Goal: Information Seeking & Learning: Find contact information

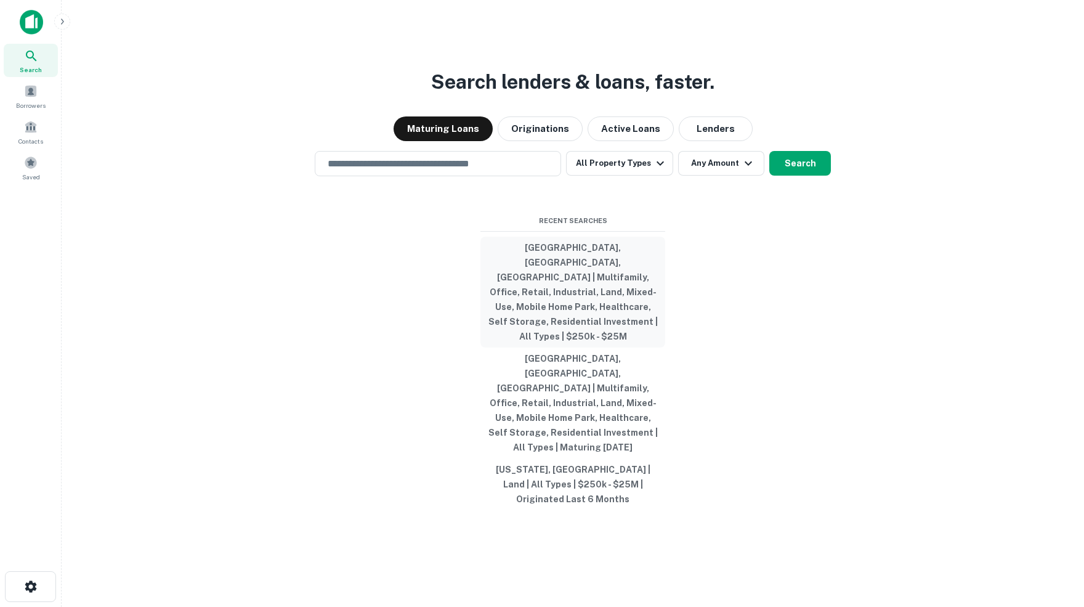
click at [549, 292] on button "[GEOGRAPHIC_DATA], [GEOGRAPHIC_DATA], [GEOGRAPHIC_DATA] | Multifamily, Office, …" at bounding box center [573, 292] width 185 height 111
type input "**********"
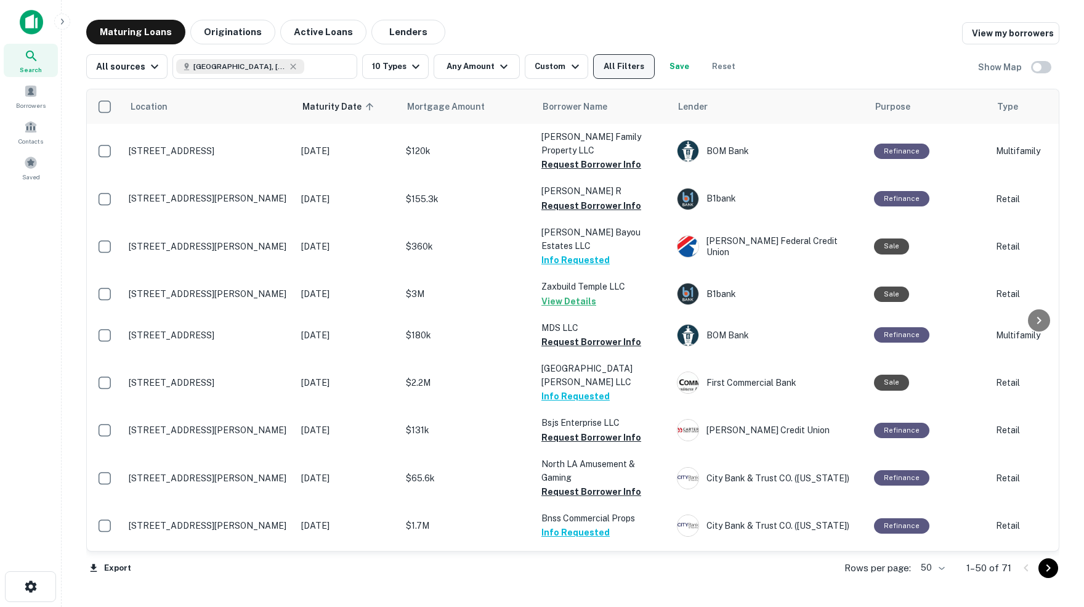
click at [633, 68] on button "All Filters" at bounding box center [624, 66] width 62 height 25
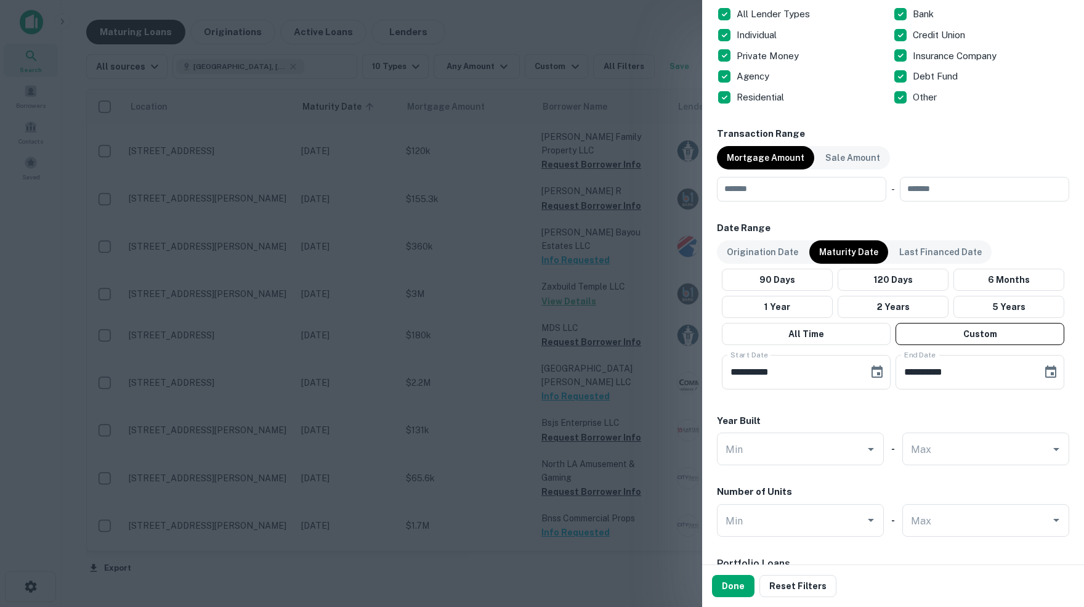
scroll to position [516, 0]
click at [799, 187] on input "number" at bounding box center [797, 188] width 161 height 25
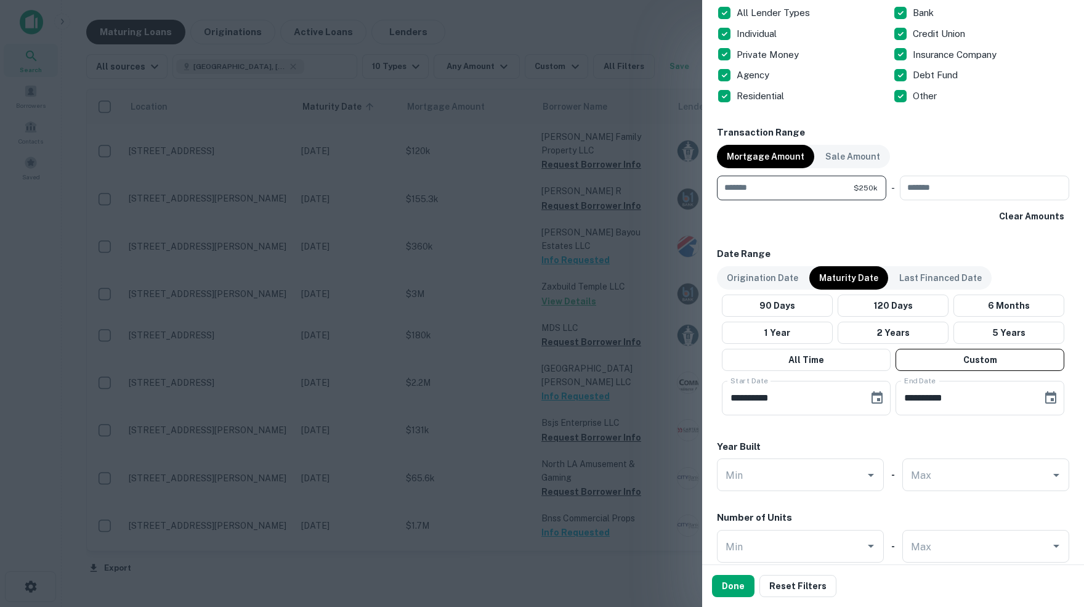
type input "******"
type input "********"
click at [879, 218] on div "Clear Amounts" at bounding box center [893, 216] width 352 height 22
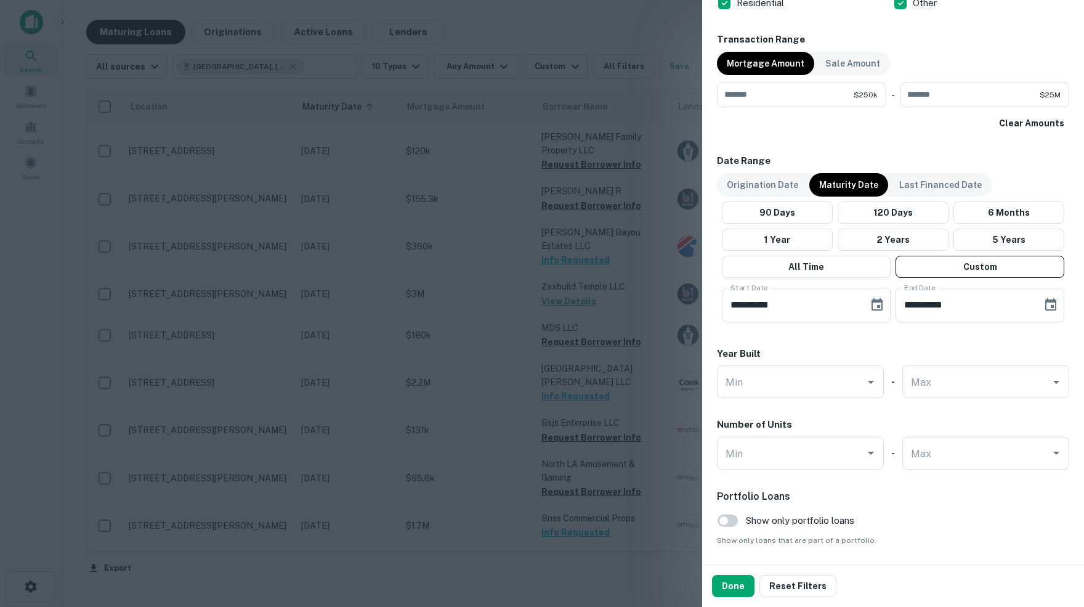
scroll to position [613, 0]
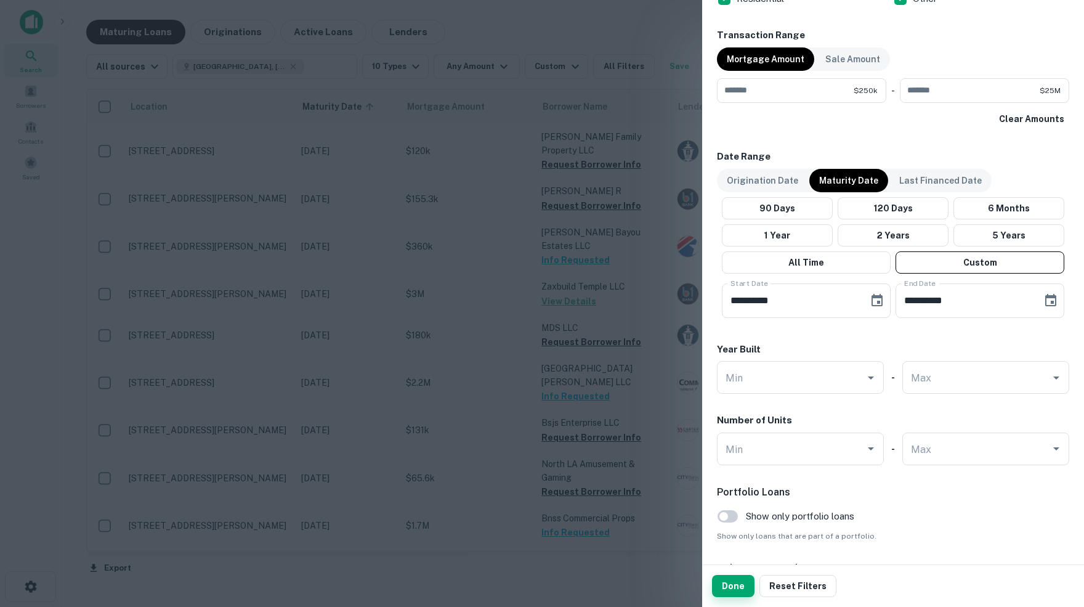
click at [737, 587] on button "Done" at bounding box center [733, 586] width 43 height 22
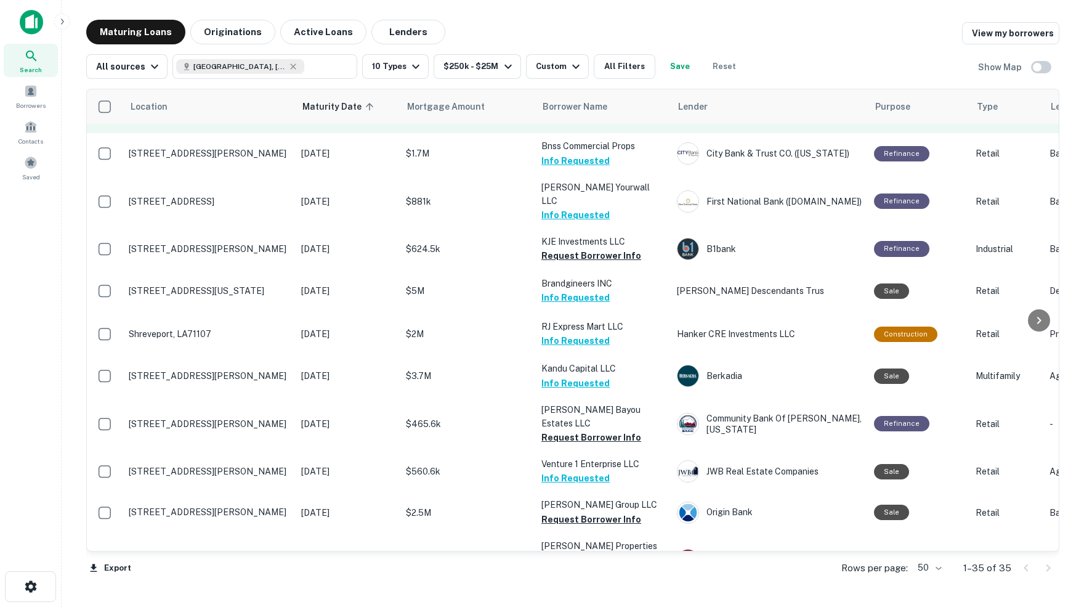
scroll to position [143, 0]
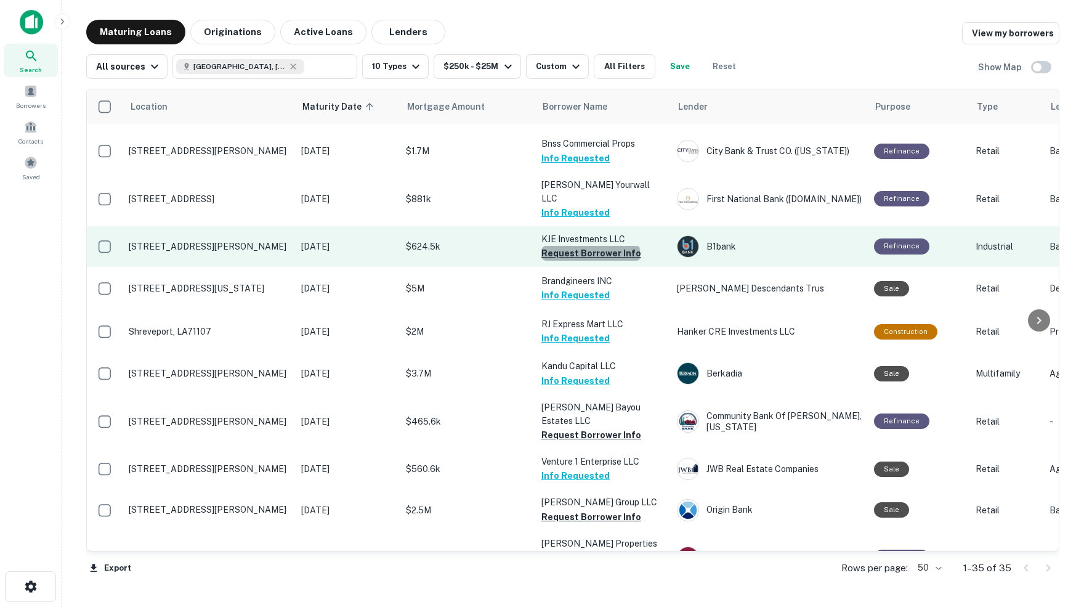
click at [590, 246] on button "Request Borrower Info" at bounding box center [592, 253] width 100 height 15
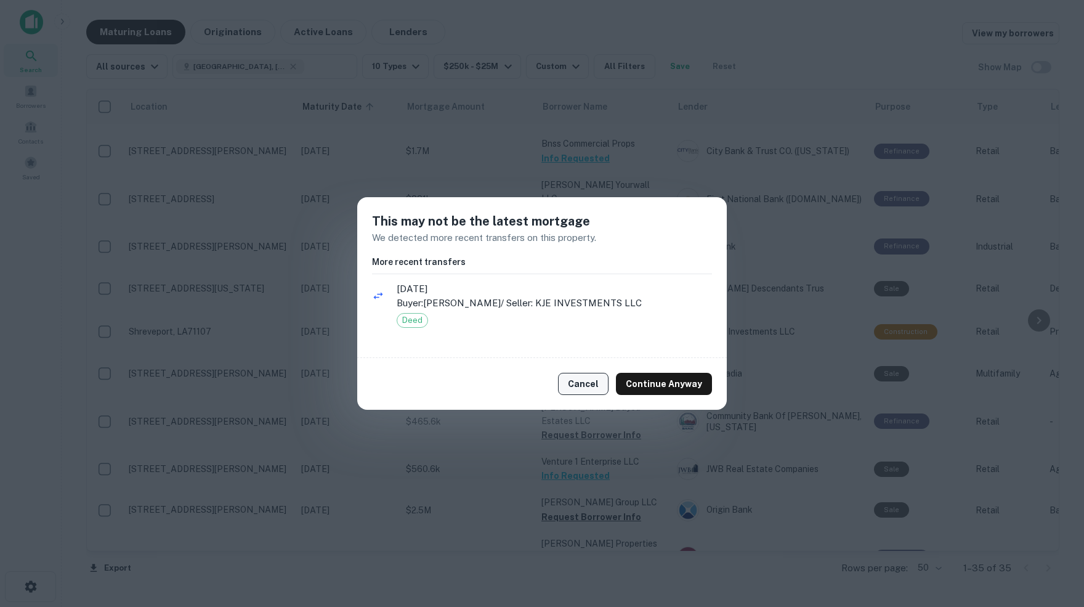
click at [588, 385] on button "Cancel" at bounding box center [583, 384] width 51 height 22
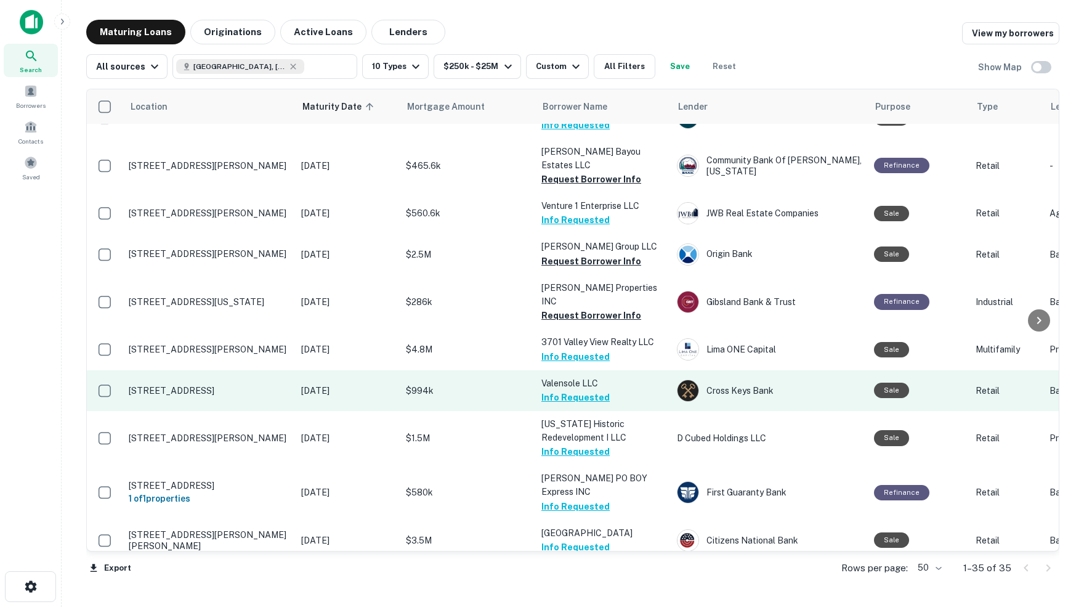
scroll to position [400, 0]
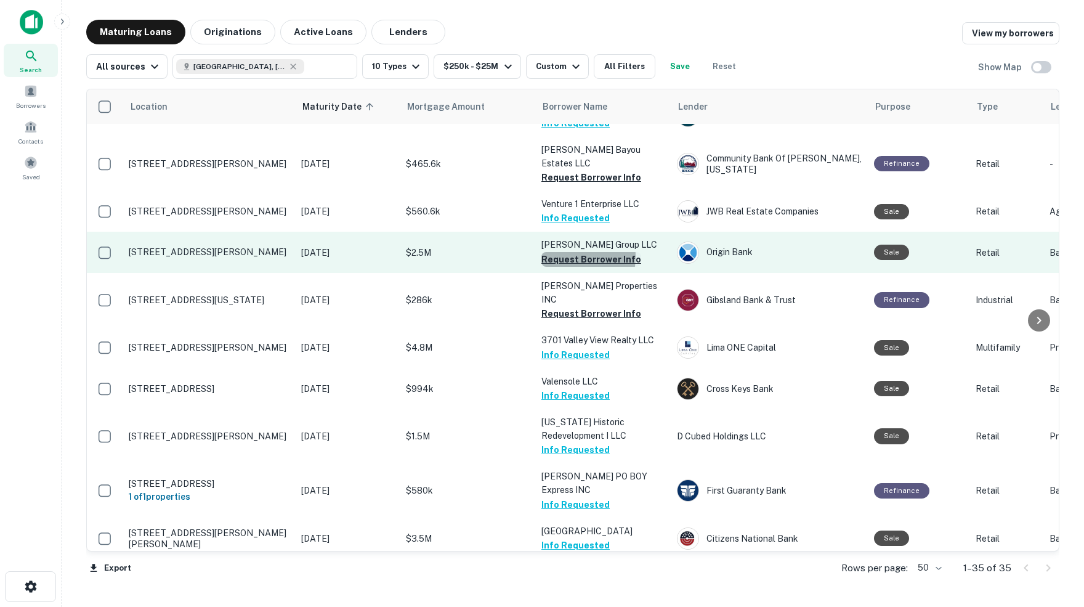
click at [566, 252] on button "Request Borrower Info" at bounding box center [592, 259] width 100 height 15
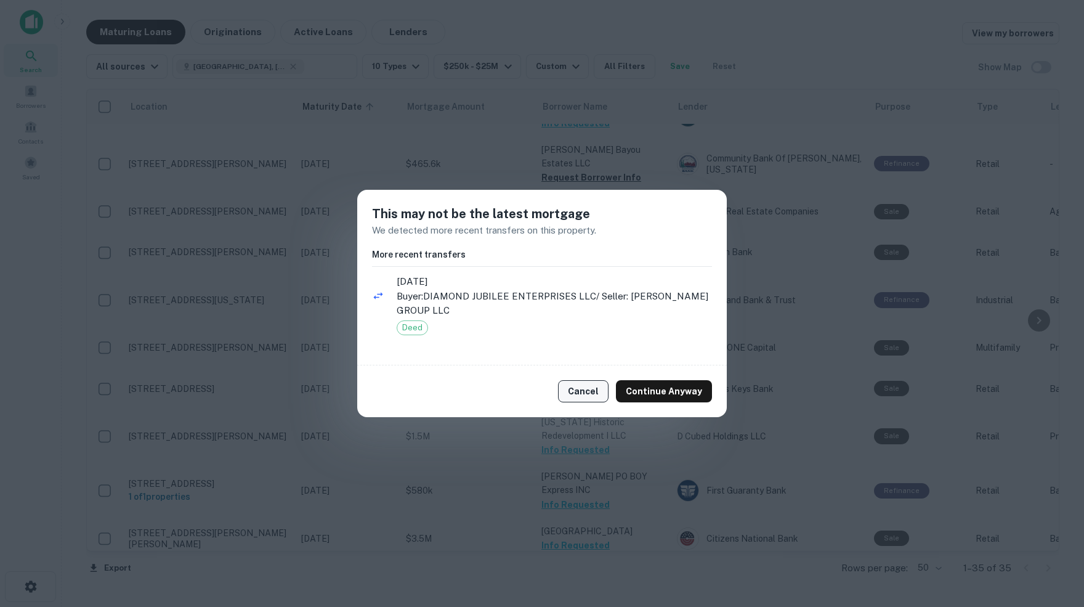
click at [588, 394] on button "Cancel" at bounding box center [583, 391] width 51 height 22
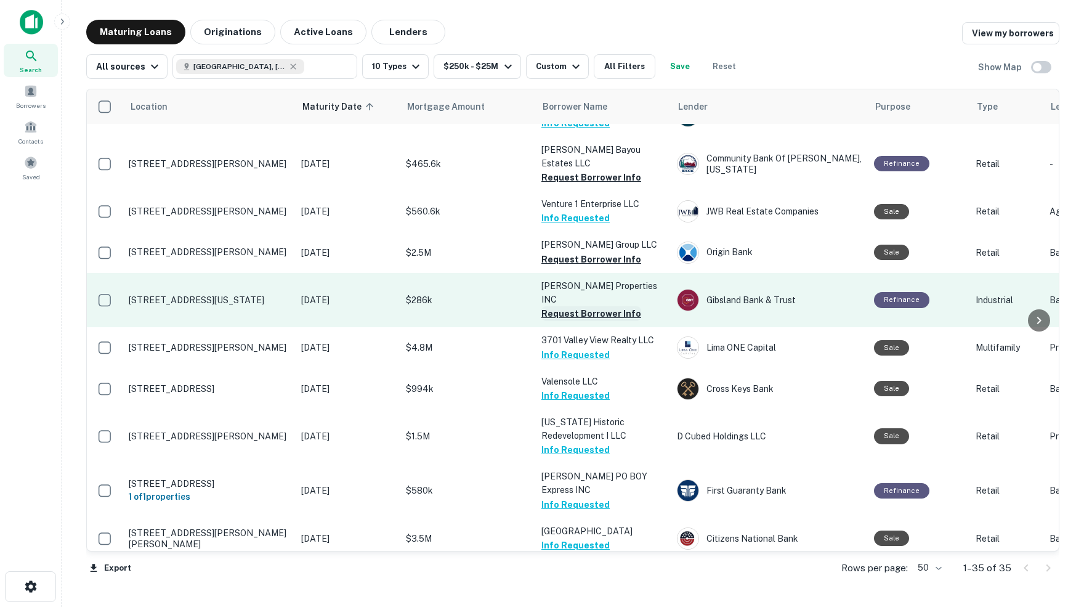
click at [568, 306] on button "Request Borrower Info" at bounding box center [592, 313] width 100 height 15
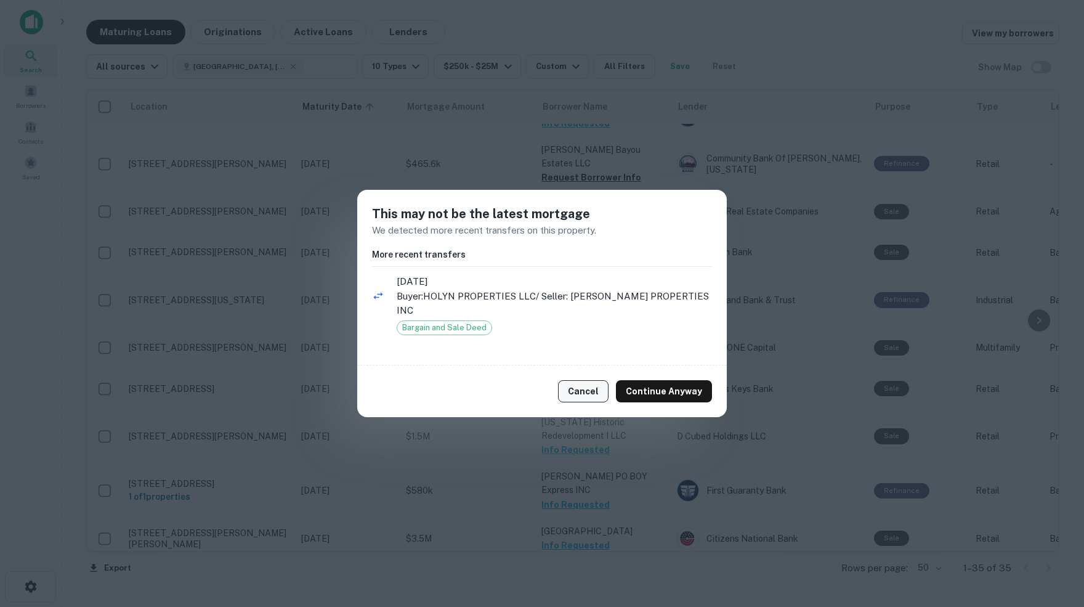
click at [588, 384] on button "Cancel" at bounding box center [583, 391] width 51 height 22
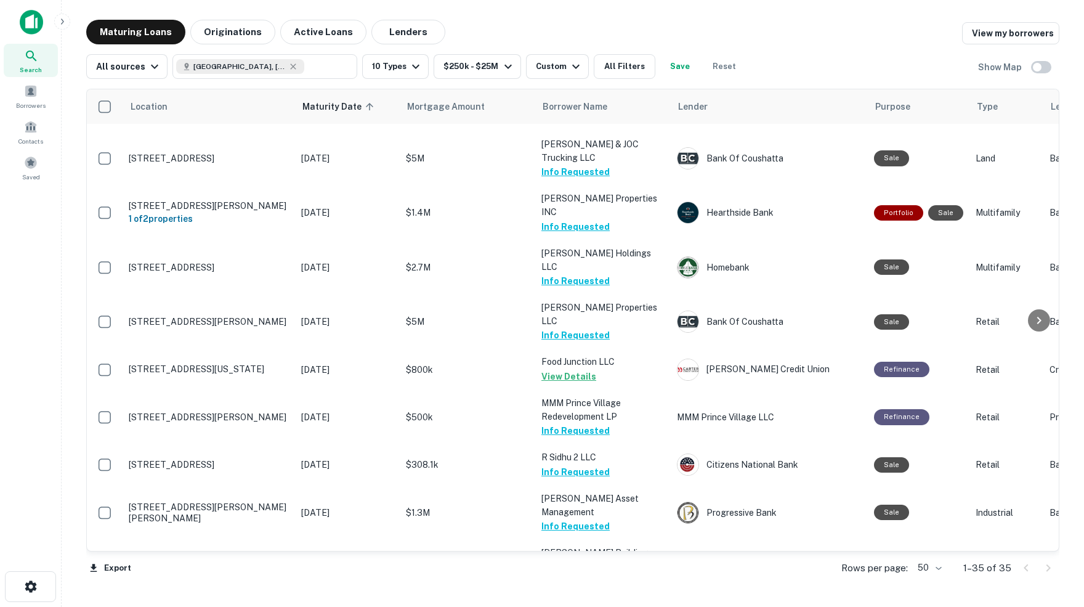
scroll to position [0, 0]
click at [640, 67] on button "All Filters" at bounding box center [625, 66] width 62 height 25
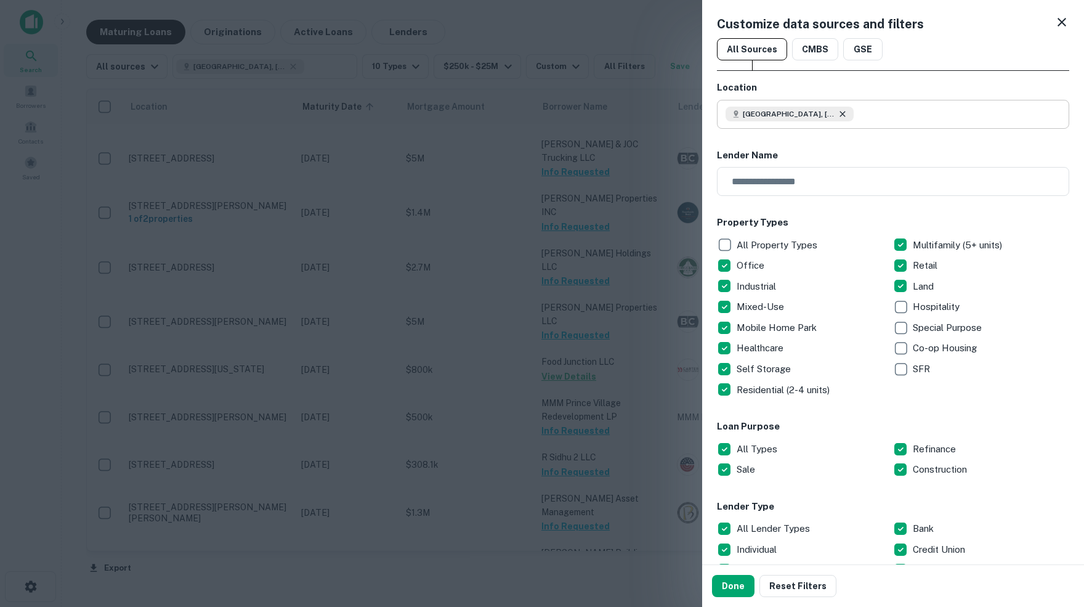
click at [845, 113] on icon at bounding box center [843, 114] width 6 height 6
click at [806, 113] on input "text" at bounding box center [898, 114] width 344 height 29
paste input "**********"
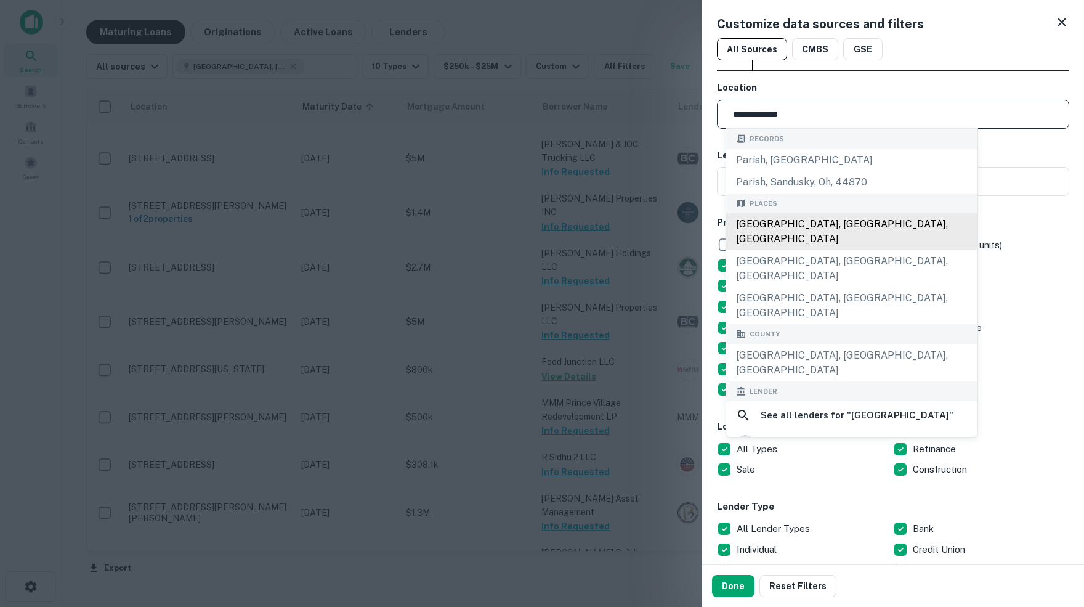
click at [787, 231] on div "[GEOGRAPHIC_DATA], [GEOGRAPHIC_DATA], [GEOGRAPHIC_DATA]" at bounding box center [851, 231] width 251 height 37
type input "**********"
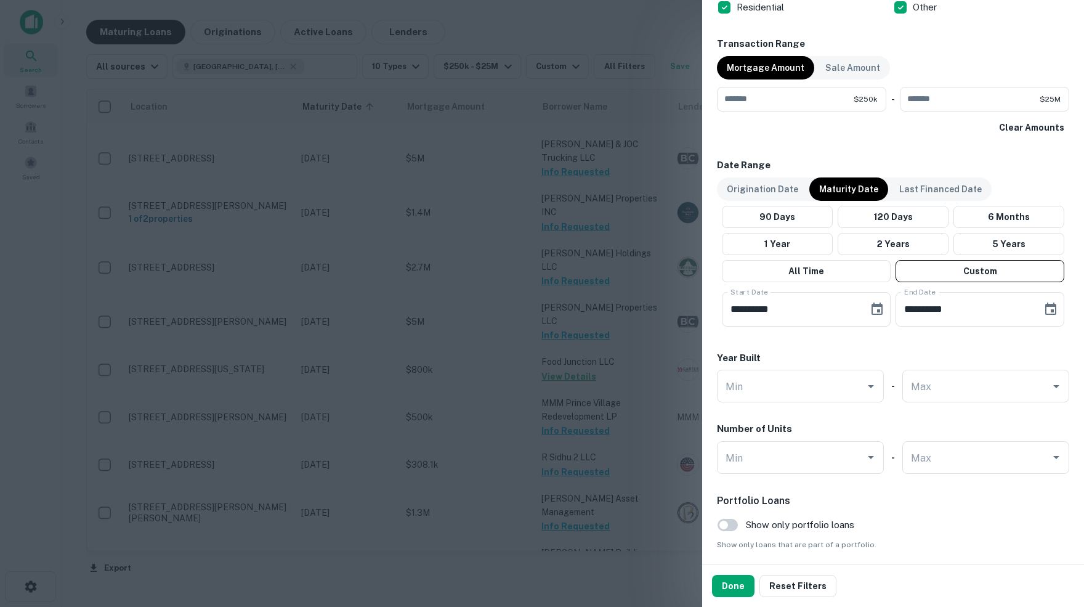
scroll to position [617, 0]
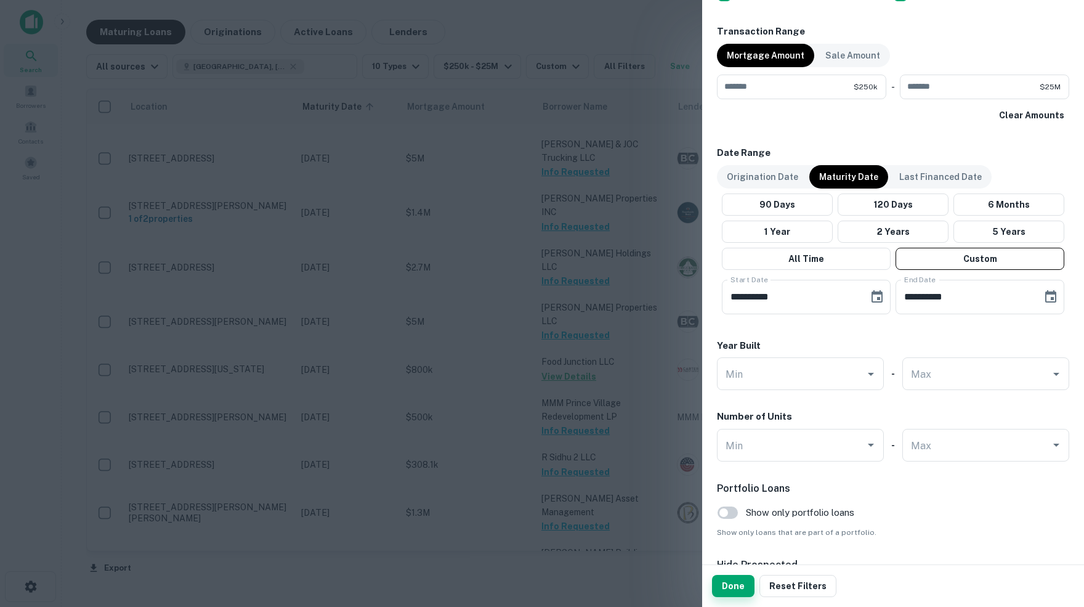
click at [728, 588] on button "Done" at bounding box center [733, 586] width 43 height 22
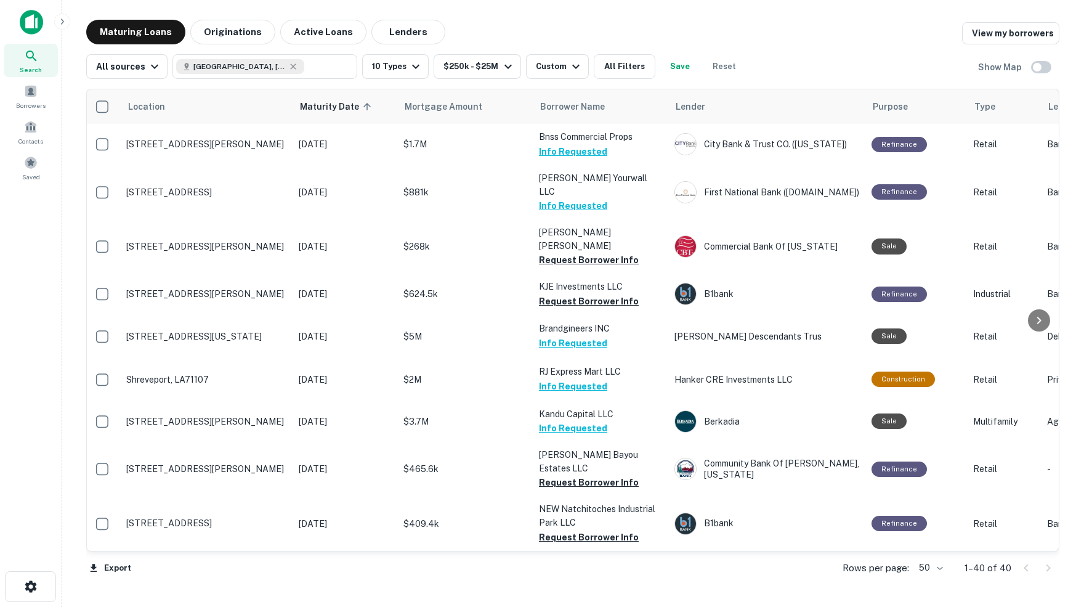
scroll to position [157, 2]
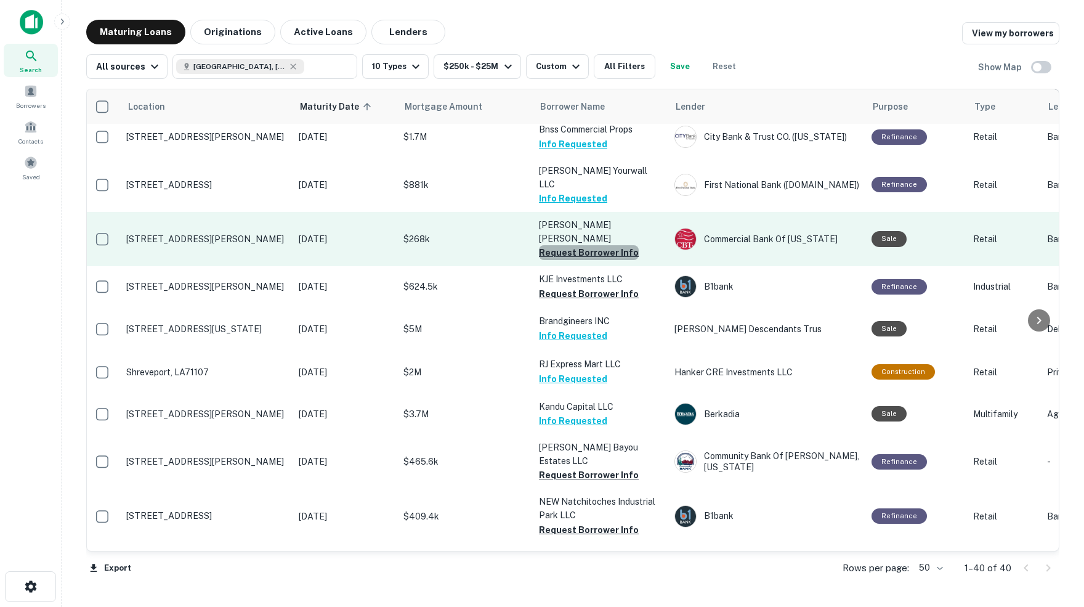
click at [593, 245] on button "Request Borrower Info" at bounding box center [589, 252] width 100 height 15
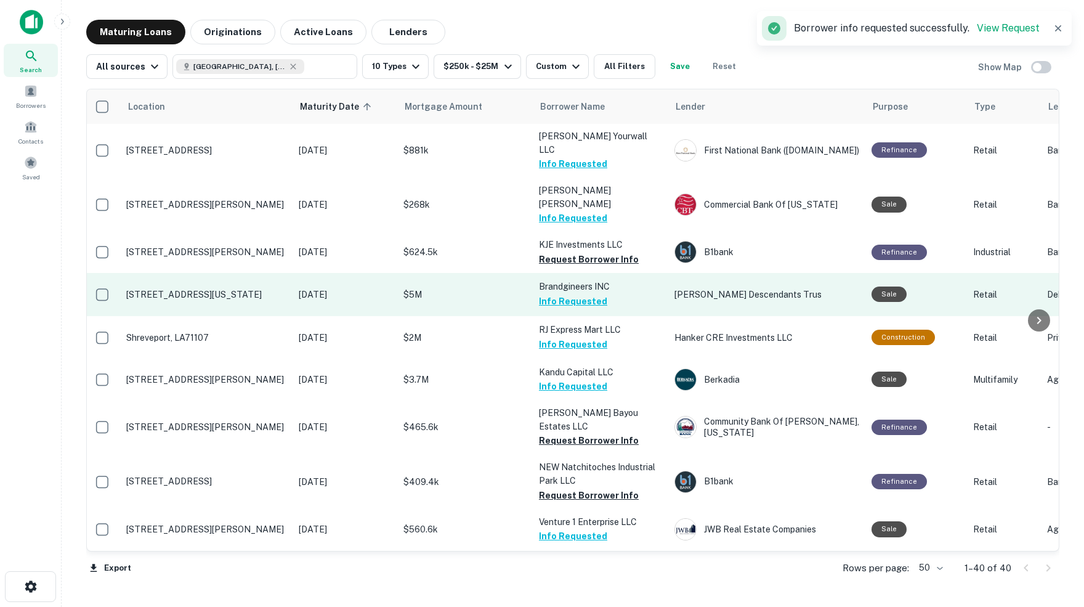
scroll to position [193, 3]
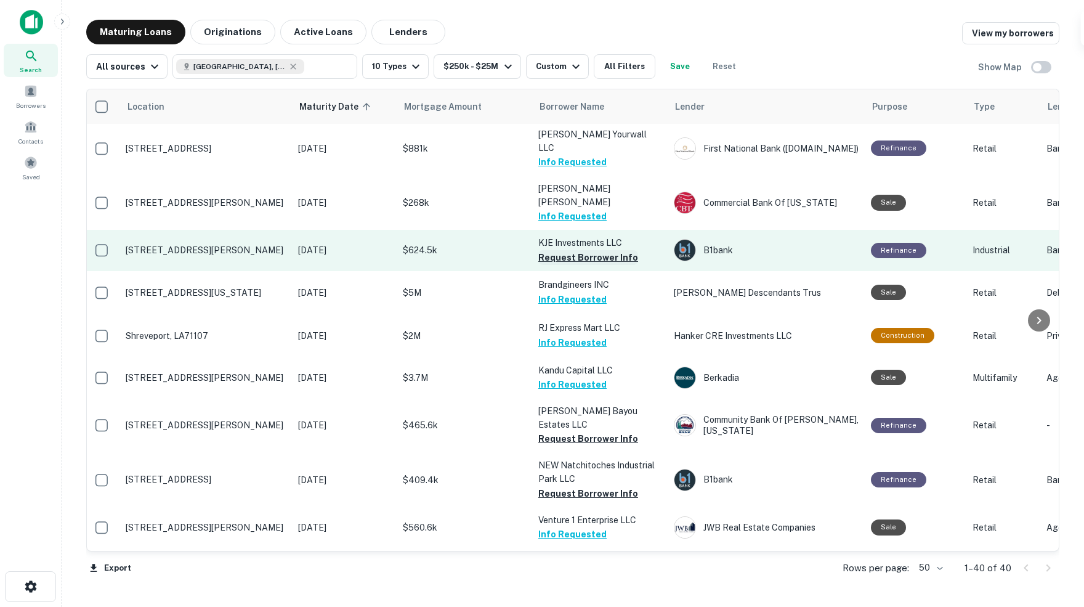
click at [572, 250] on button "Request Borrower Info" at bounding box center [588, 257] width 100 height 15
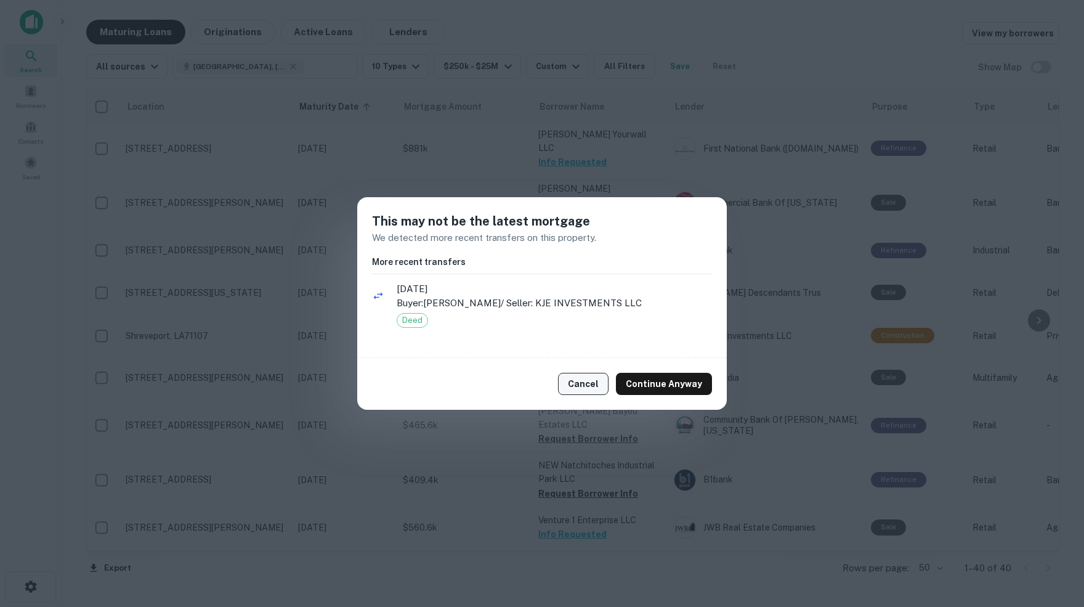
click at [593, 386] on button "Cancel" at bounding box center [583, 384] width 51 height 22
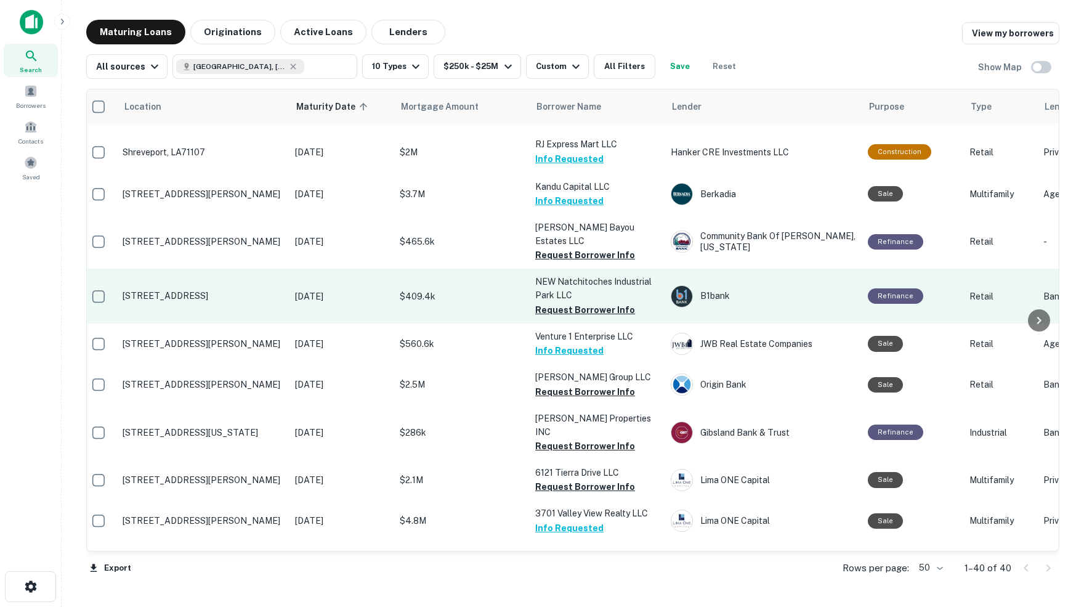
scroll to position [380, 7]
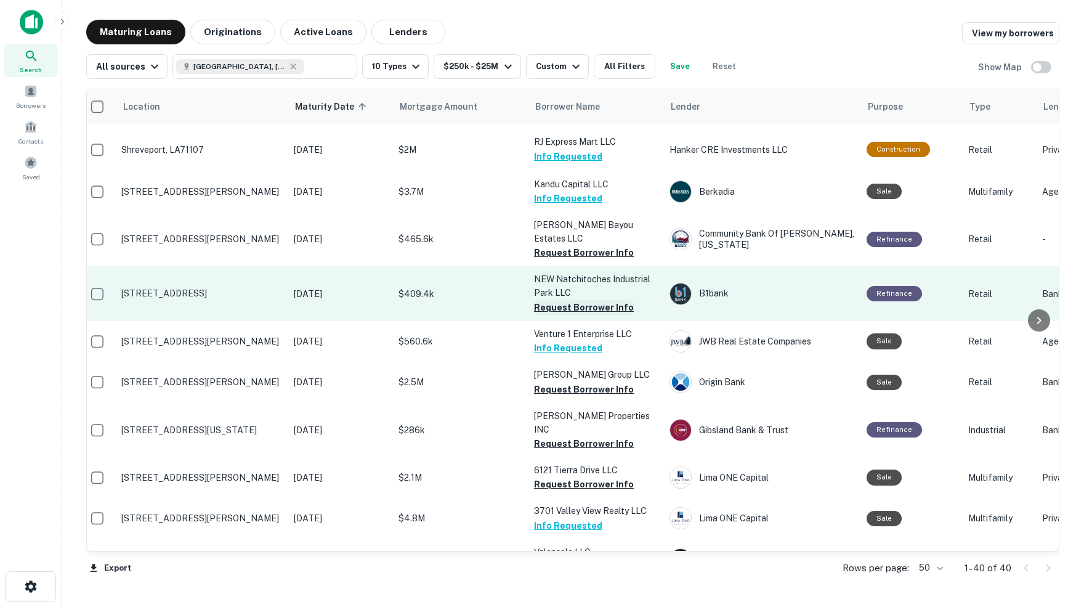
click at [580, 300] on button "Request Borrower Info" at bounding box center [584, 307] width 100 height 15
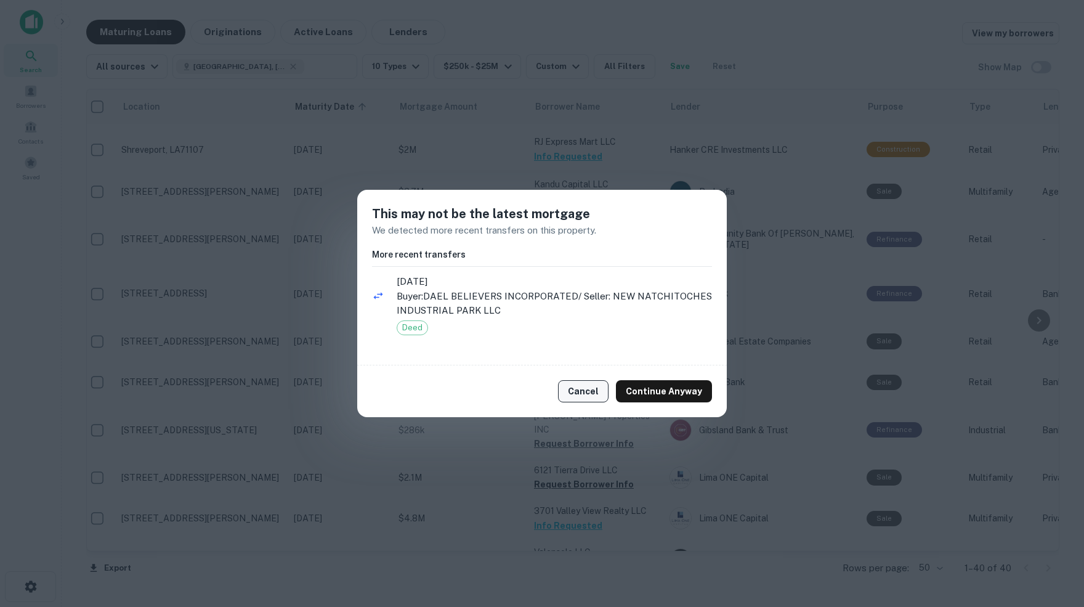
click at [598, 381] on button "Cancel" at bounding box center [583, 391] width 51 height 22
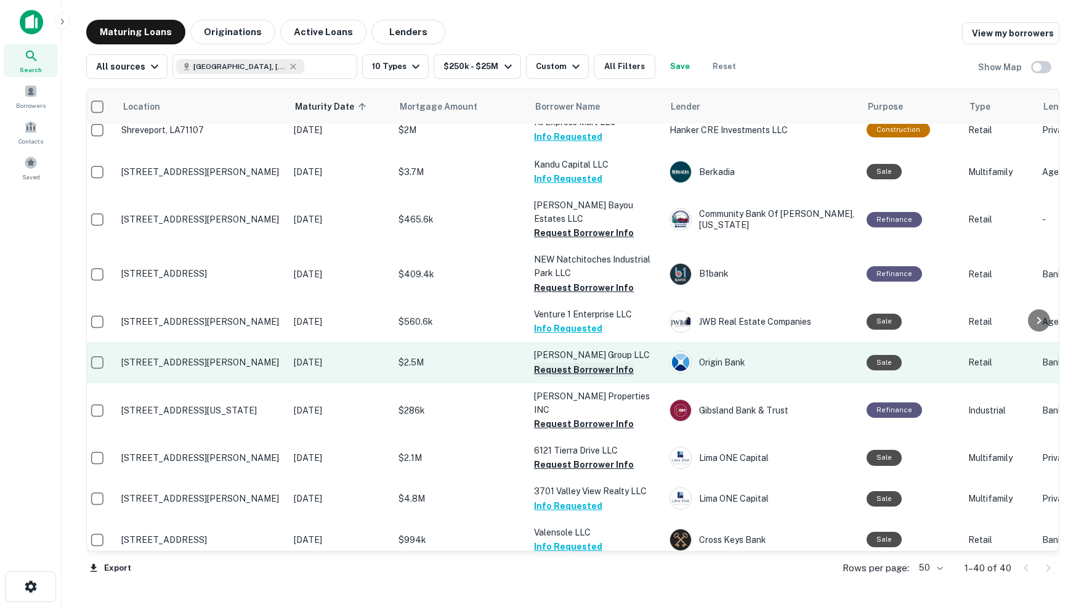
scroll to position [409, 7]
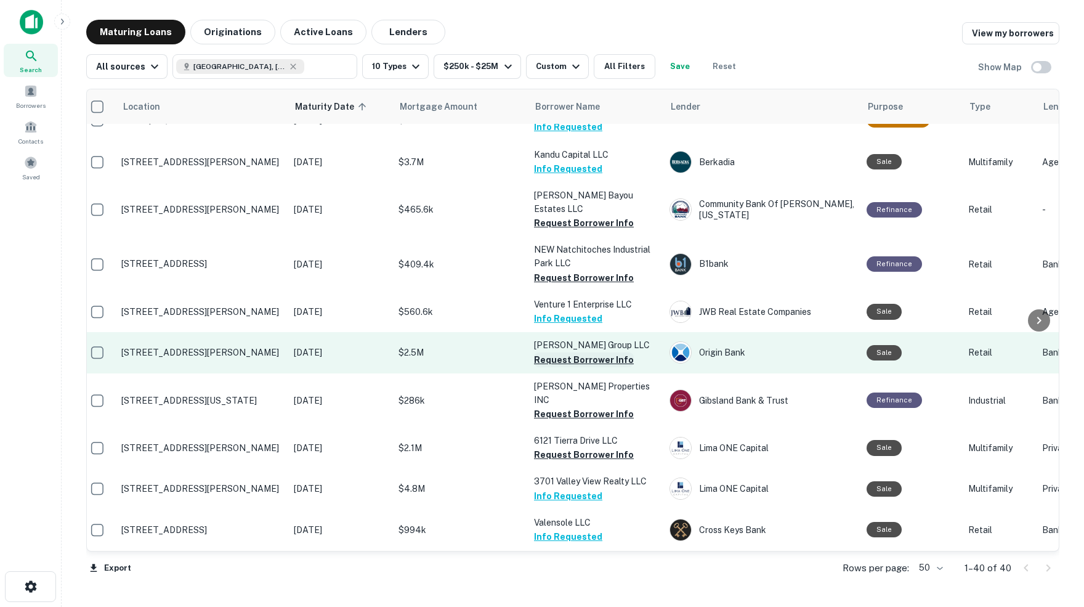
click at [566, 352] on button "Request Borrower Info" at bounding box center [584, 359] width 100 height 15
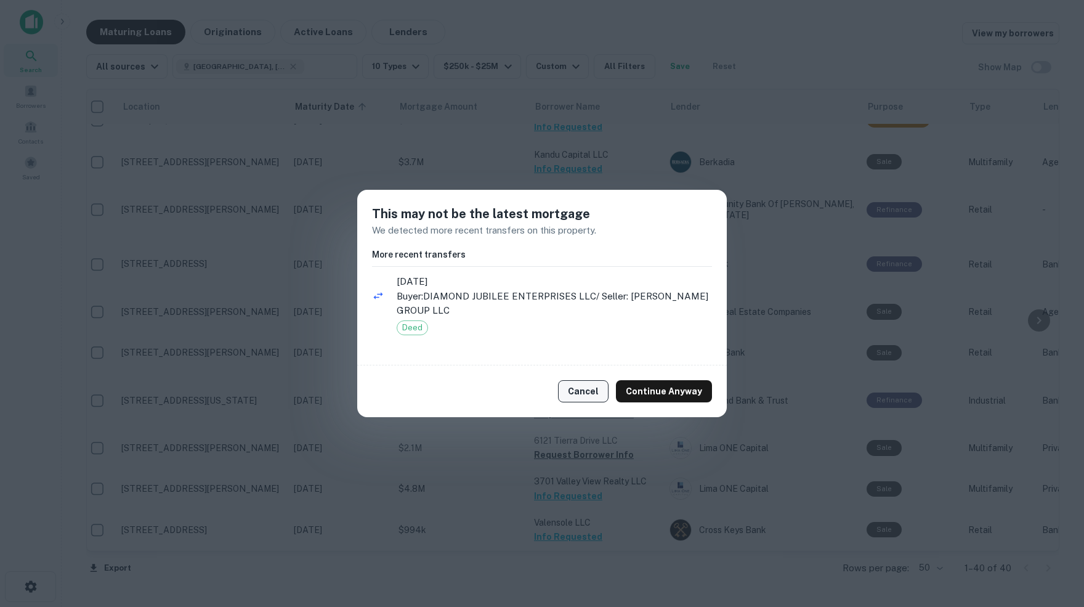
click at [589, 391] on button "Cancel" at bounding box center [583, 391] width 51 height 22
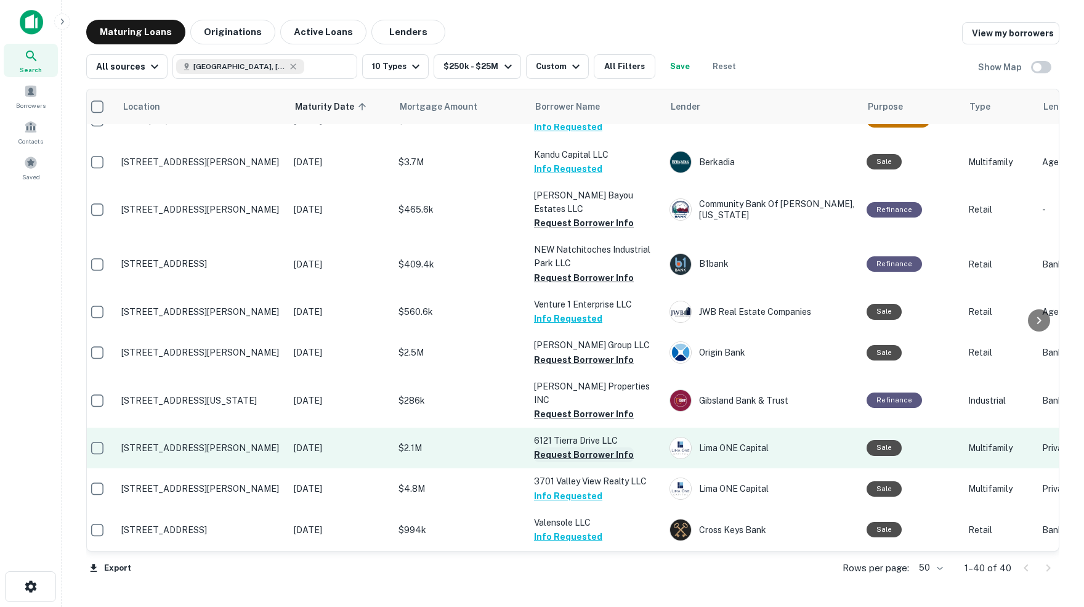
click at [574, 447] on button "Request Borrower Info" at bounding box center [584, 454] width 100 height 15
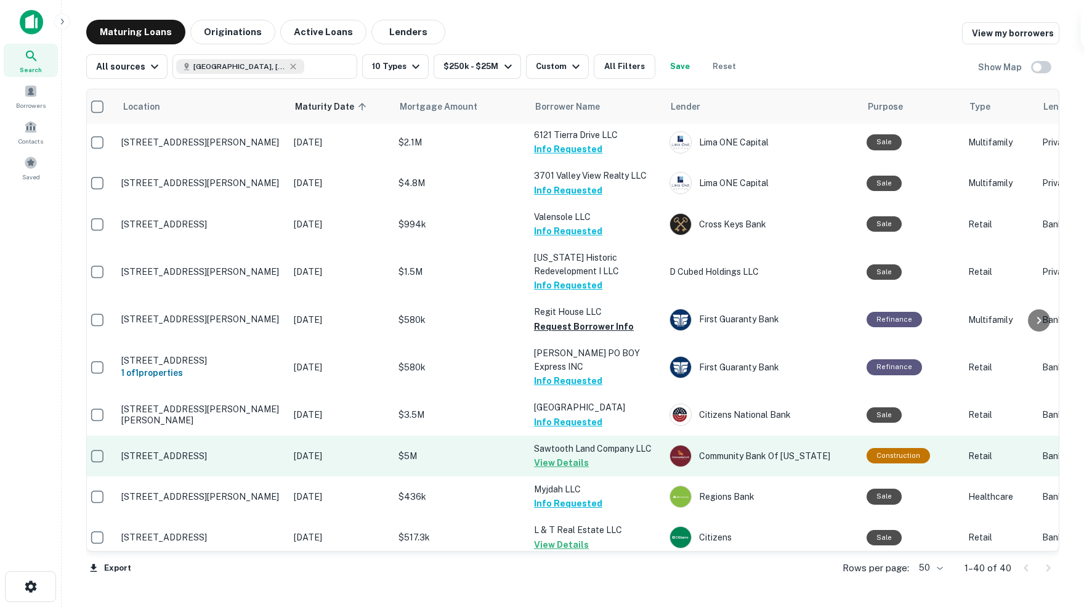
scroll to position [715, 10]
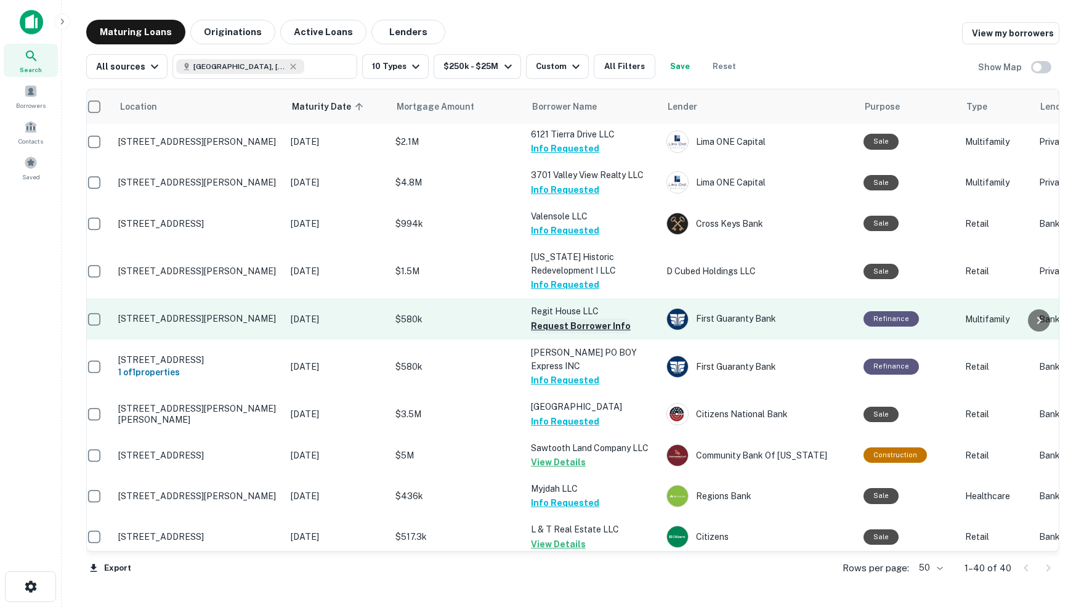
click at [555, 319] on button "Request Borrower Info" at bounding box center [581, 326] width 100 height 15
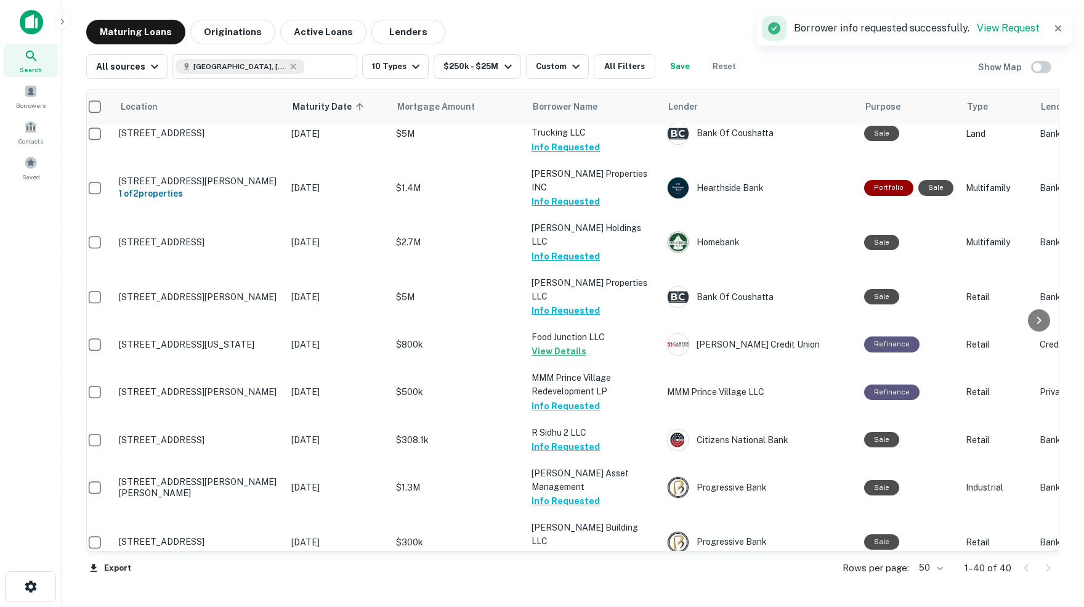
scroll to position [0, 0]
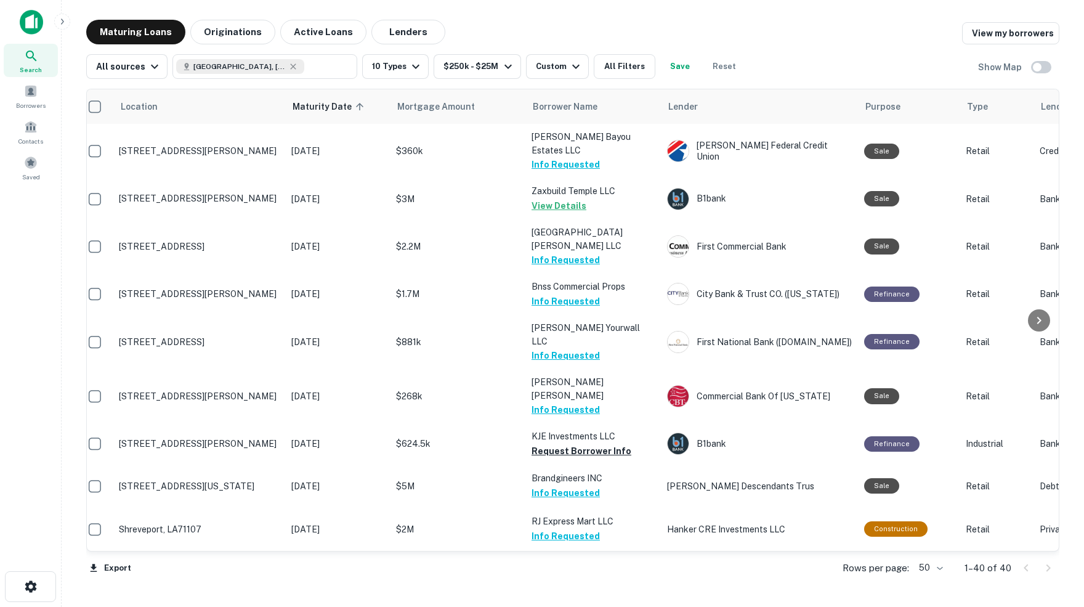
scroll to position [0, 10]
click at [643, 67] on button "All Filters" at bounding box center [625, 66] width 62 height 25
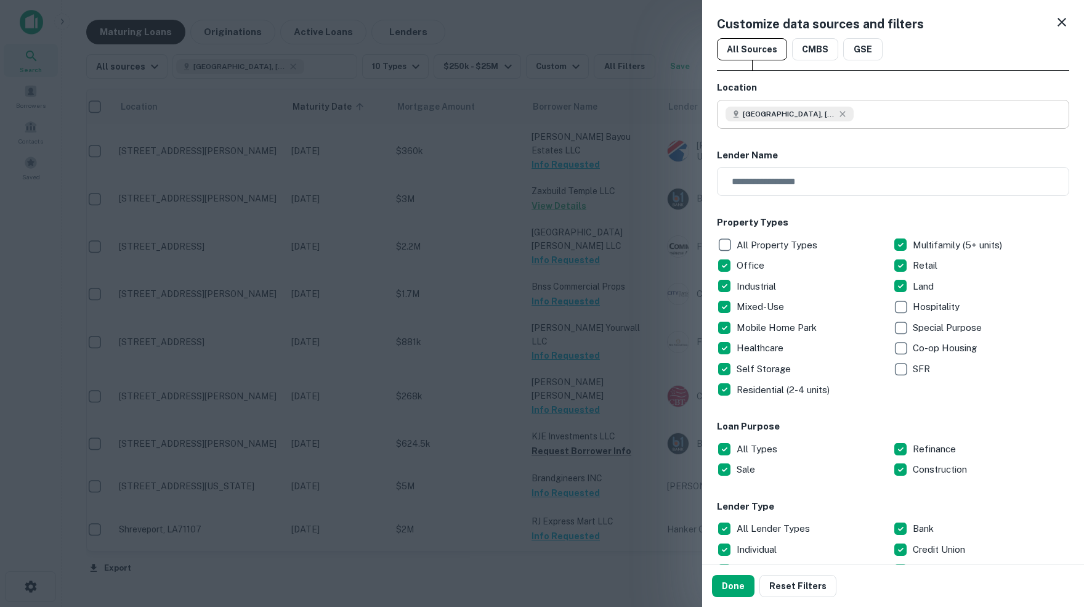
click at [851, 120] on div "[GEOGRAPHIC_DATA], [GEOGRAPHIC_DATA], [GEOGRAPHIC_DATA]" at bounding box center [790, 114] width 128 height 15
click at [845, 112] on icon at bounding box center [843, 114] width 10 height 10
click at [811, 109] on input "text" at bounding box center [898, 114] width 344 height 29
paste input "**********"
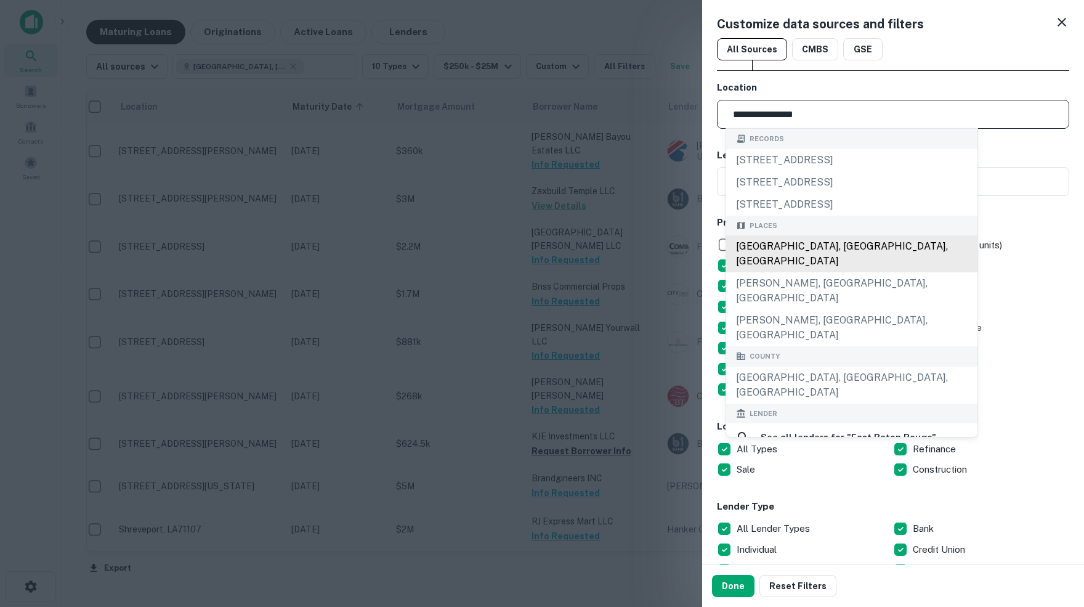
click at [841, 253] on div "[GEOGRAPHIC_DATA], [GEOGRAPHIC_DATA], [GEOGRAPHIC_DATA]" at bounding box center [851, 253] width 251 height 37
type input "**********"
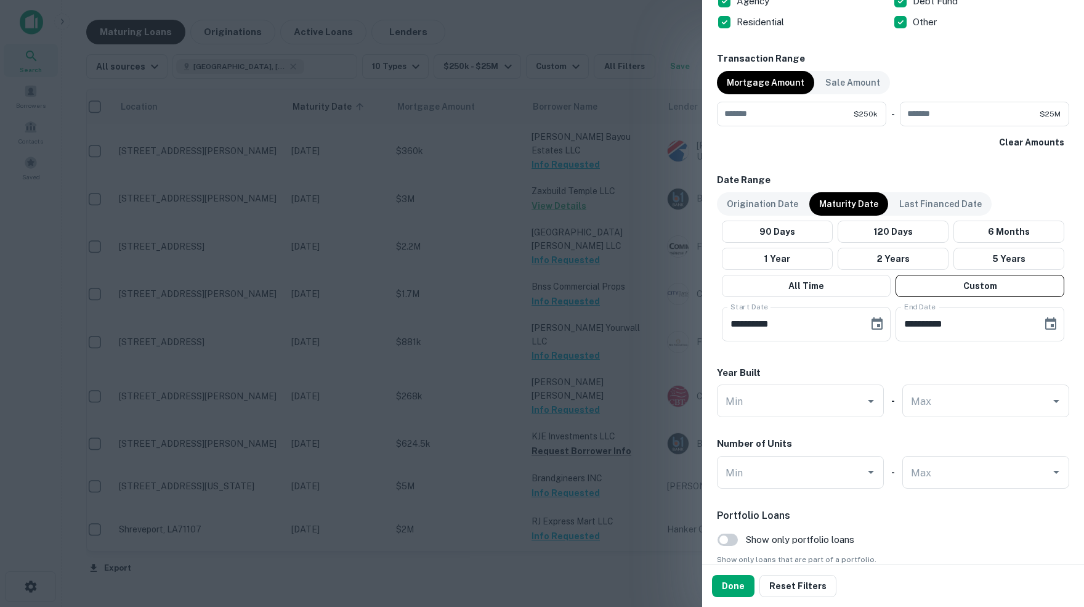
scroll to position [596, 0]
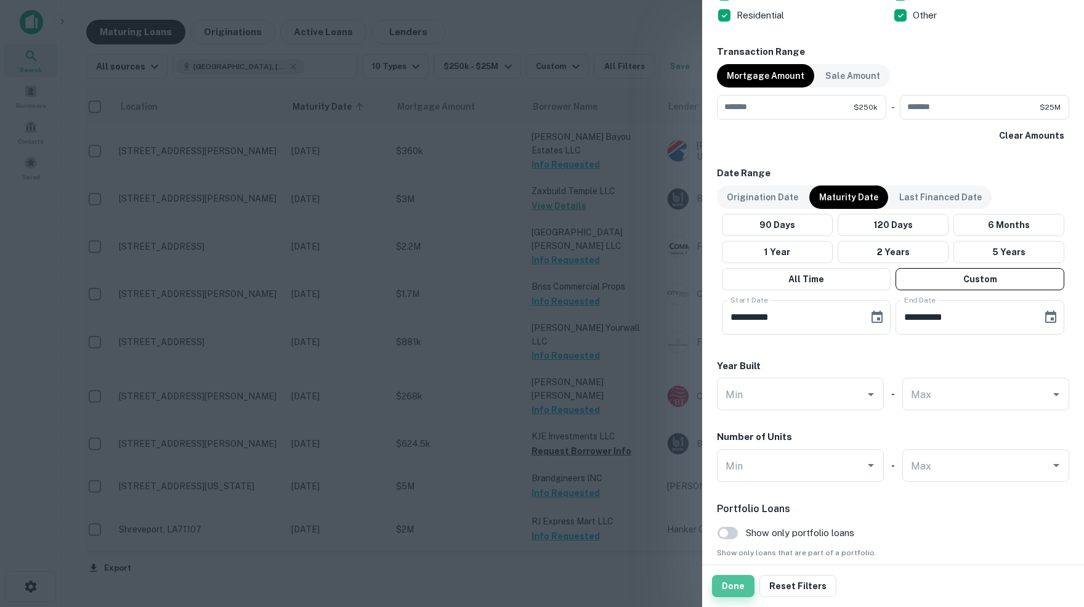
click at [732, 593] on button "Done" at bounding box center [733, 586] width 43 height 22
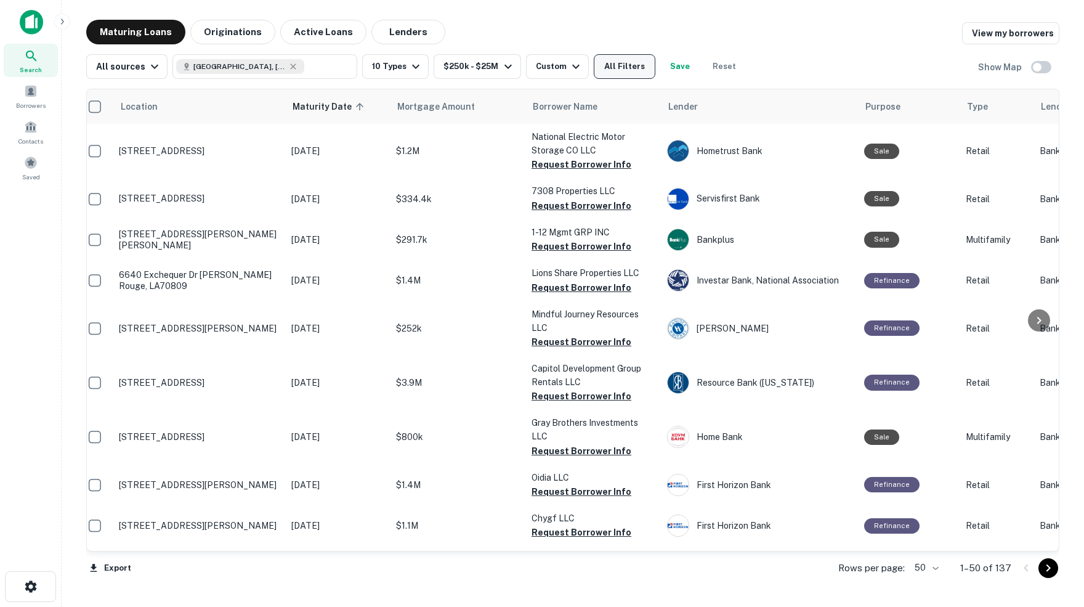
click at [648, 67] on button "All Filters" at bounding box center [625, 66] width 62 height 25
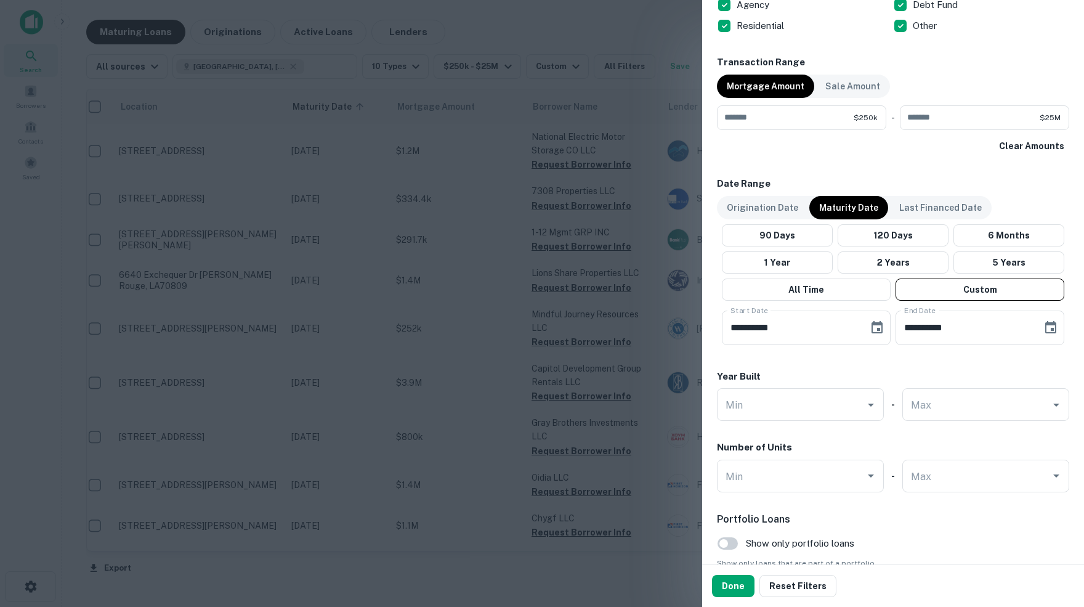
scroll to position [587, 0]
click at [732, 585] on button "Done" at bounding box center [733, 586] width 43 height 22
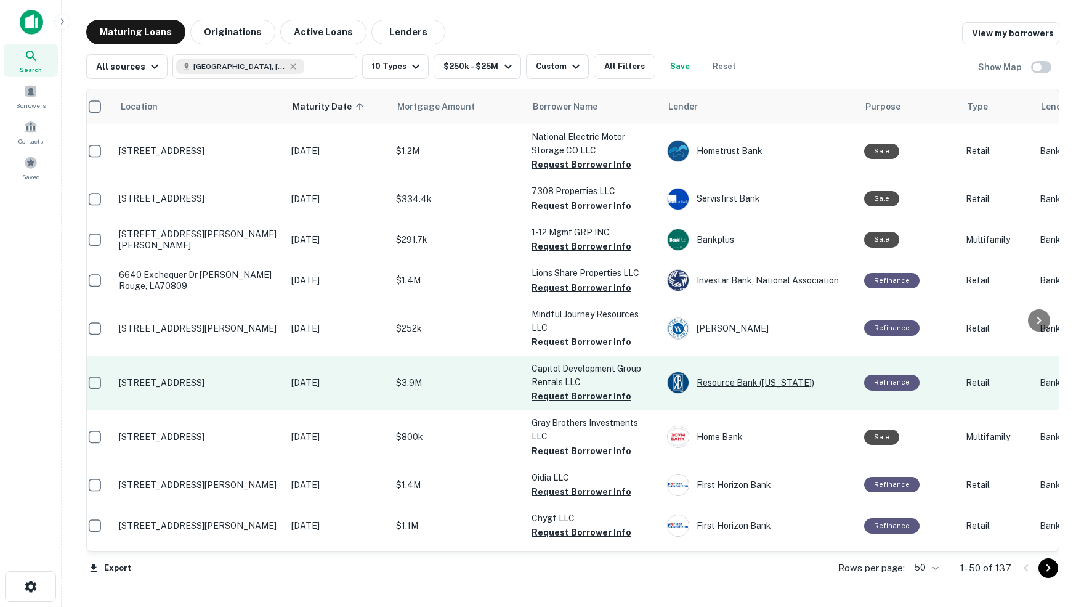
scroll to position [0, 0]
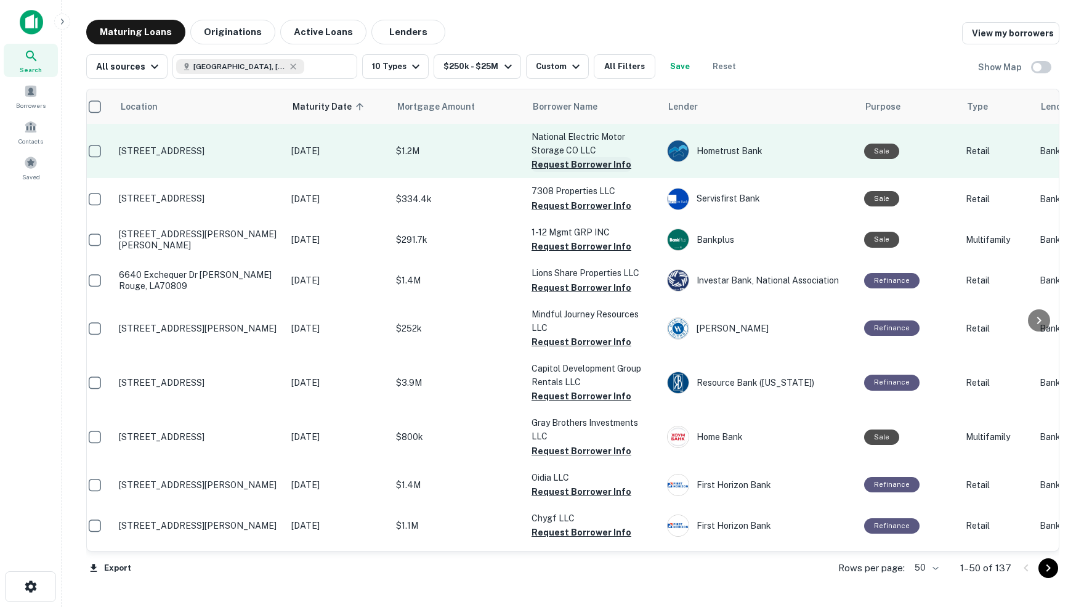
click at [596, 164] on button "Request Borrower Info" at bounding box center [582, 164] width 100 height 15
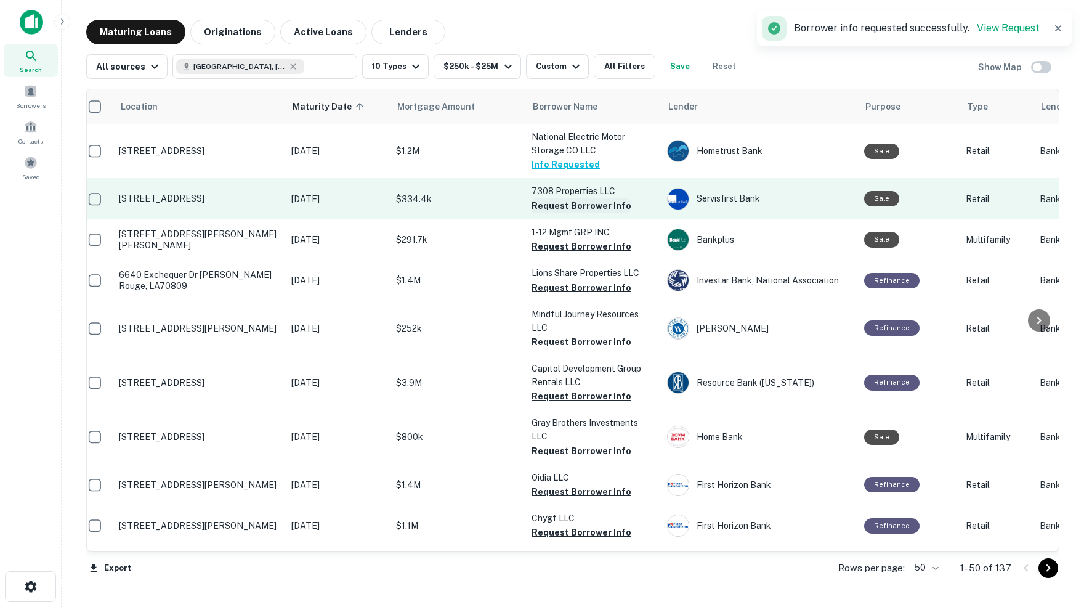
click at [555, 206] on button "Request Borrower Info" at bounding box center [582, 205] width 100 height 15
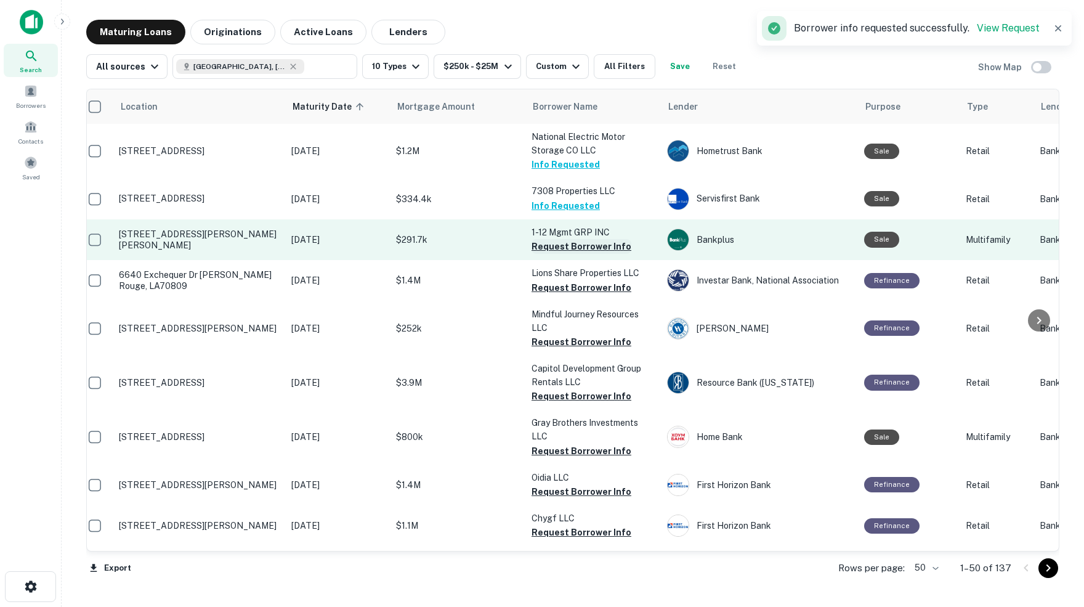
click at [561, 246] on button "Request Borrower Info" at bounding box center [582, 246] width 100 height 15
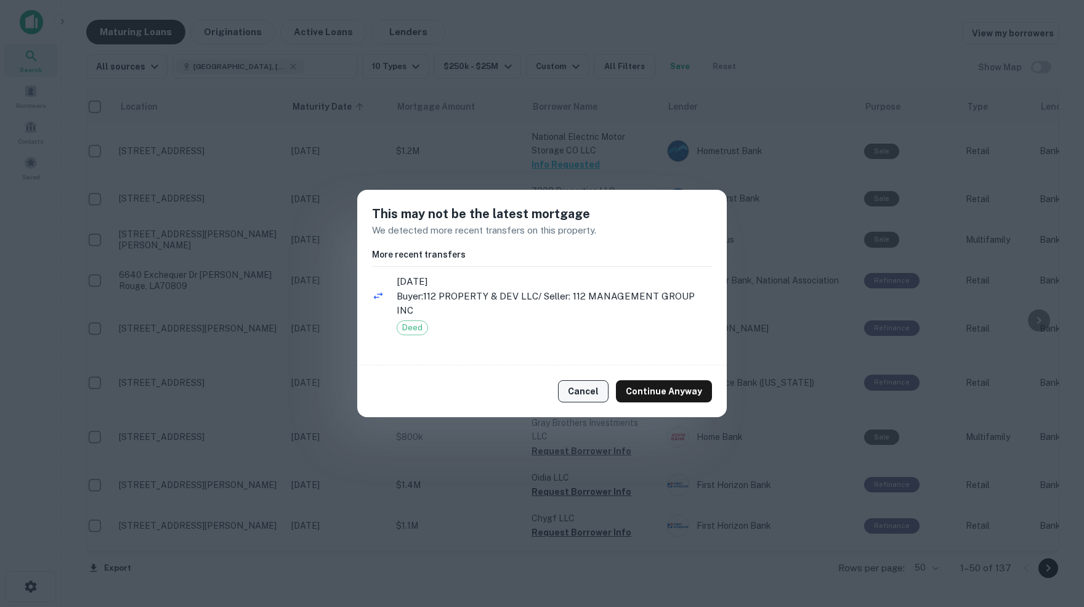
click at [589, 385] on button "Cancel" at bounding box center [583, 391] width 51 height 22
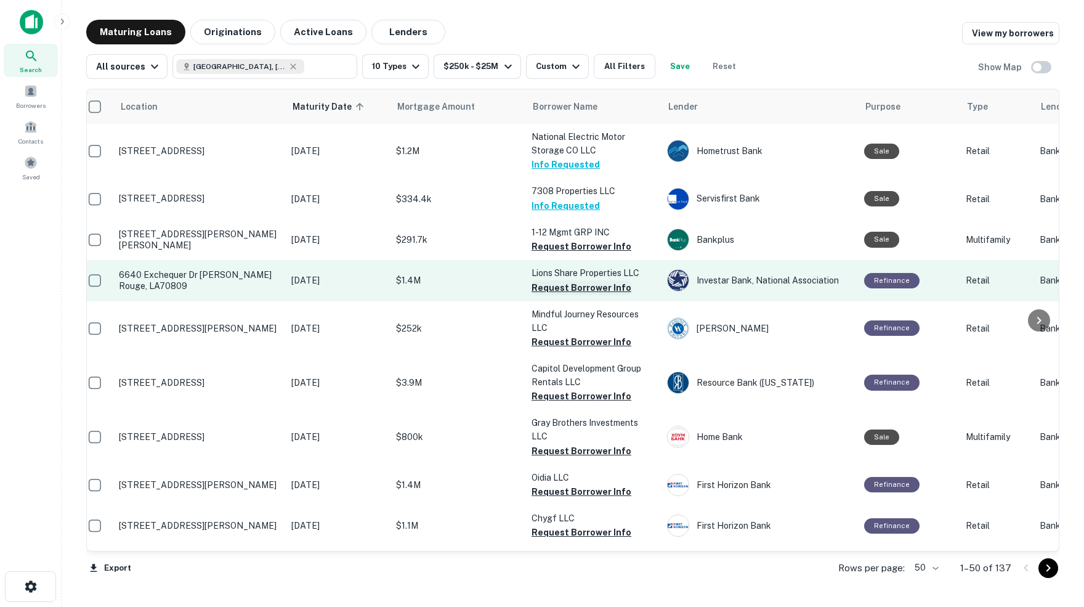
click at [573, 288] on button "Request Borrower Info" at bounding box center [582, 287] width 100 height 15
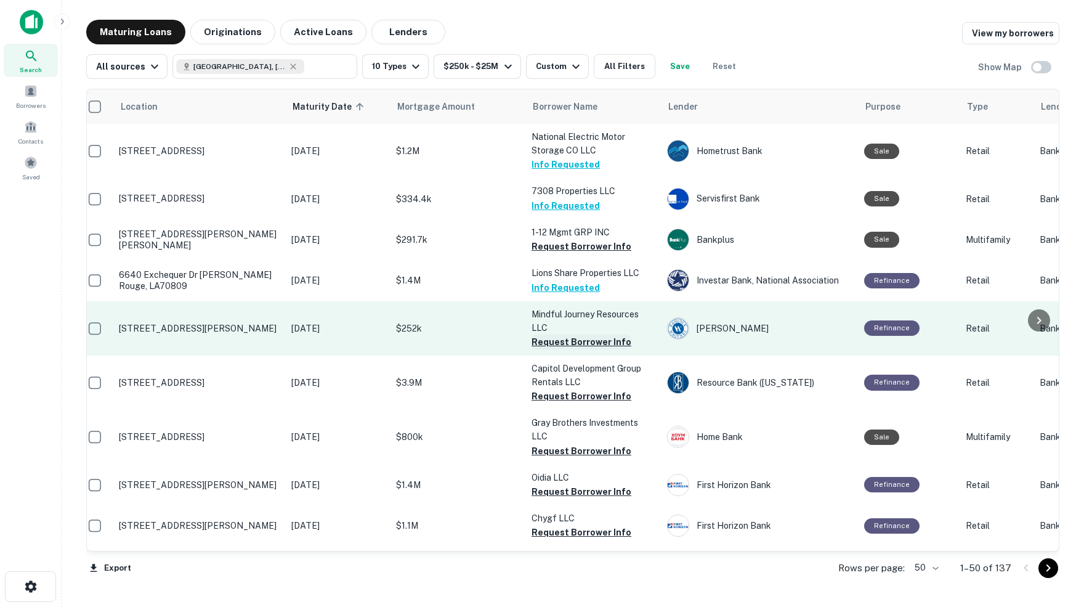
click at [585, 336] on button "Request Borrower Info" at bounding box center [582, 342] width 100 height 15
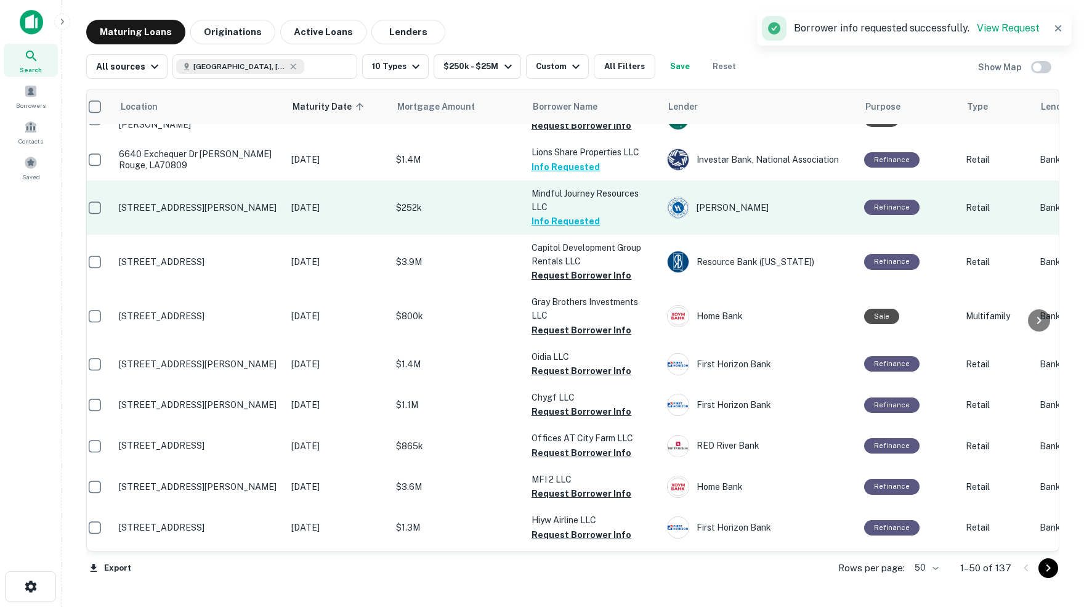
scroll to position [130, 10]
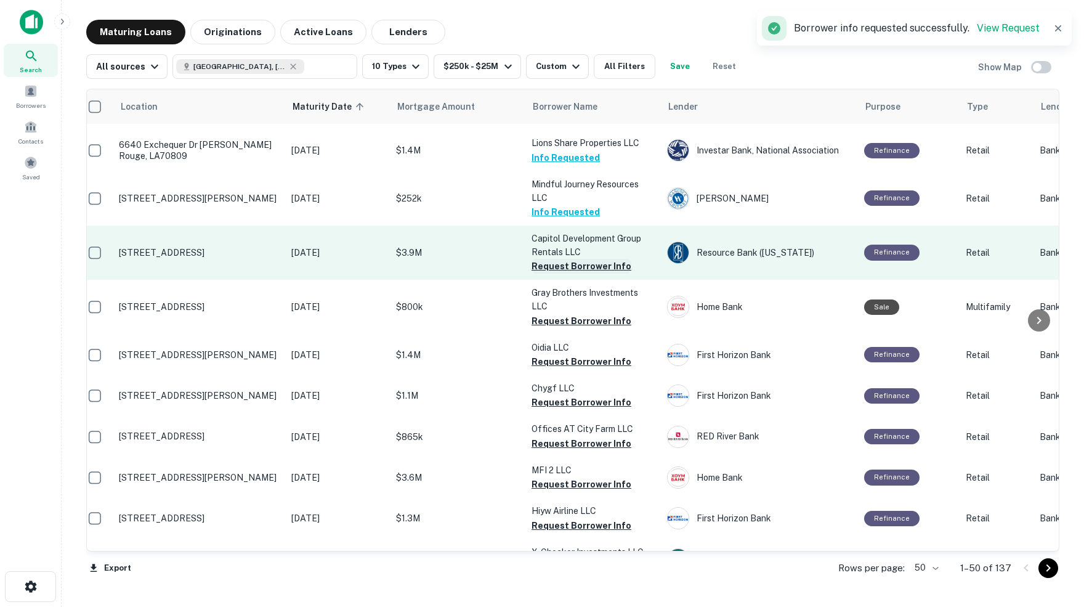
click at [576, 260] on button "Request Borrower Info" at bounding box center [582, 266] width 100 height 15
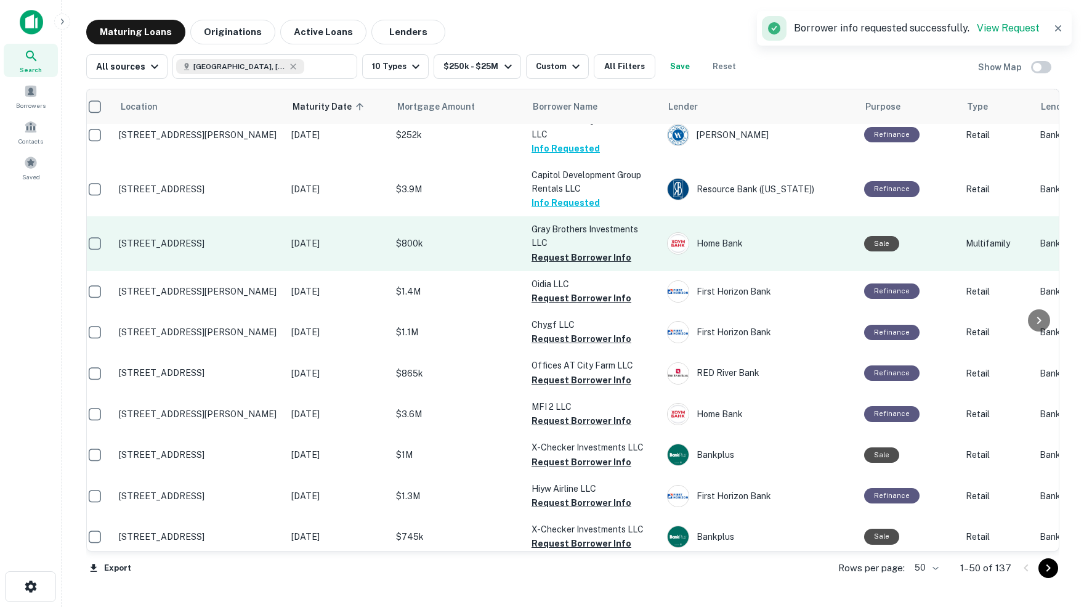
scroll to position [195, 10]
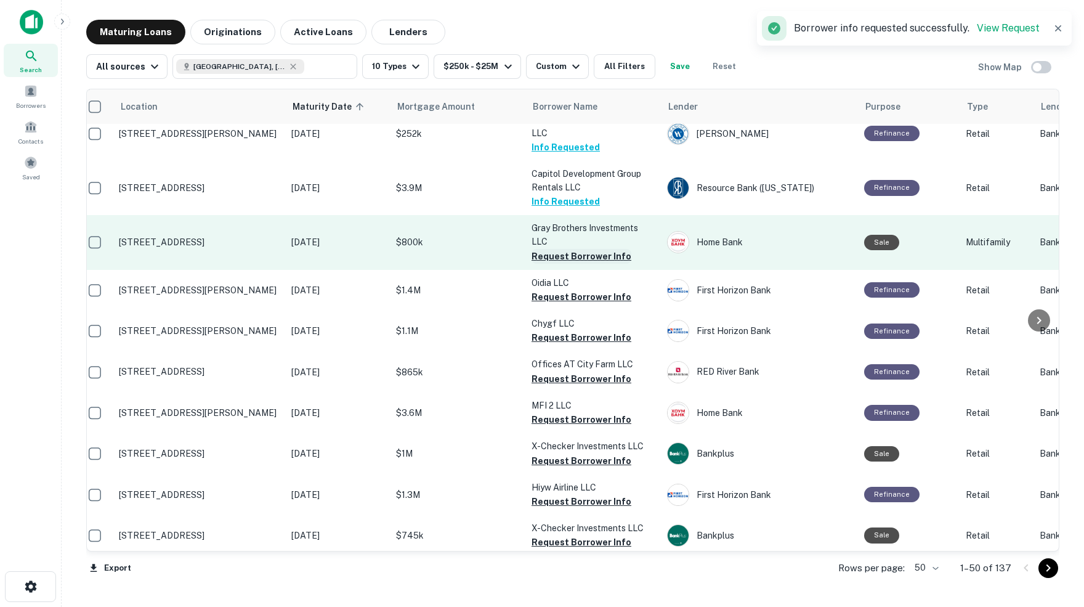
click at [548, 249] on button "Request Borrower Info" at bounding box center [582, 256] width 100 height 15
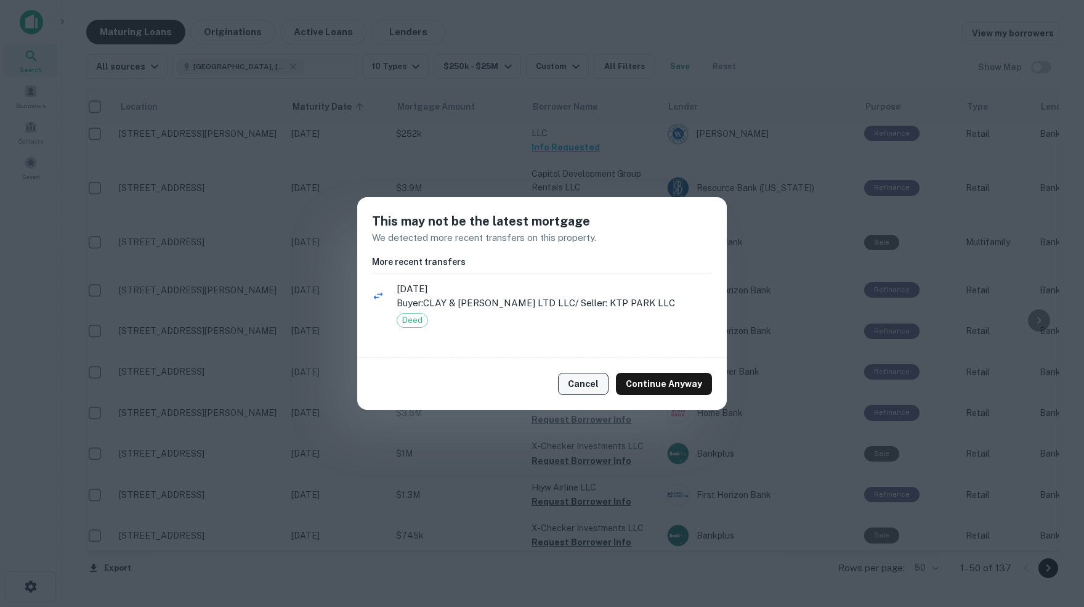
click at [594, 377] on button "Cancel" at bounding box center [583, 384] width 51 height 22
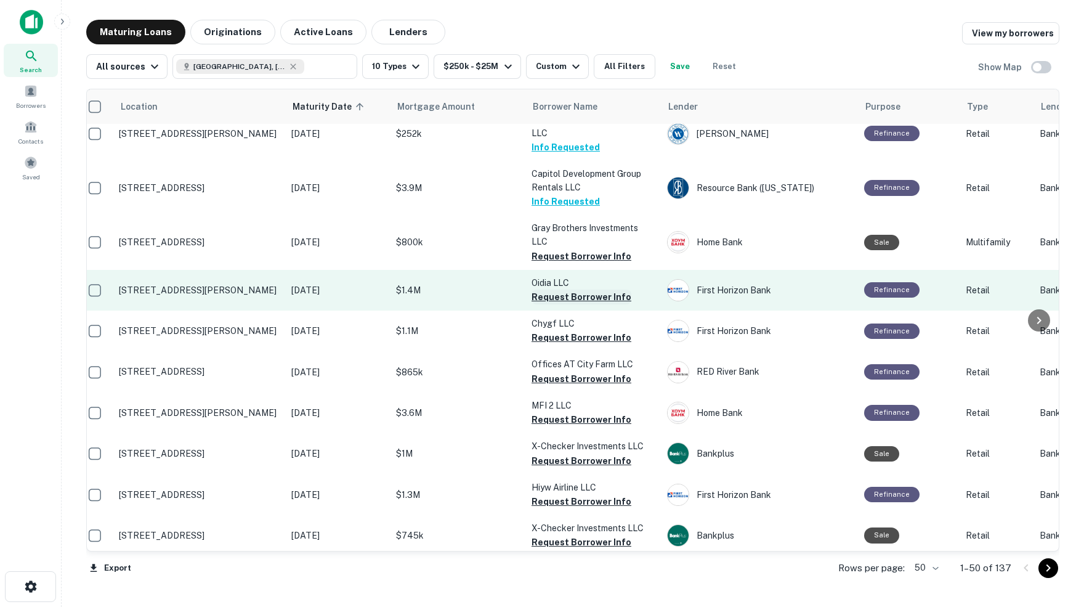
click at [572, 290] on button "Request Borrower Info" at bounding box center [582, 297] width 100 height 15
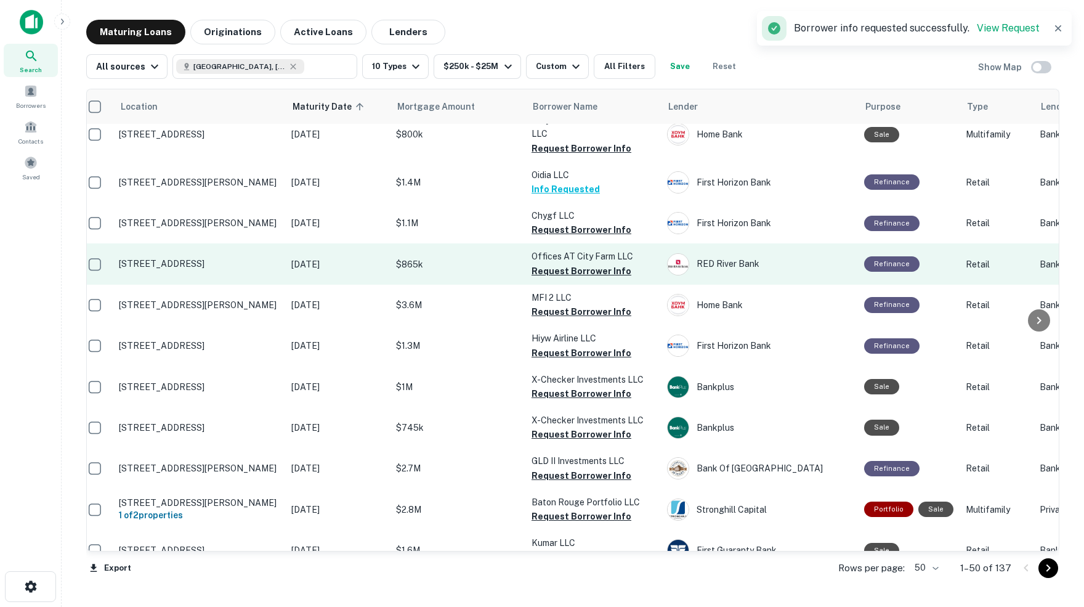
scroll to position [303, 10]
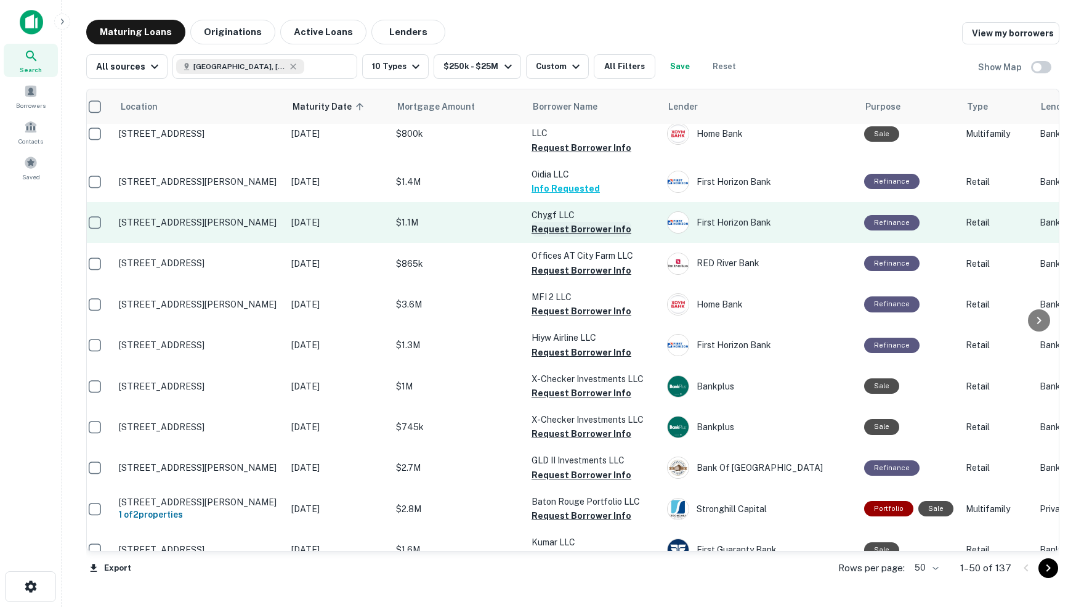
click at [557, 222] on button "Request Borrower Info" at bounding box center [582, 229] width 100 height 15
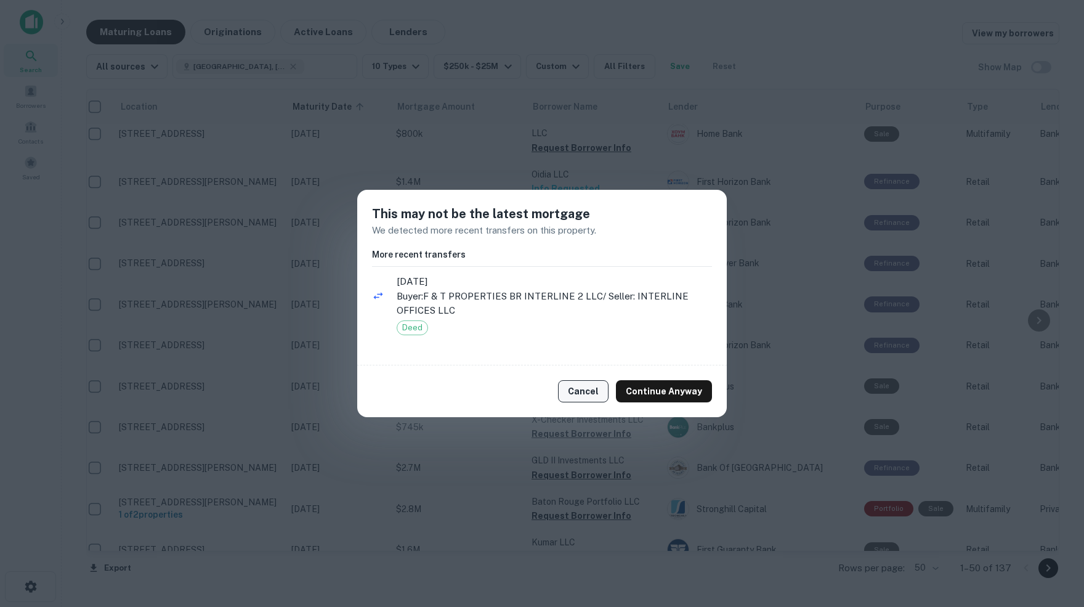
click at [590, 388] on button "Cancel" at bounding box center [583, 391] width 51 height 22
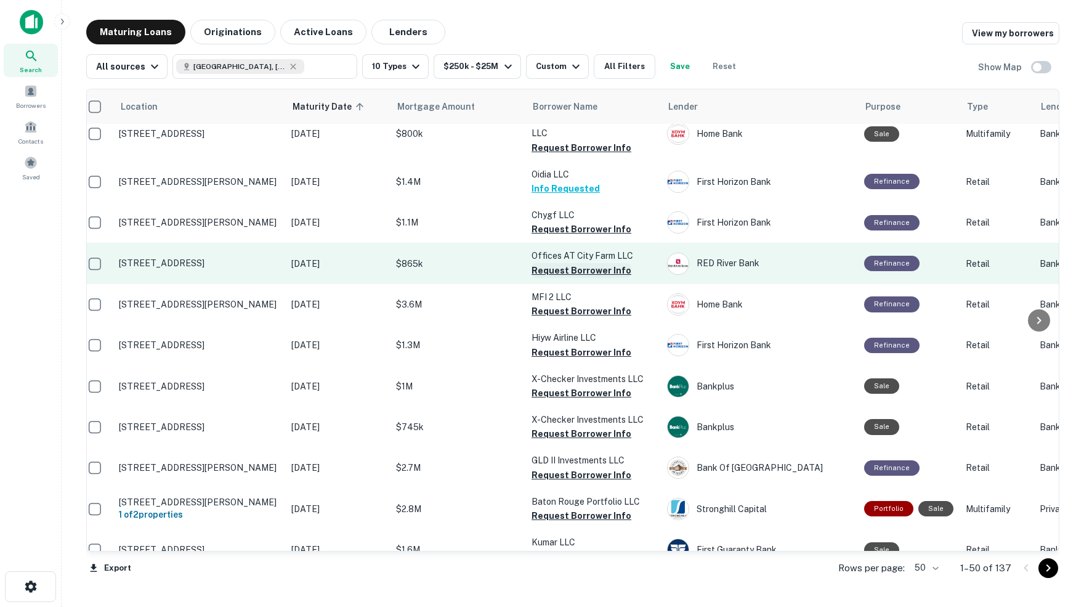
click at [561, 263] on button "Request Borrower Info" at bounding box center [582, 270] width 100 height 15
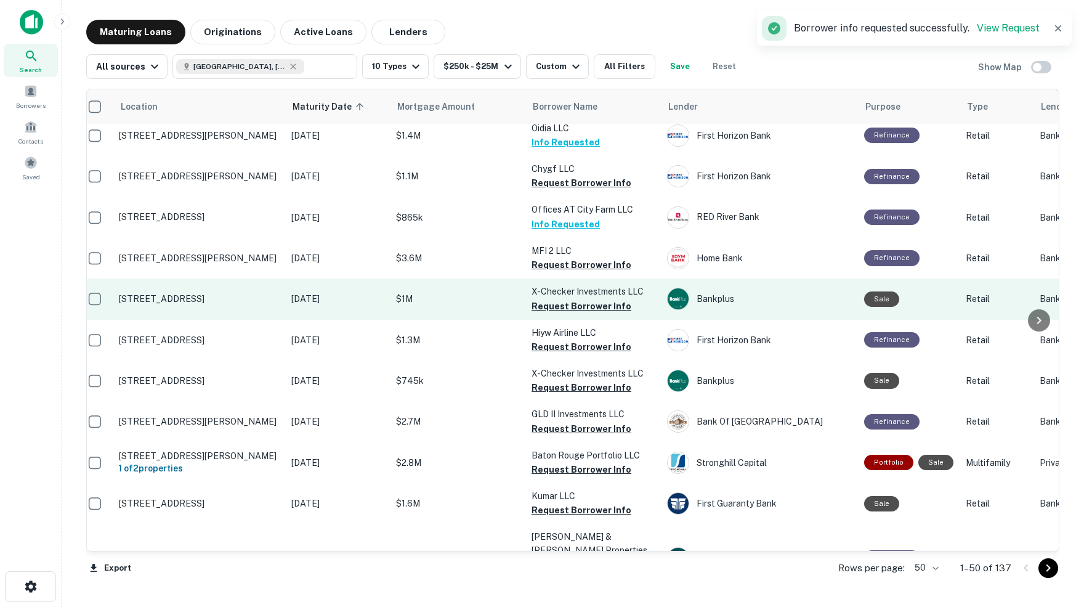
scroll to position [350, 10]
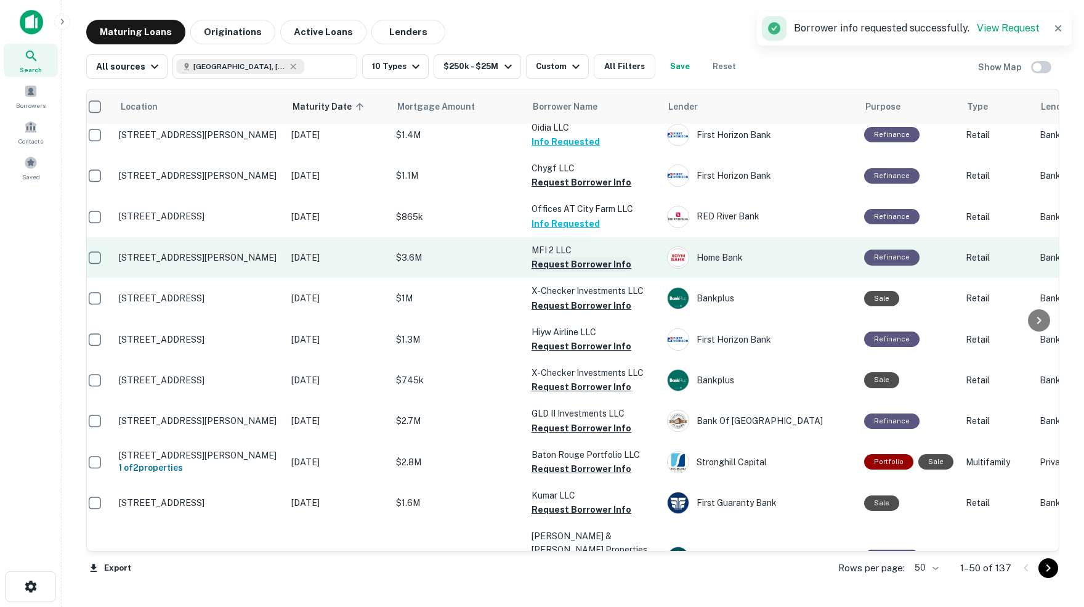
click at [550, 257] on button "Request Borrower Info" at bounding box center [582, 264] width 100 height 15
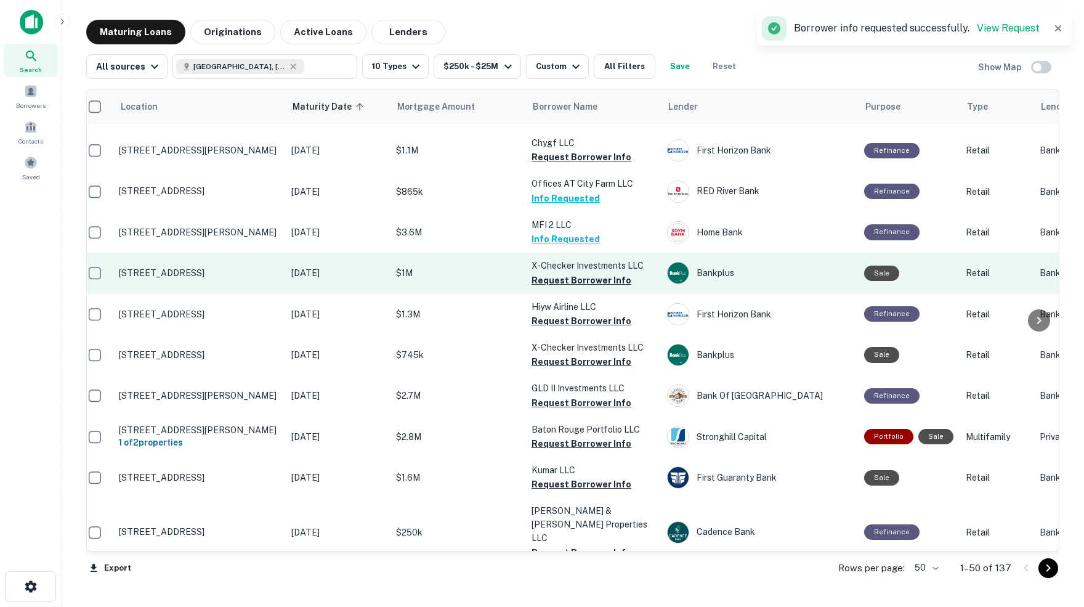
scroll to position [387, 10]
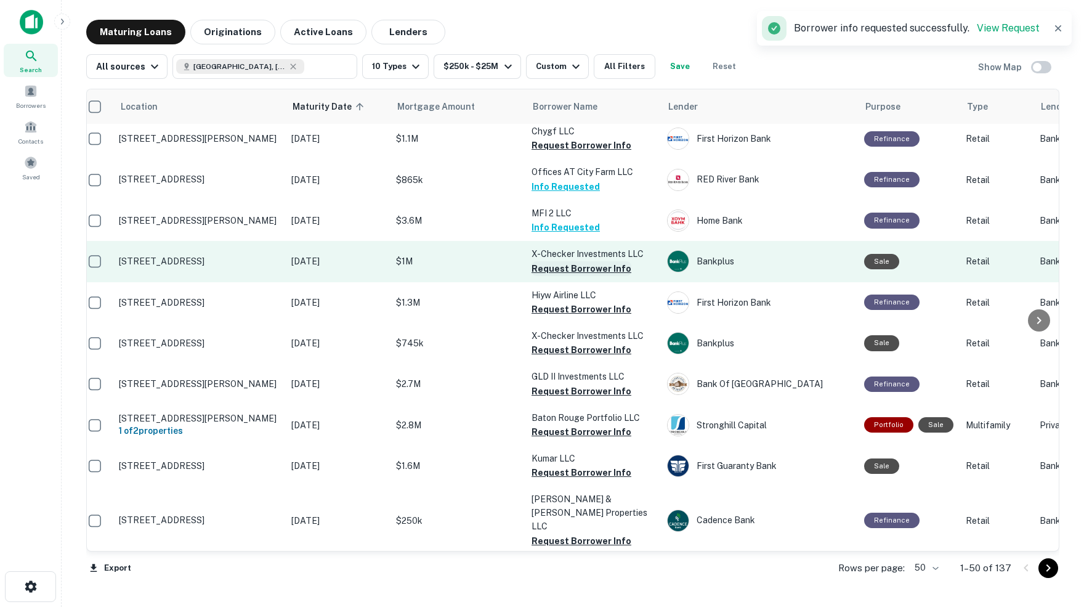
click at [575, 261] on button "Request Borrower Info" at bounding box center [582, 268] width 100 height 15
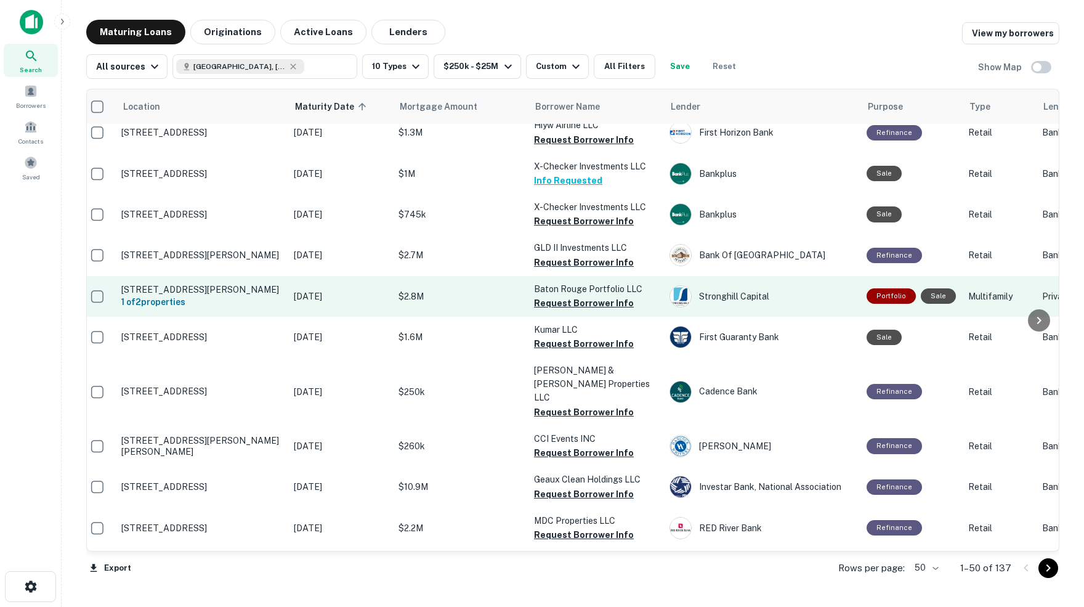
scroll to position [522, 7]
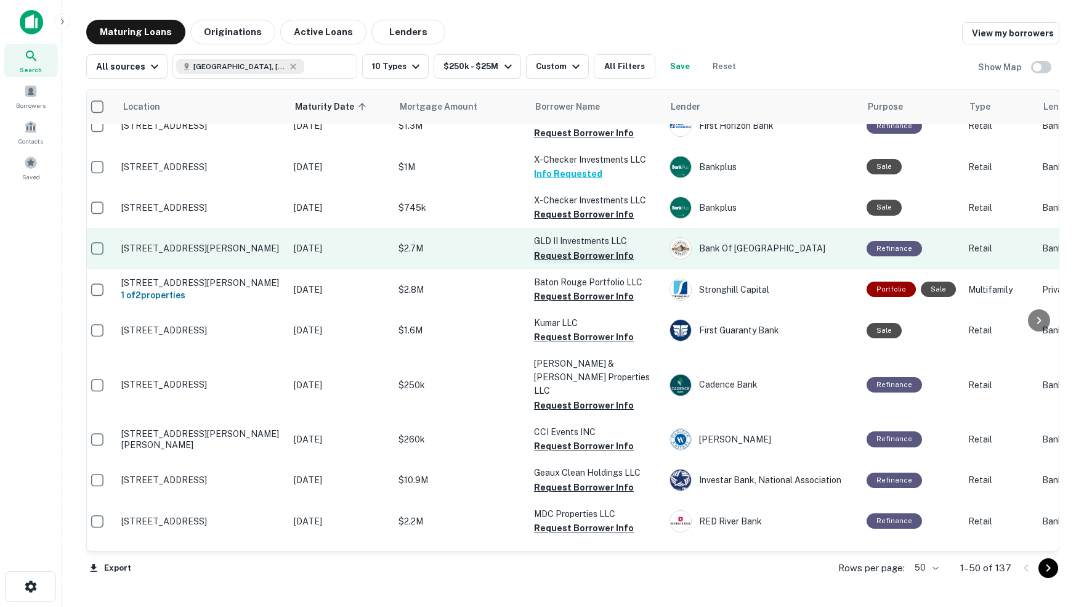
click at [580, 248] on button "Request Borrower Info" at bounding box center [584, 255] width 100 height 15
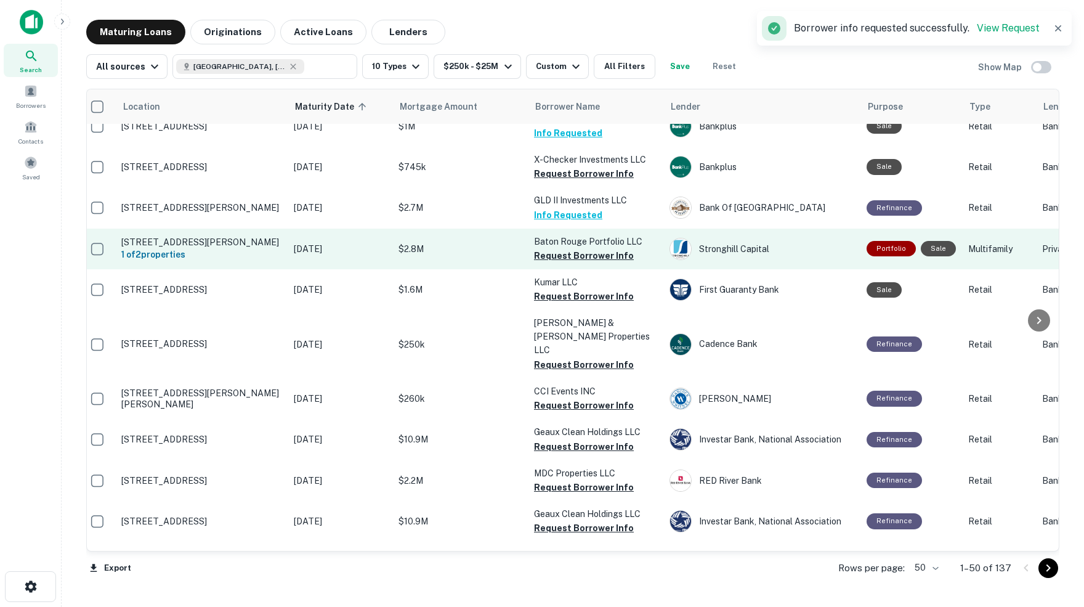
scroll to position [568, 7]
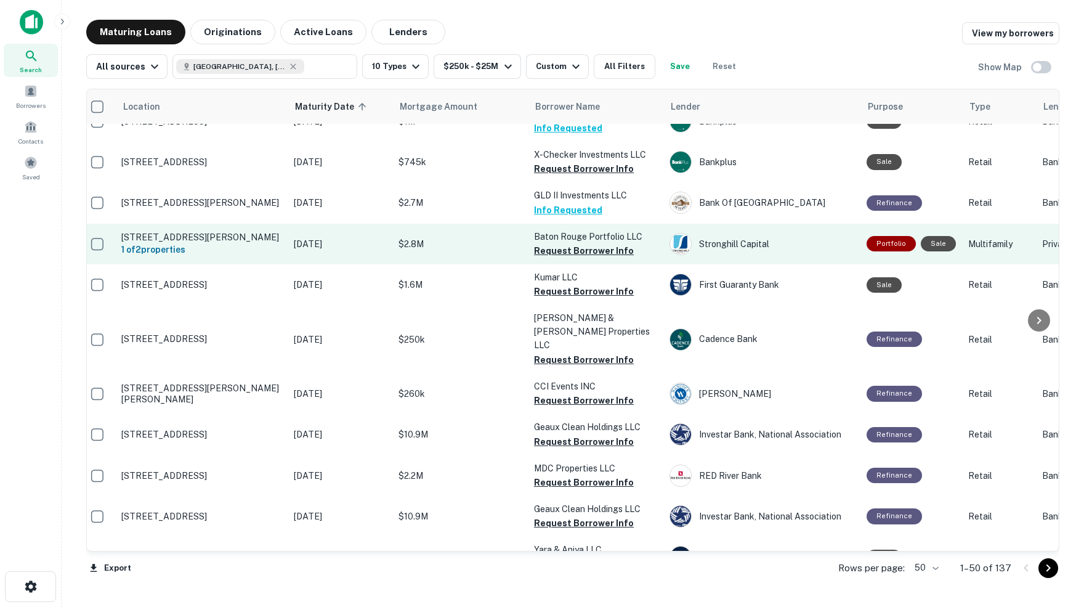
click at [482, 251] on td "$2.8M" at bounding box center [460, 244] width 136 height 41
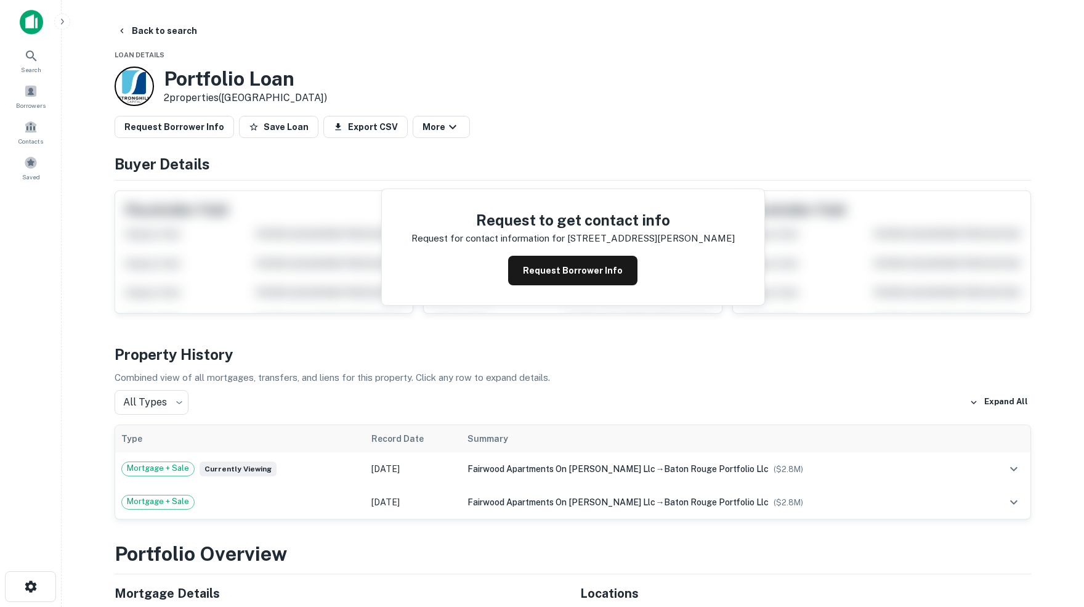
click at [482, 251] on div "Request to get contact info Request for contact information for [STREET_ADDRESS…" at bounding box center [573, 247] width 383 height 116
click at [144, 30] on button "Back to search" at bounding box center [157, 31] width 90 height 22
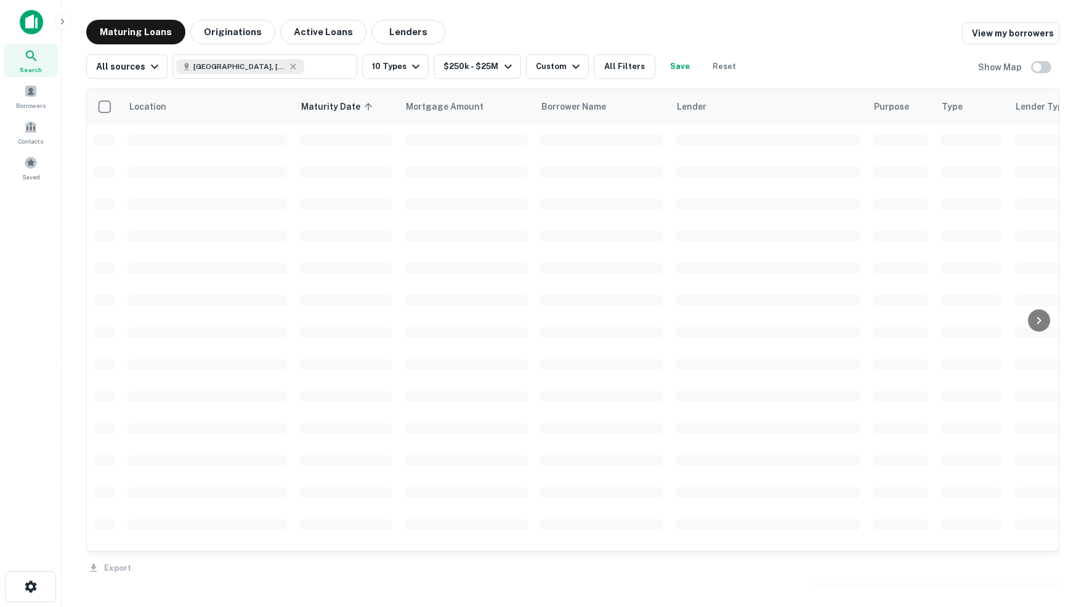
scroll to position [567, 0]
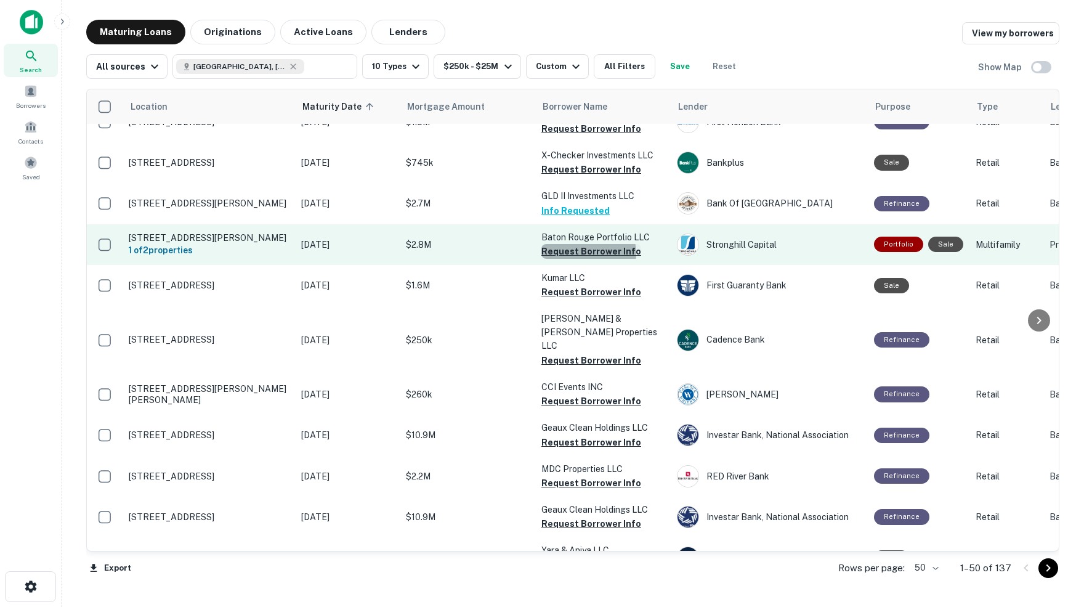
click at [583, 244] on button "Request Borrower Info" at bounding box center [592, 251] width 100 height 15
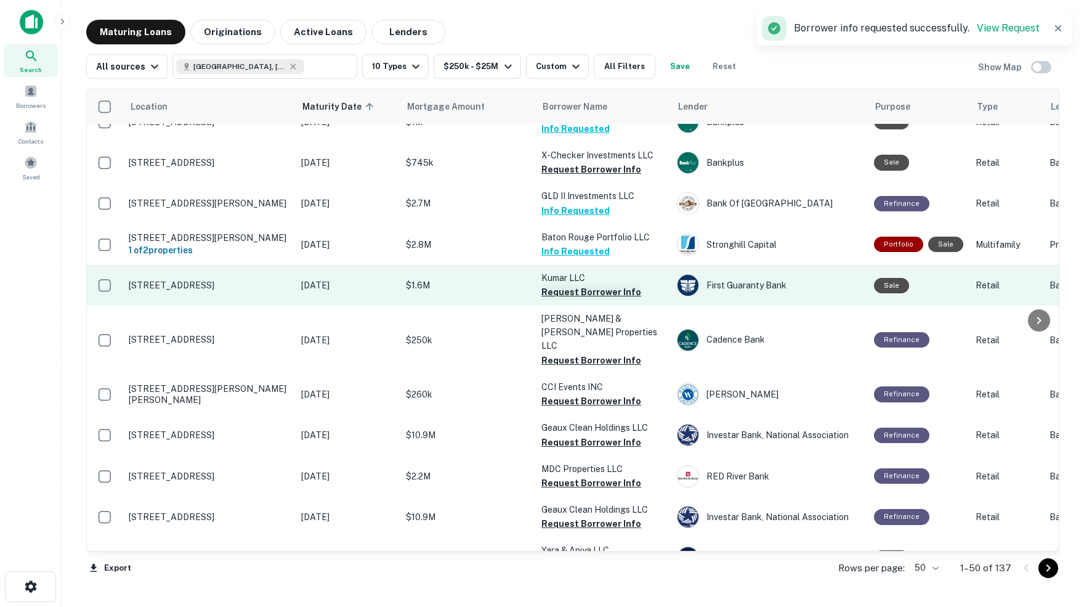
click at [560, 285] on button "Request Borrower Info" at bounding box center [592, 292] width 100 height 15
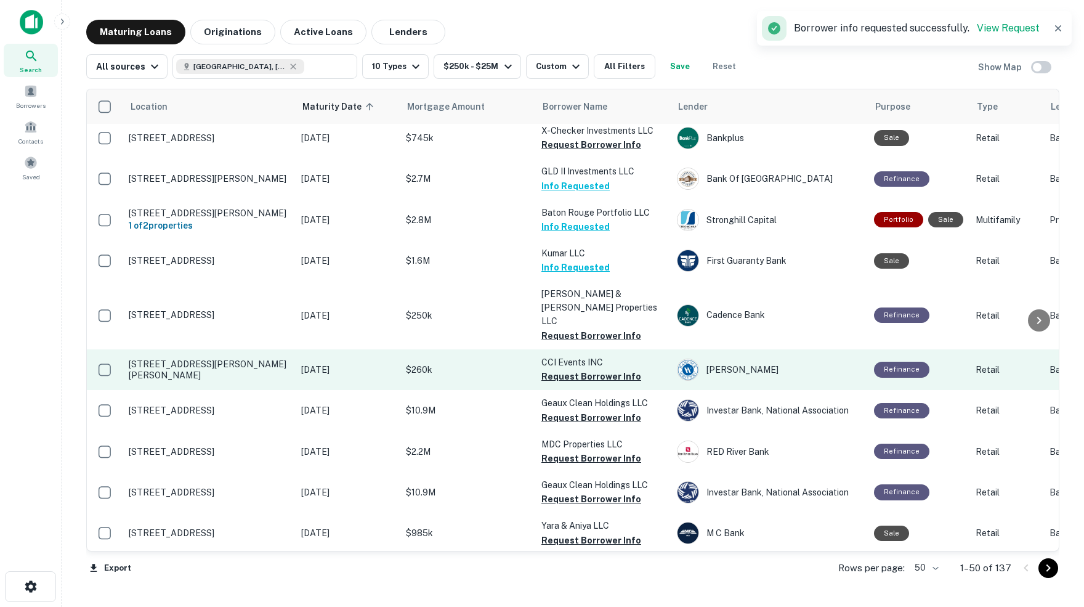
scroll to position [597, 0]
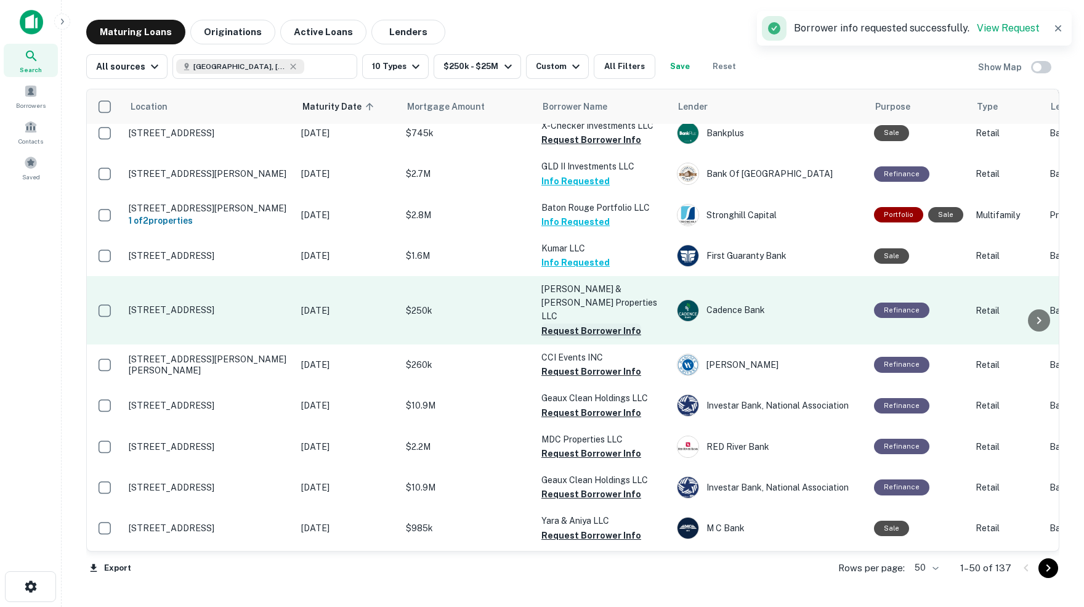
click at [599, 323] on button "Request Borrower Info" at bounding box center [592, 330] width 100 height 15
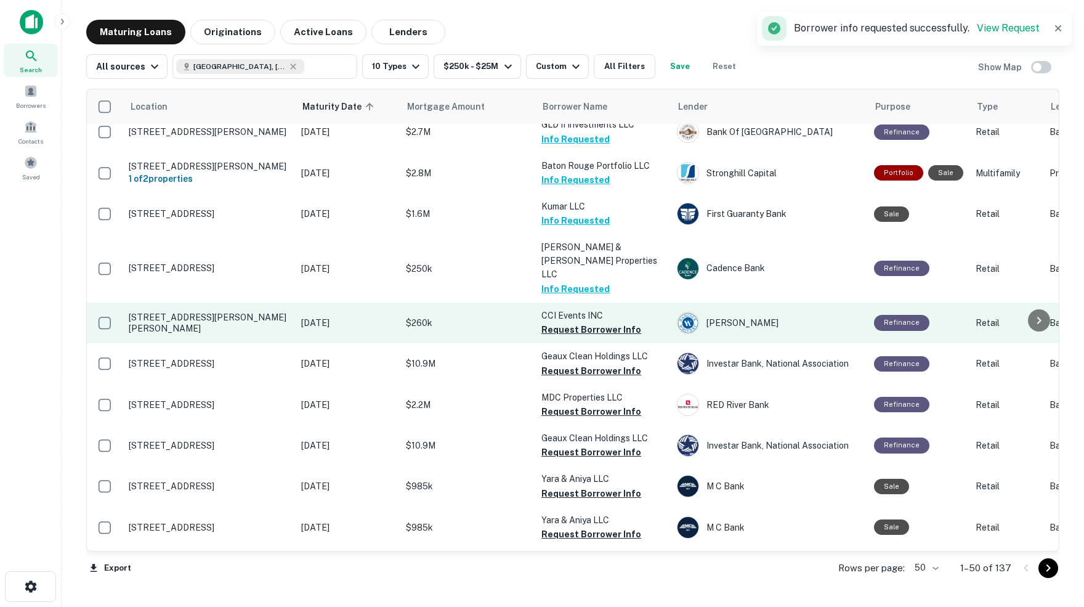
scroll to position [646, 0]
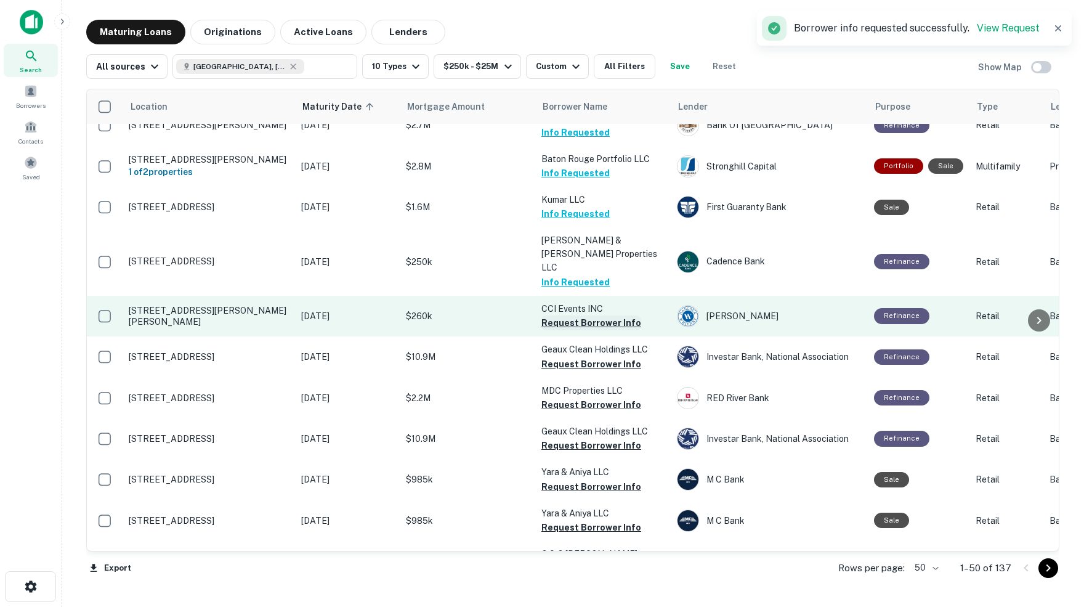
click at [569, 315] on button "Request Borrower Info" at bounding box center [592, 322] width 100 height 15
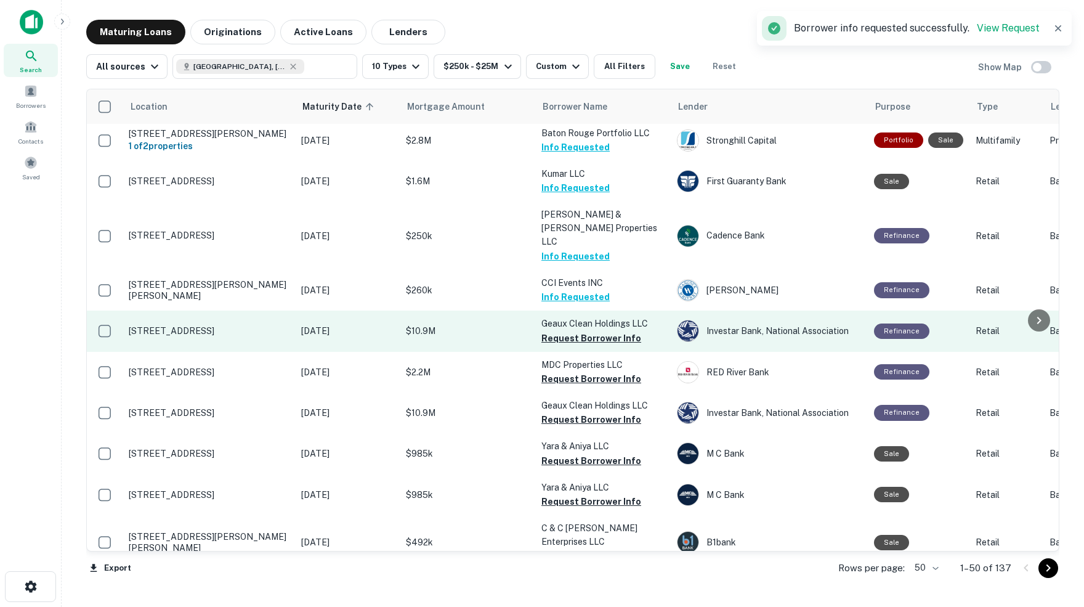
scroll to position [682, 0]
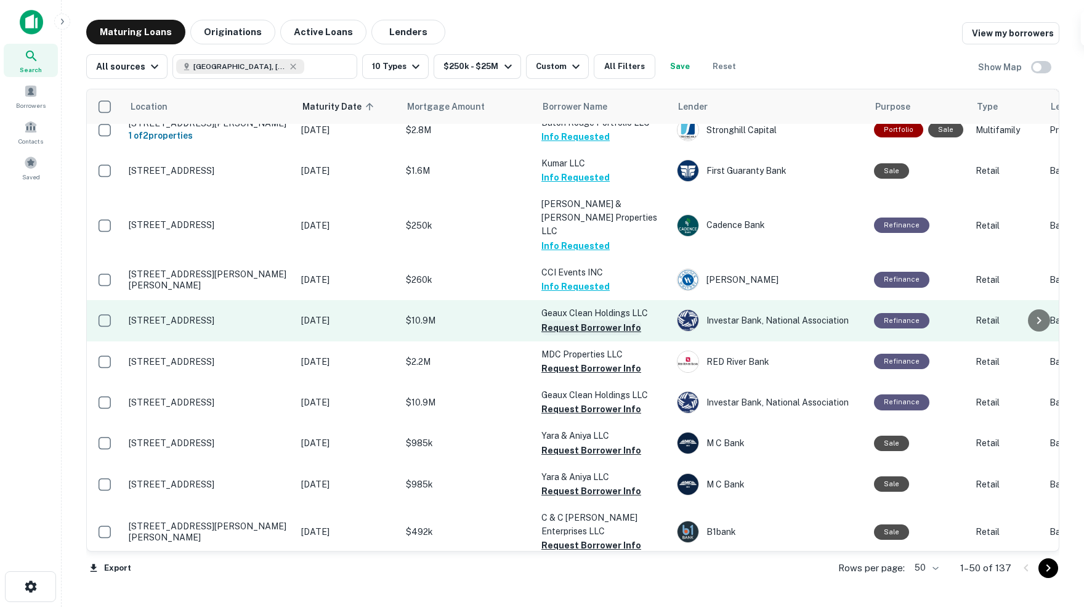
click at [554, 320] on button "Request Borrower Info" at bounding box center [592, 327] width 100 height 15
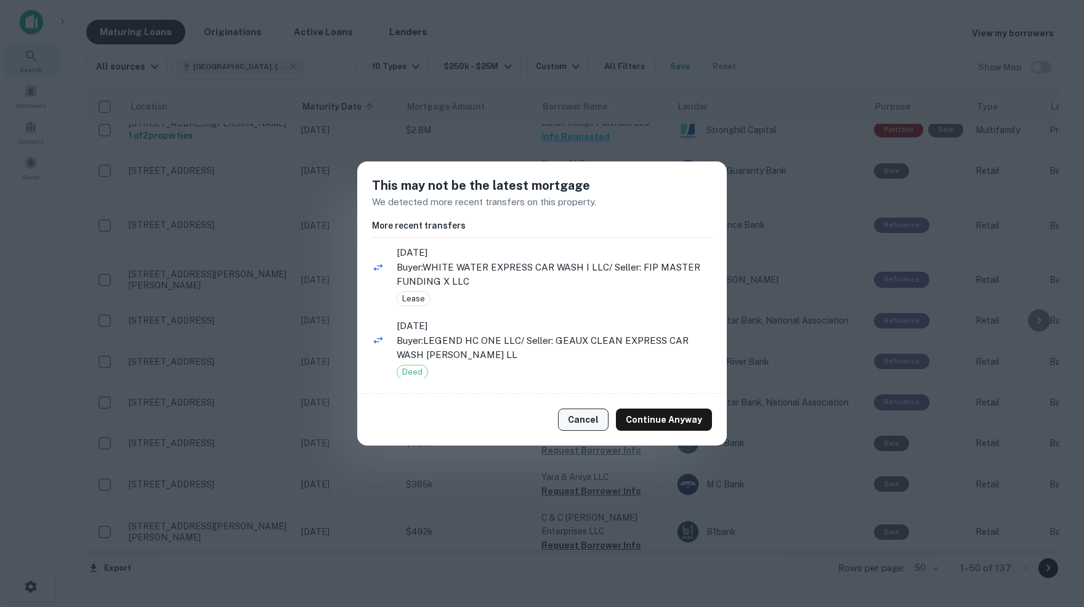
click at [583, 421] on button "Cancel" at bounding box center [583, 419] width 51 height 22
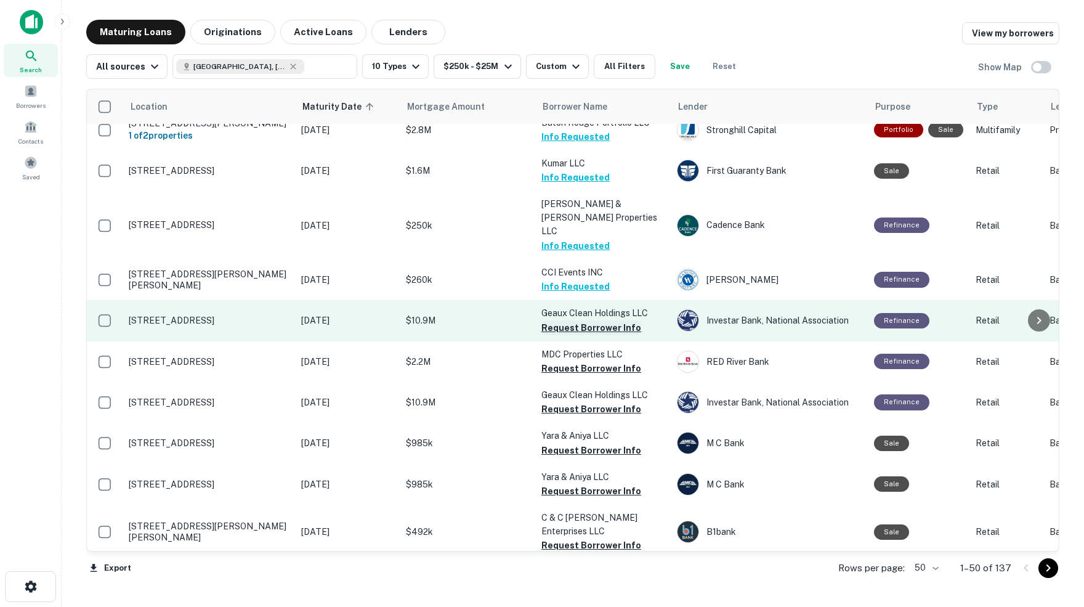
click at [564, 320] on button "Request Borrower Info" at bounding box center [592, 327] width 100 height 15
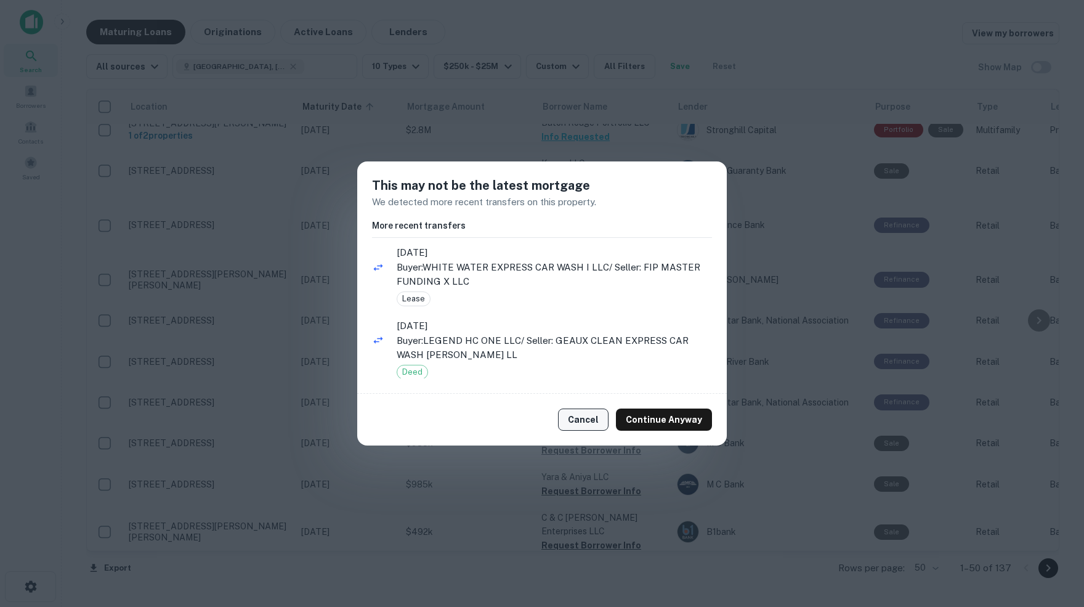
click at [581, 422] on button "Cancel" at bounding box center [583, 419] width 51 height 22
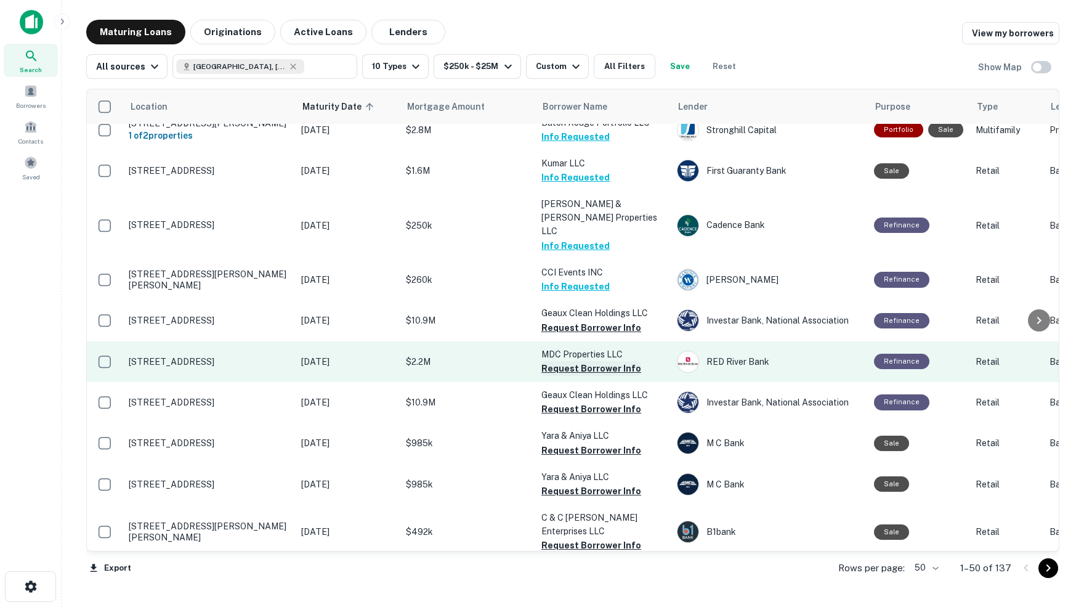
click at [567, 361] on button "Request Borrower Info" at bounding box center [592, 368] width 100 height 15
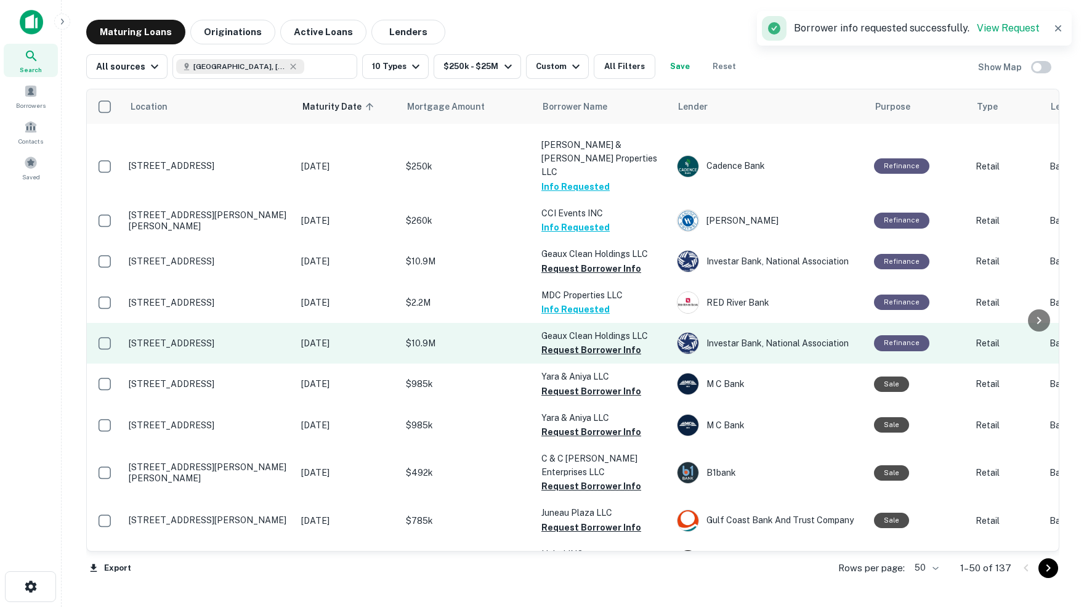
scroll to position [753, 0]
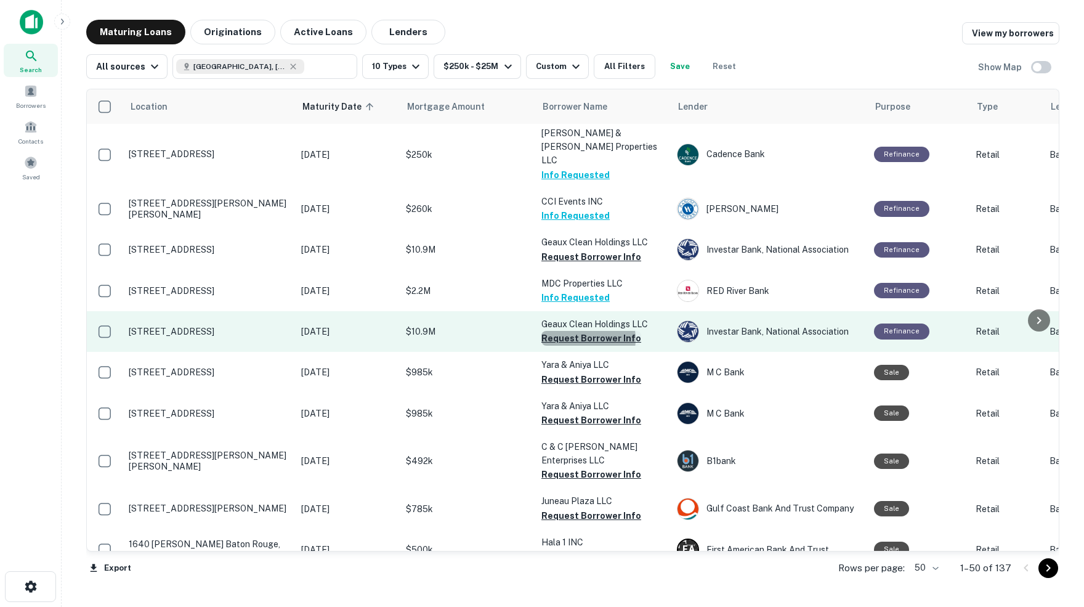
click at [577, 331] on button "Request Borrower Info" at bounding box center [592, 338] width 100 height 15
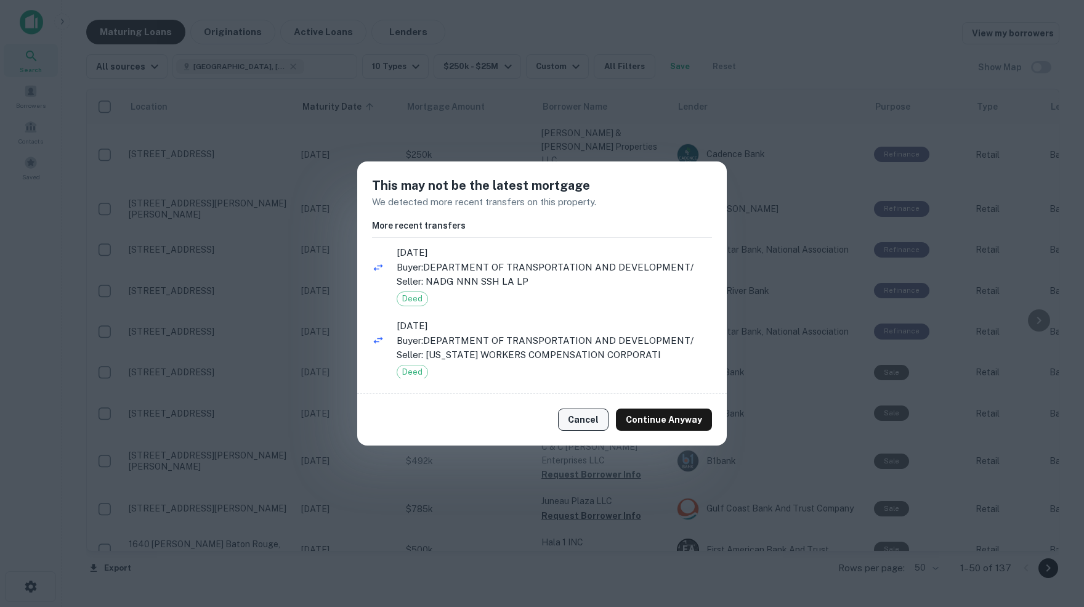
click at [584, 421] on button "Cancel" at bounding box center [583, 419] width 51 height 22
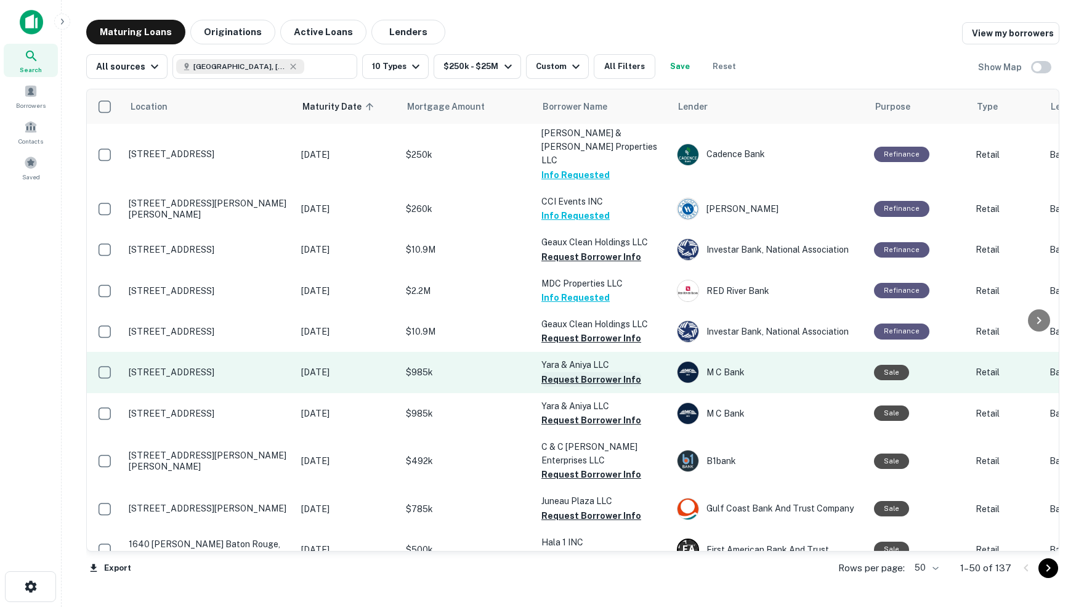
click at [564, 372] on button "Request Borrower Info" at bounding box center [592, 379] width 100 height 15
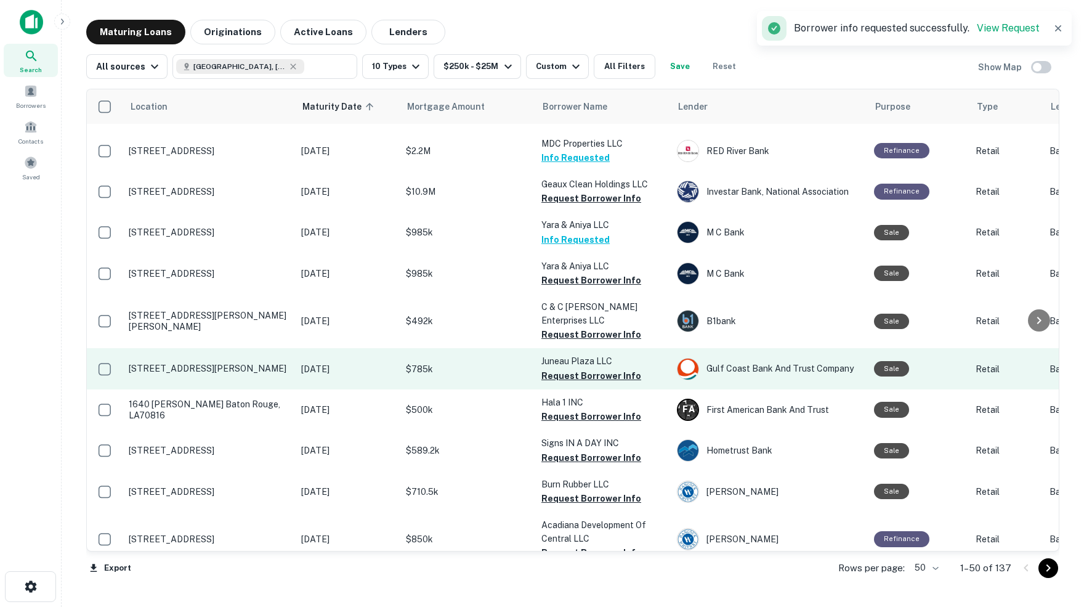
scroll to position [894, 0]
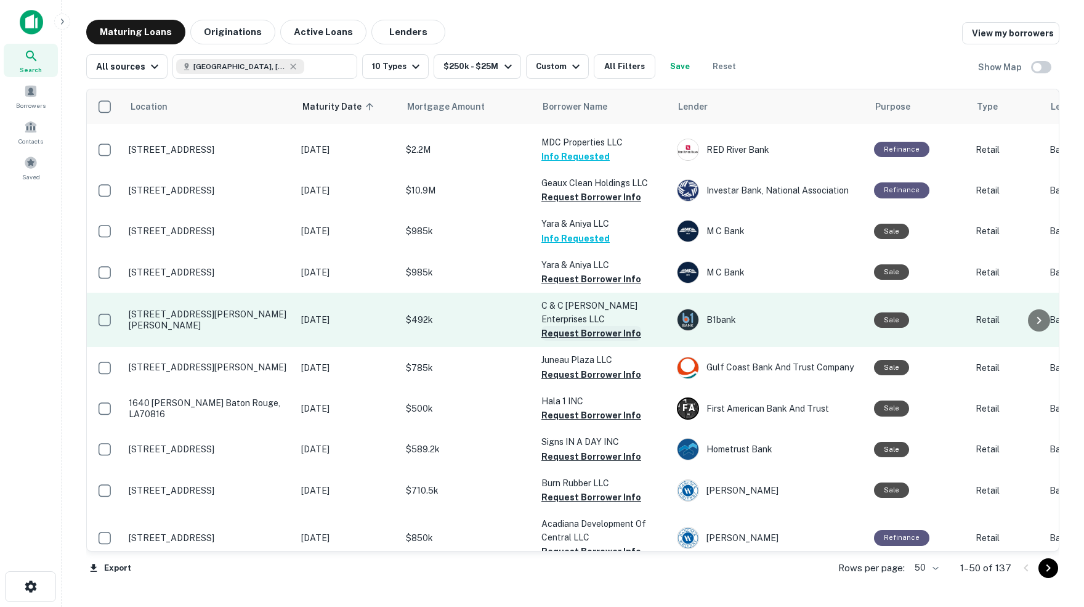
click at [579, 326] on button "Request Borrower Info" at bounding box center [592, 333] width 100 height 15
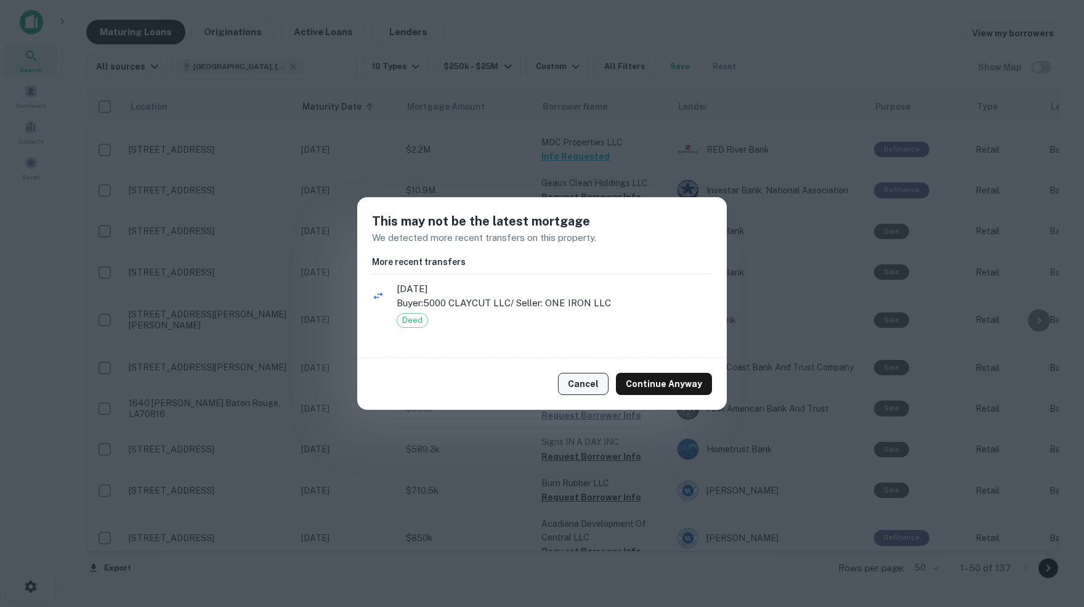
click at [590, 389] on button "Cancel" at bounding box center [583, 384] width 51 height 22
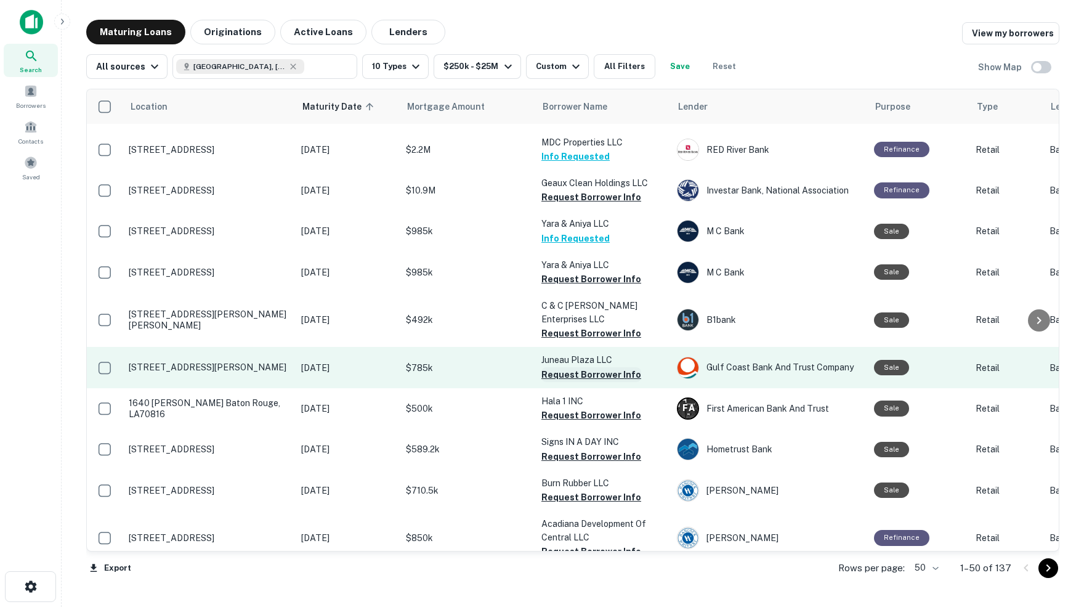
click at [559, 367] on button "Request Borrower Info" at bounding box center [592, 374] width 100 height 15
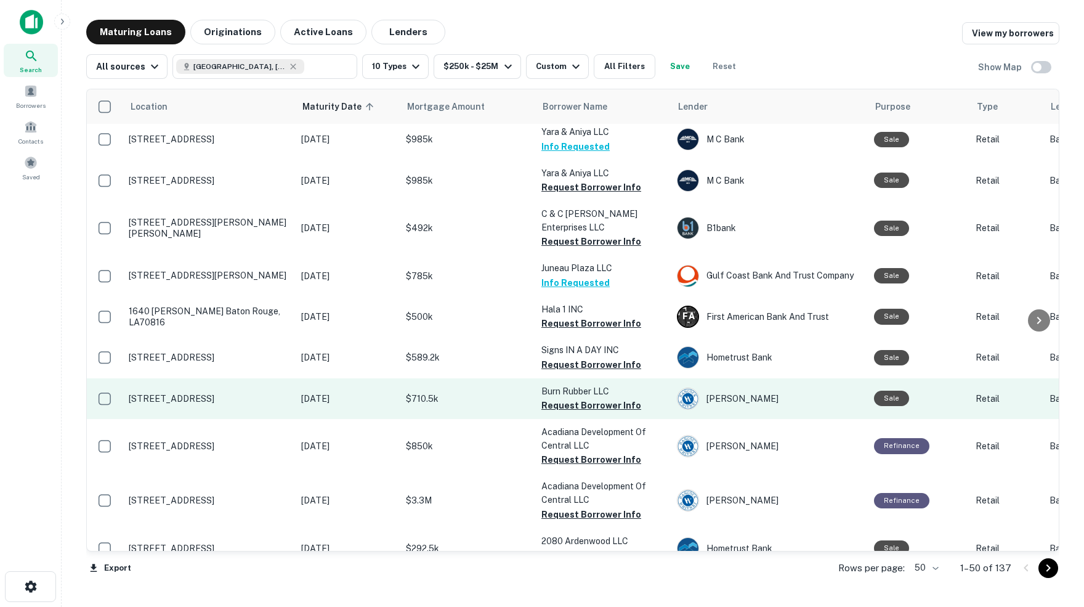
scroll to position [989, 0]
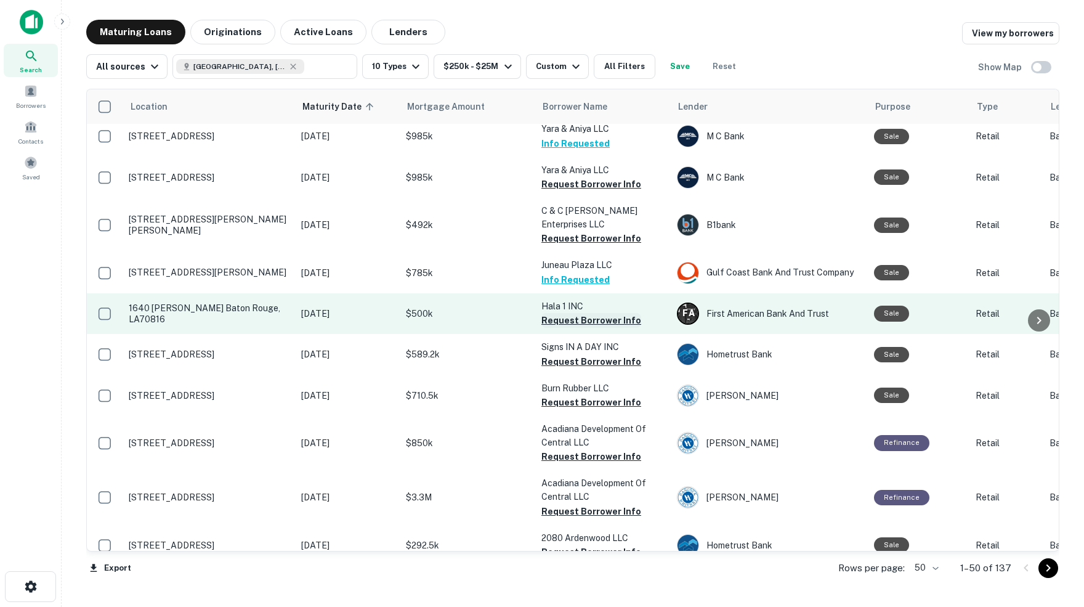
click at [572, 313] on button "Request Borrower Info" at bounding box center [592, 320] width 100 height 15
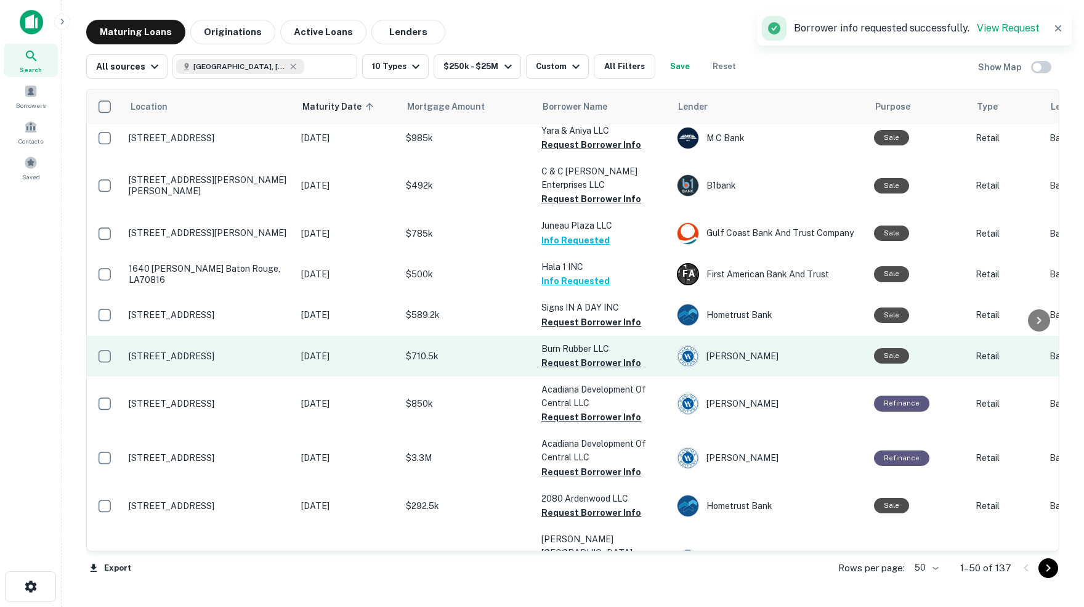
scroll to position [1031, 0]
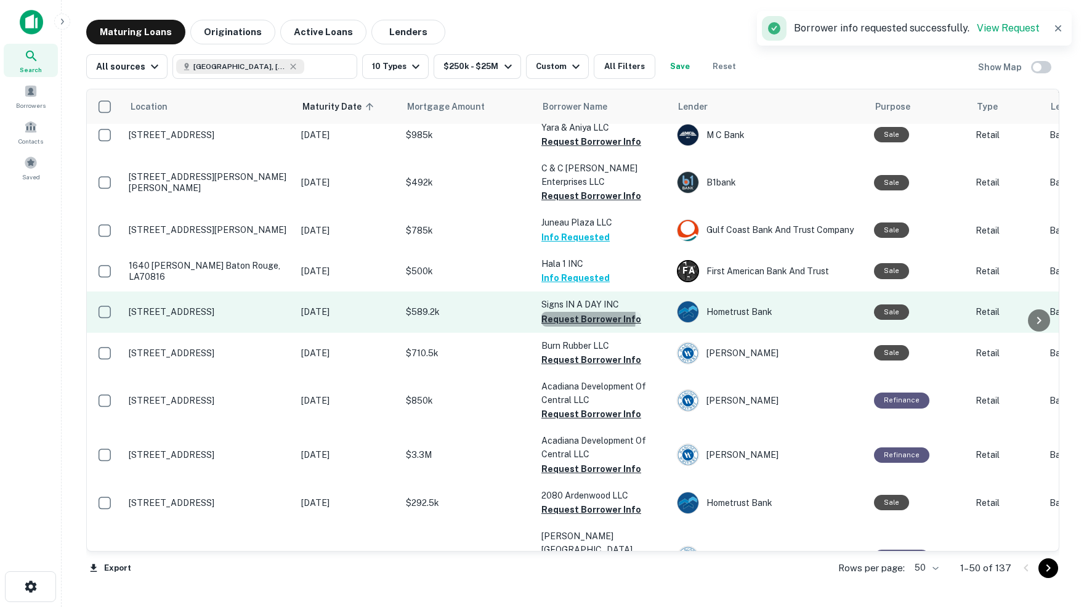
click at [561, 312] on button "Request Borrower Info" at bounding box center [592, 319] width 100 height 15
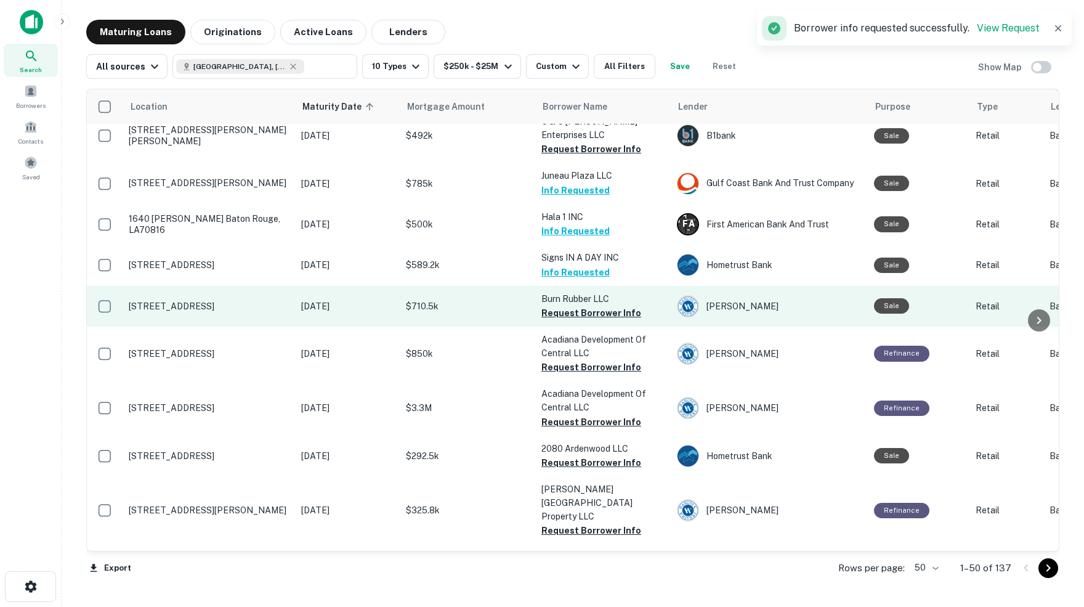
scroll to position [1082, 0]
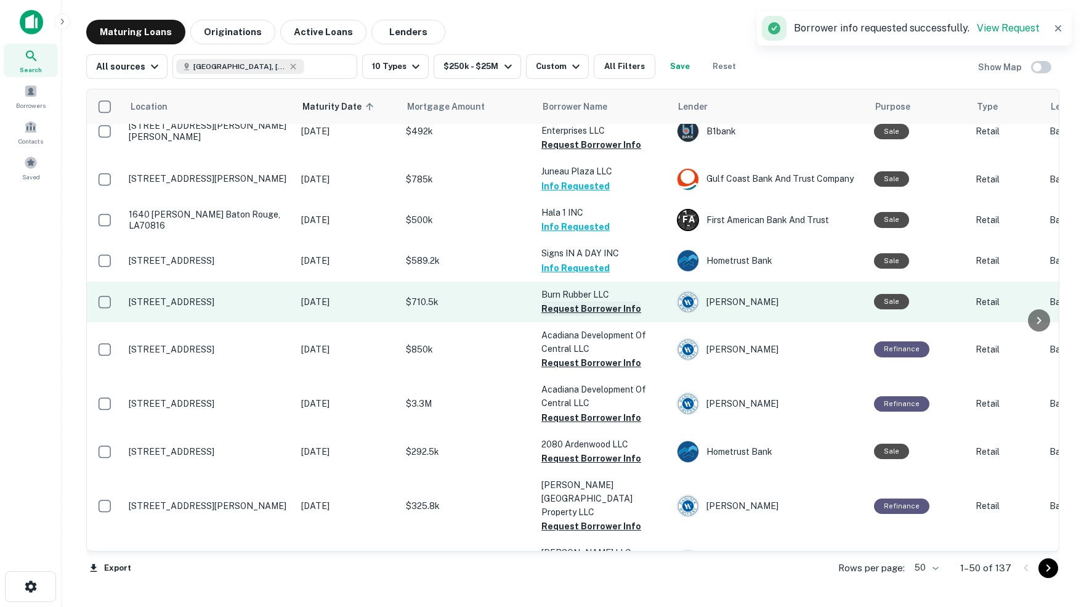
click at [577, 301] on button "Request Borrower Info" at bounding box center [592, 308] width 100 height 15
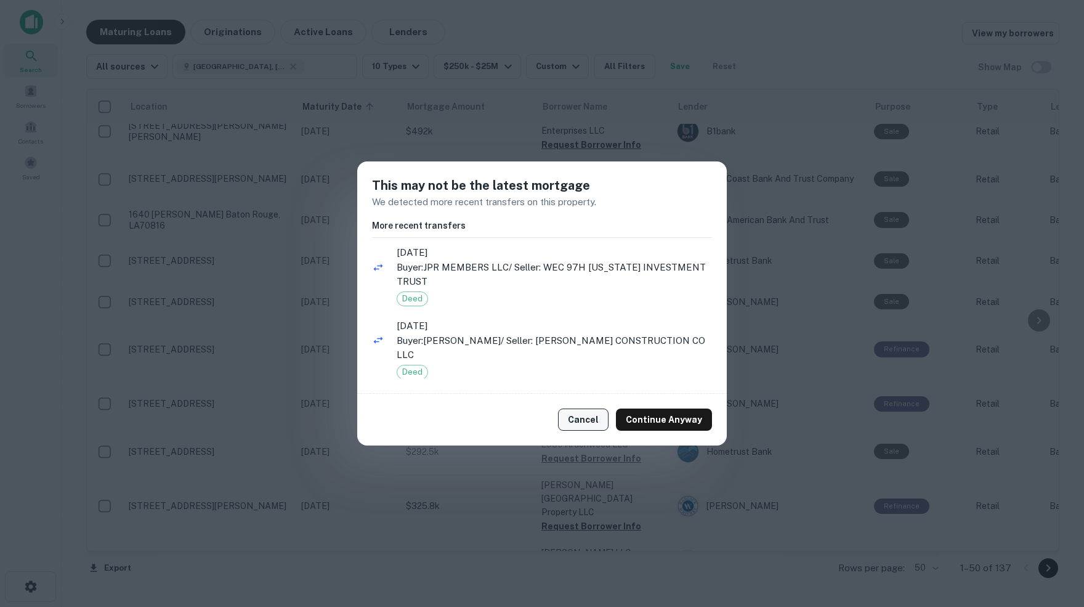
click at [585, 421] on button "Cancel" at bounding box center [583, 419] width 51 height 22
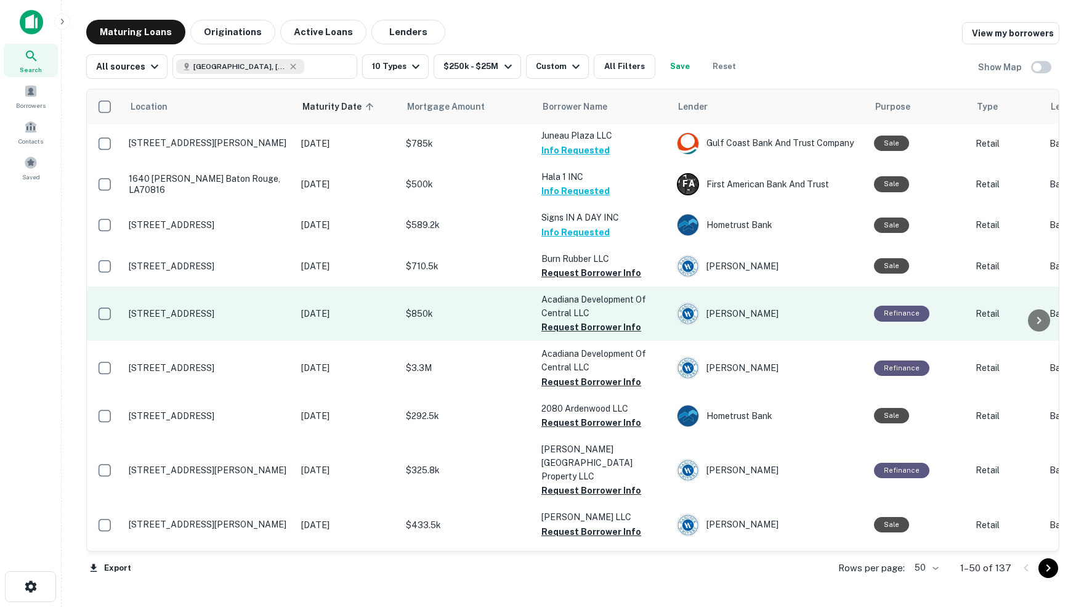
scroll to position [1118, 0]
click at [583, 320] on button "Request Borrower Info" at bounding box center [592, 327] width 100 height 15
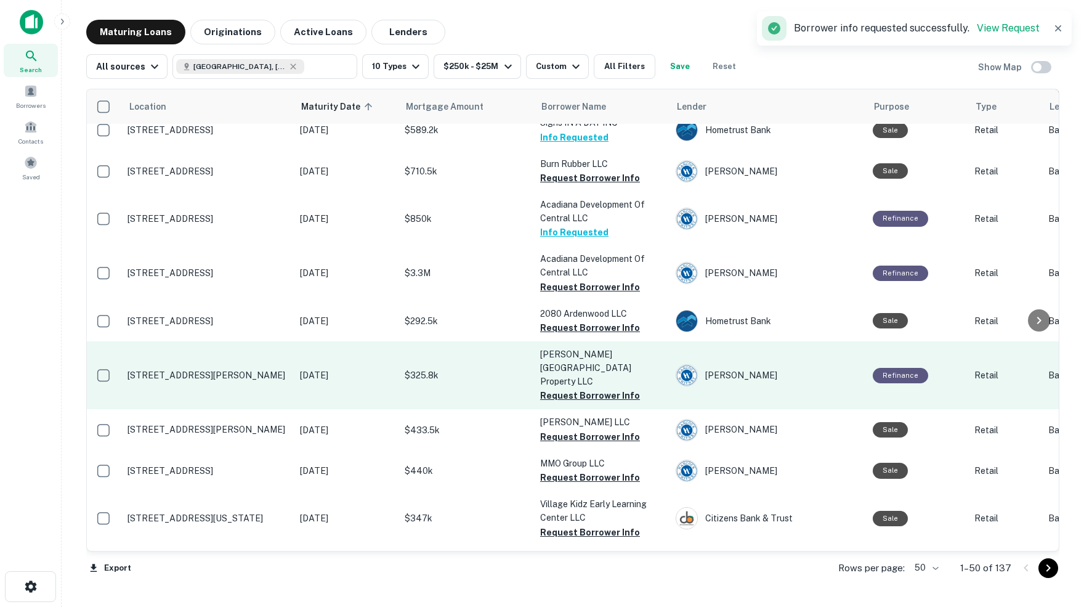
scroll to position [1223, 1]
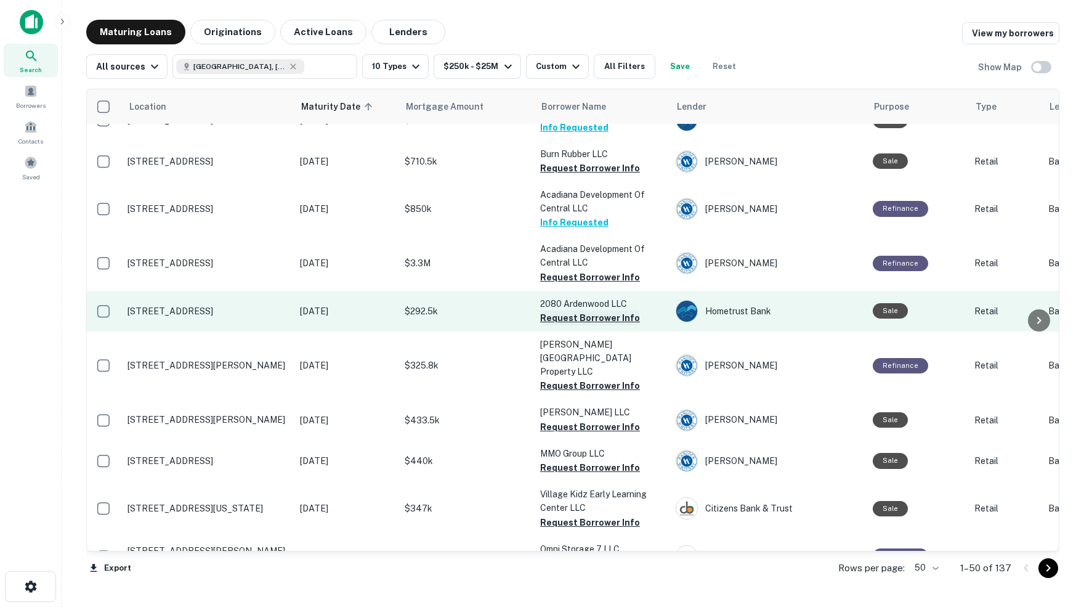
click at [577, 311] on button "Request Borrower Info" at bounding box center [590, 318] width 100 height 15
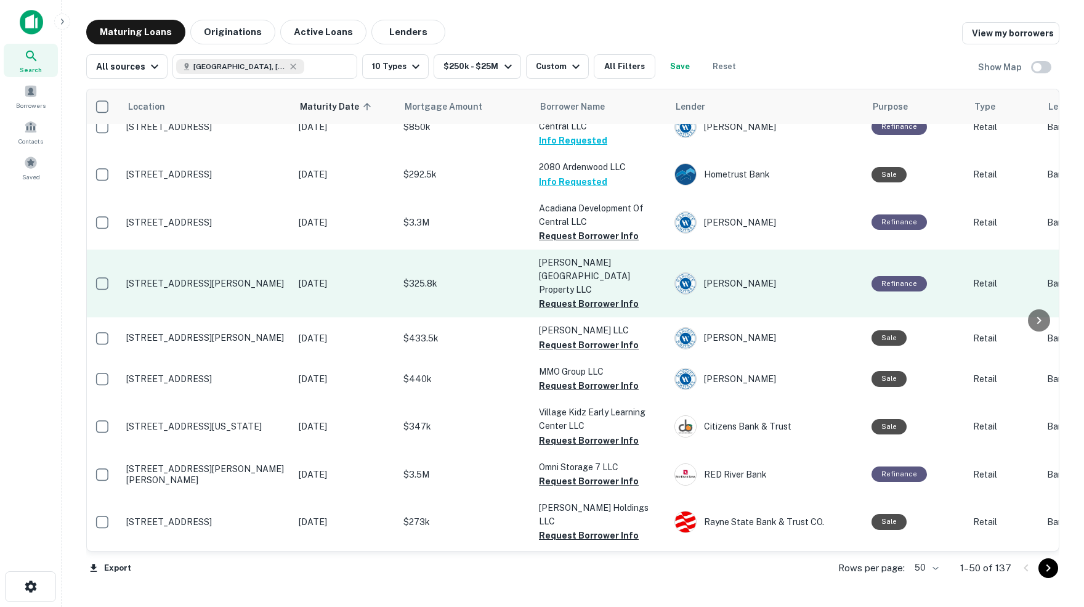
scroll to position [1307, 0]
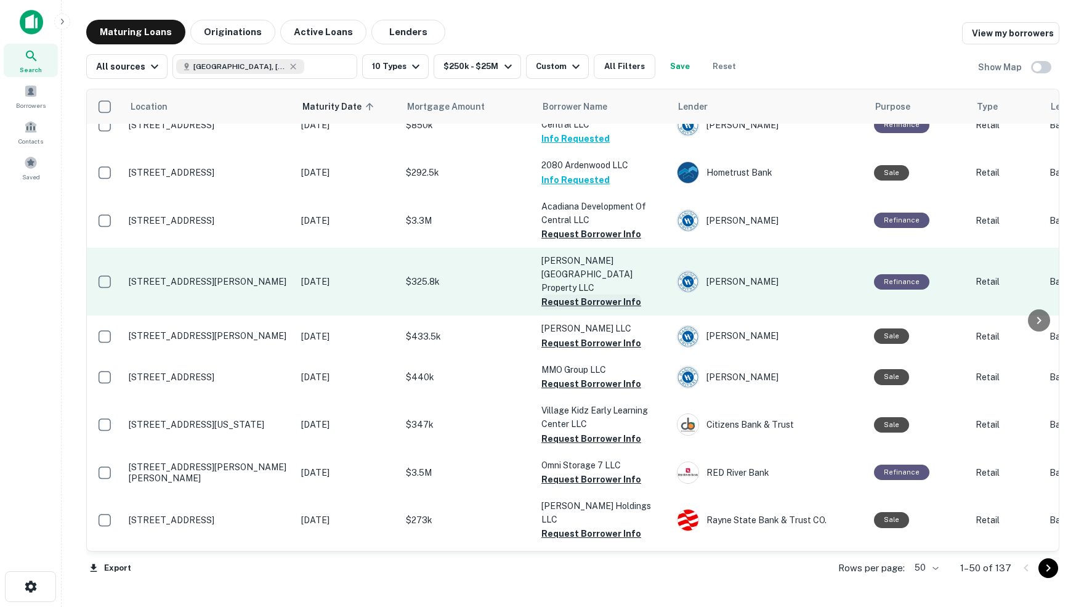
click at [578, 294] on button "Request Borrower Info" at bounding box center [592, 301] width 100 height 15
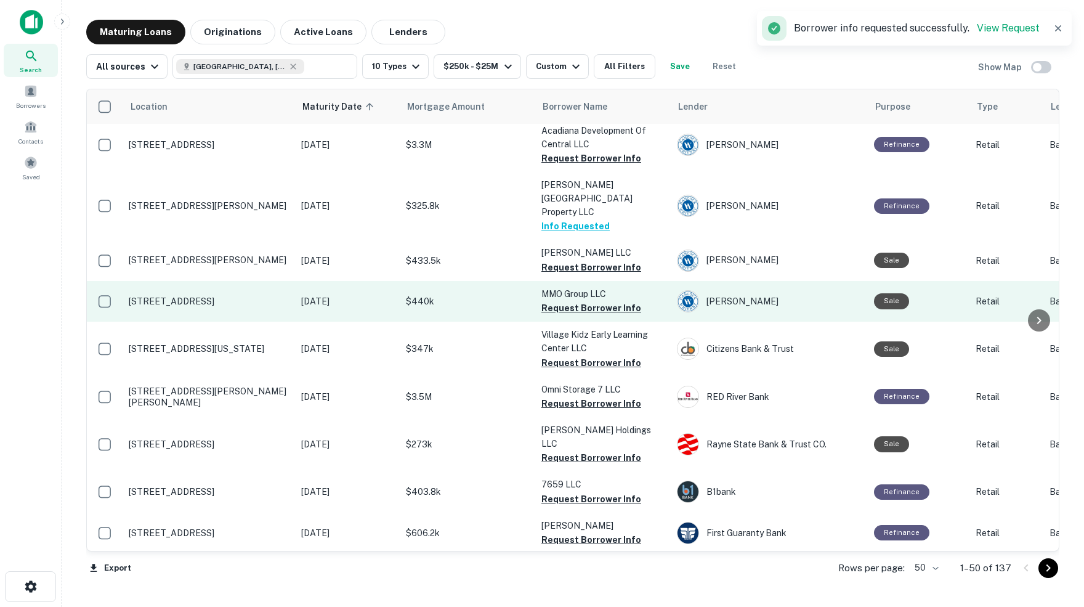
scroll to position [1384, 0]
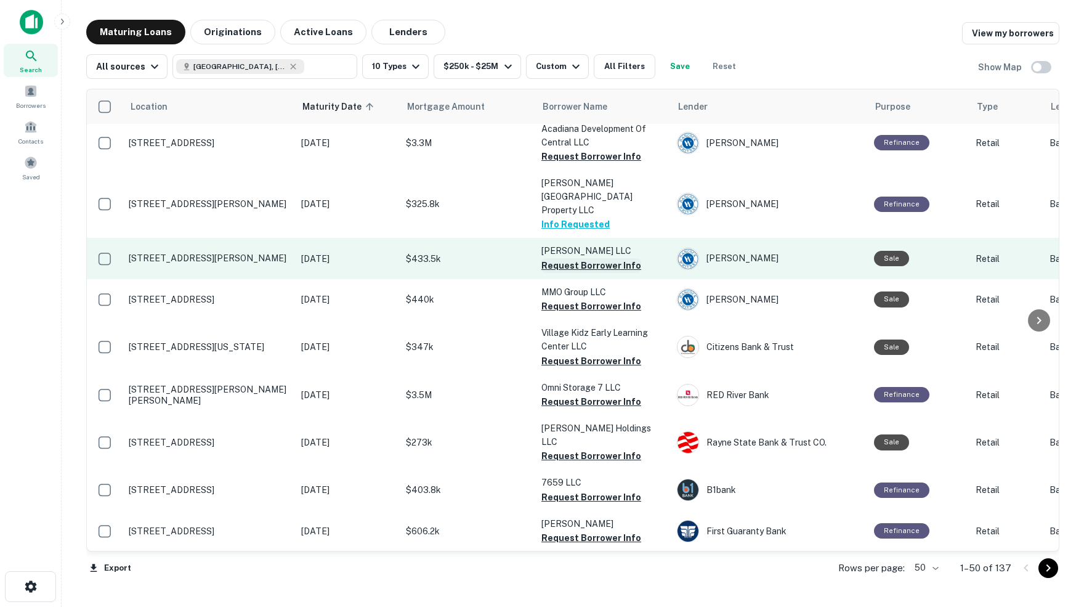
click at [551, 258] on button "Request Borrower Info" at bounding box center [592, 265] width 100 height 15
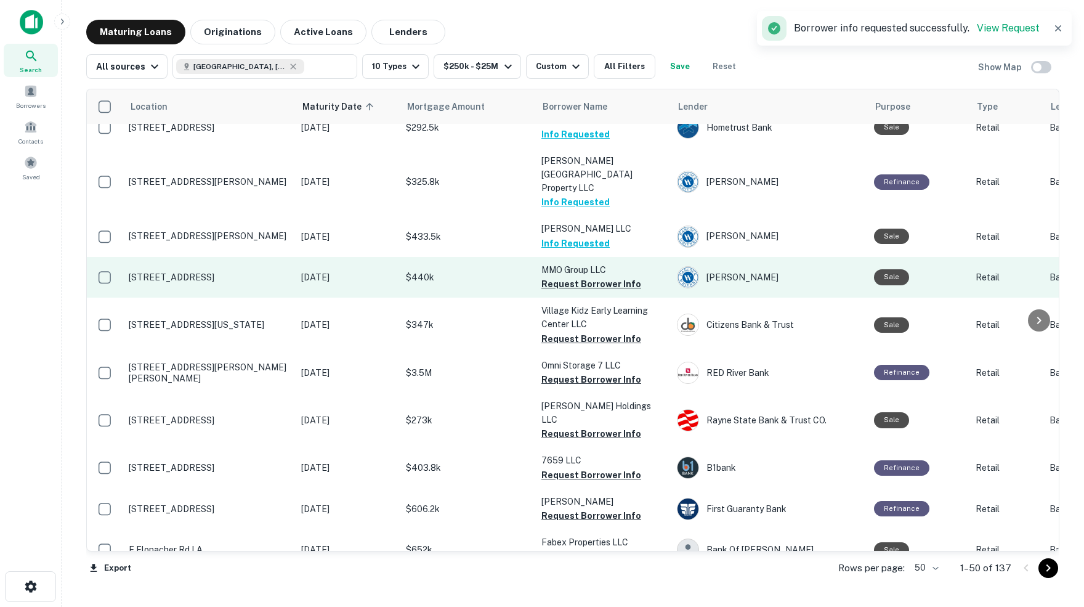
scroll to position [1413, 0]
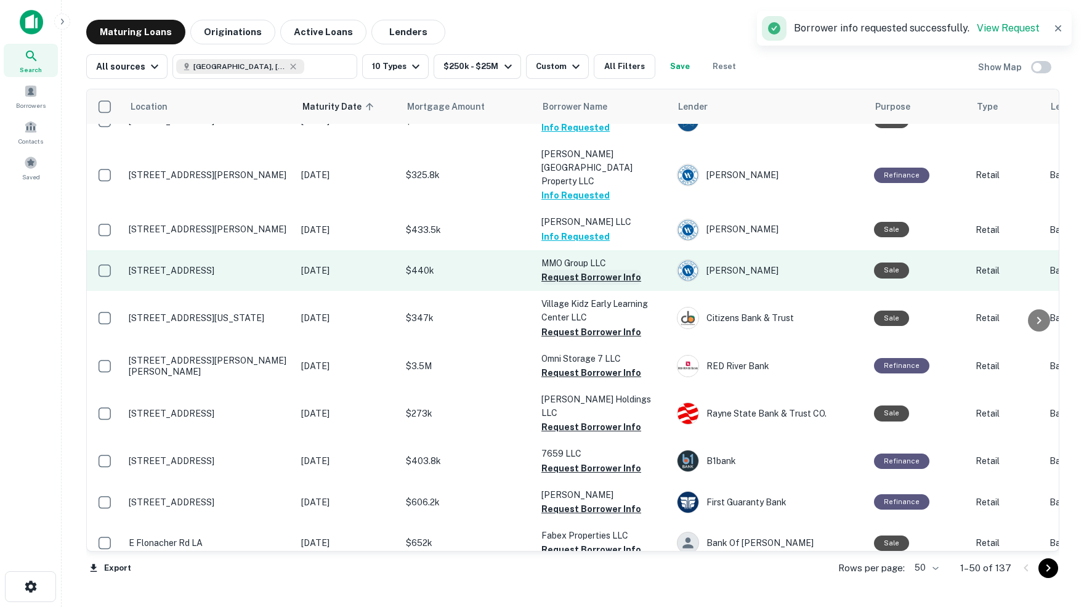
click at [577, 270] on button "Request Borrower Info" at bounding box center [592, 277] width 100 height 15
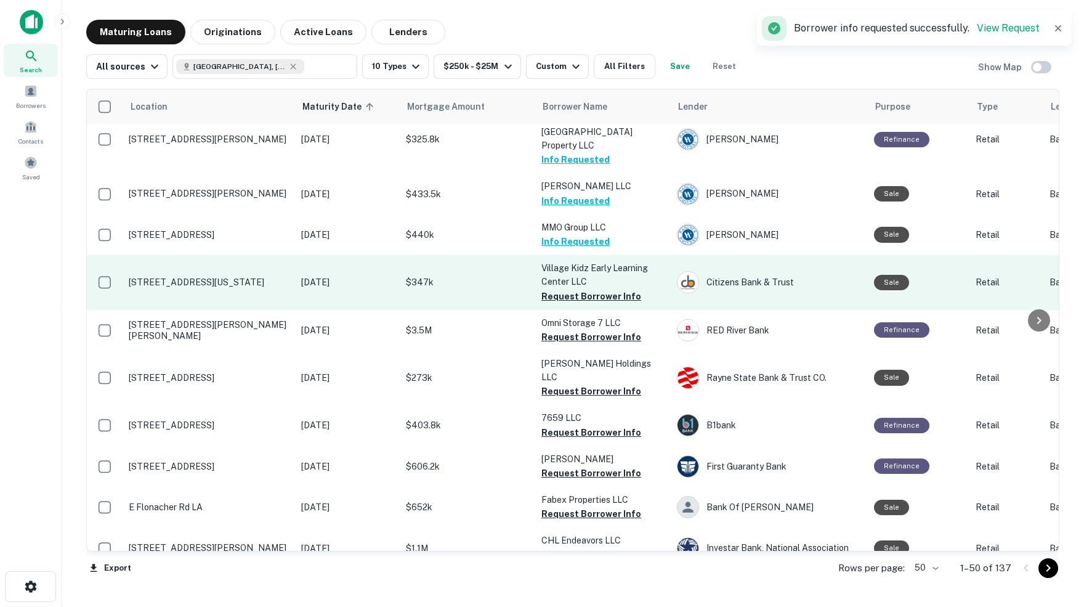
scroll to position [1455, 0]
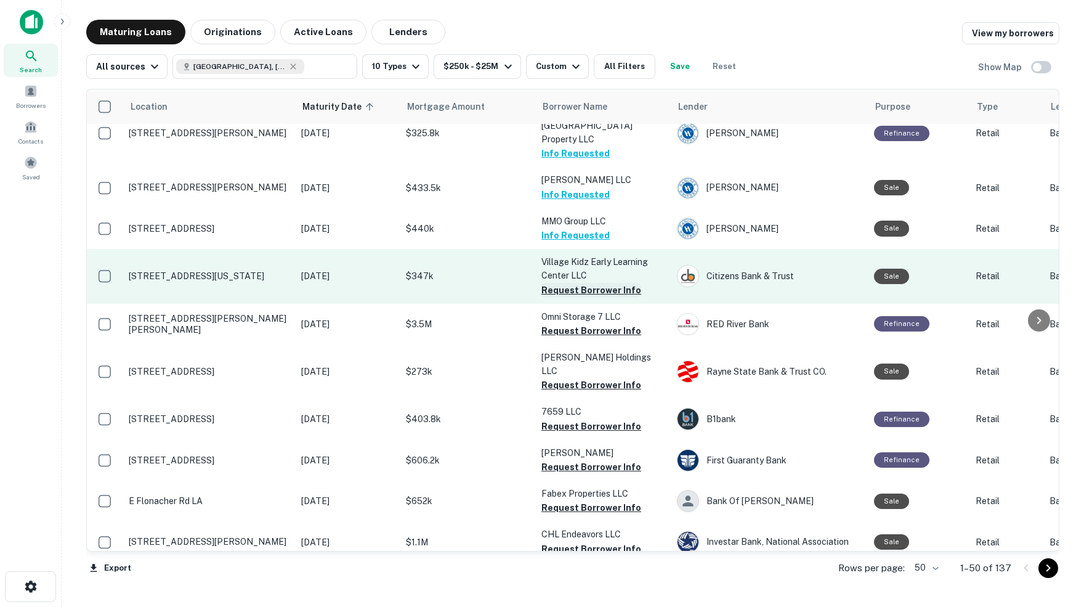
click at [599, 283] on button "Request Borrower Info" at bounding box center [592, 290] width 100 height 15
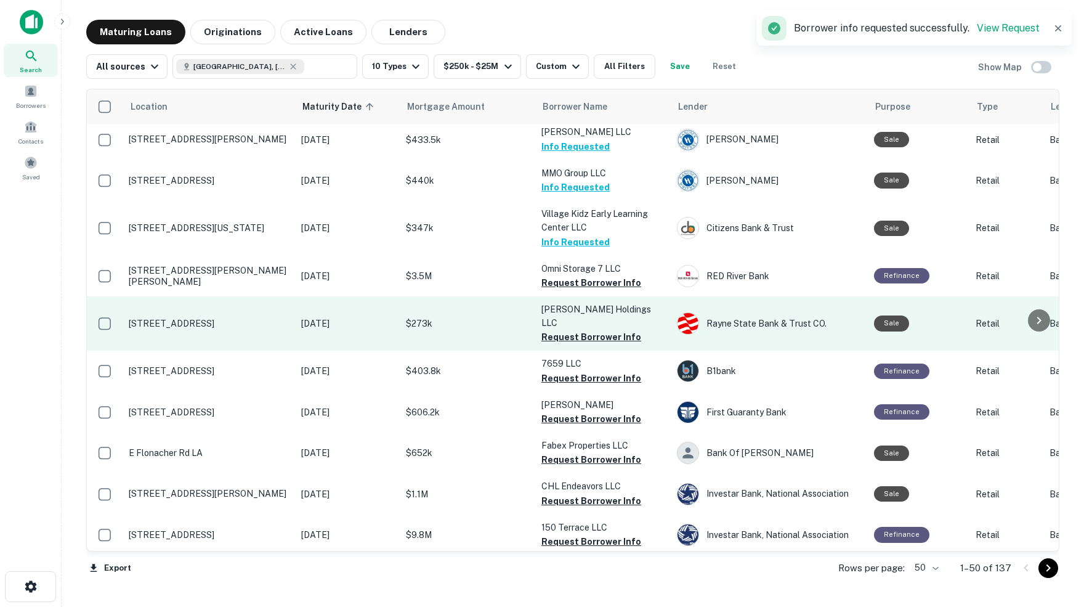
scroll to position [1504, 0]
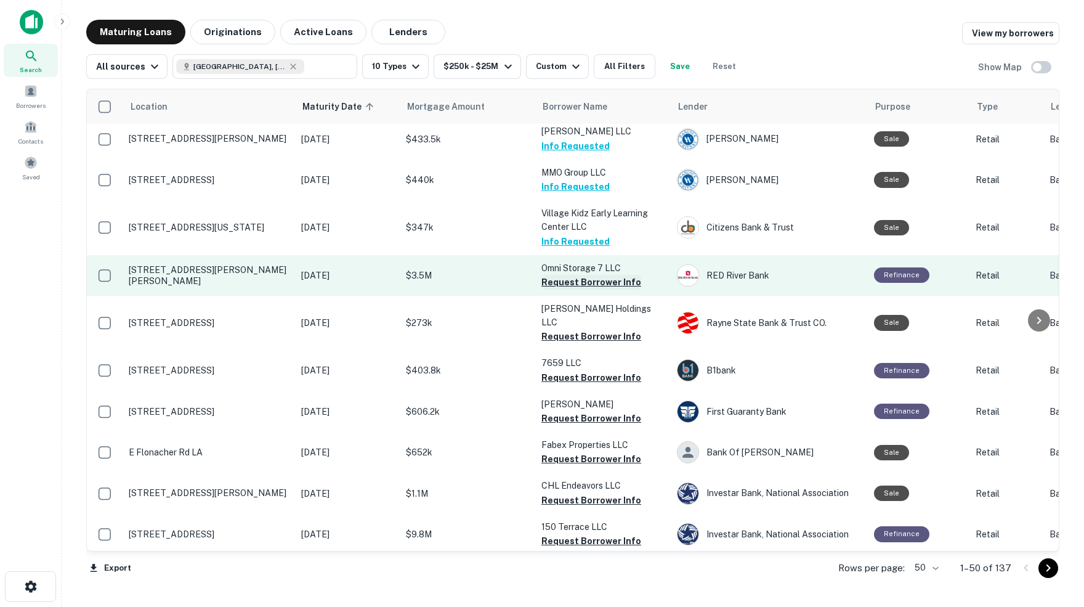
click at [591, 275] on button "Request Borrower Info" at bounding box center [592, 282] width 100 height 15
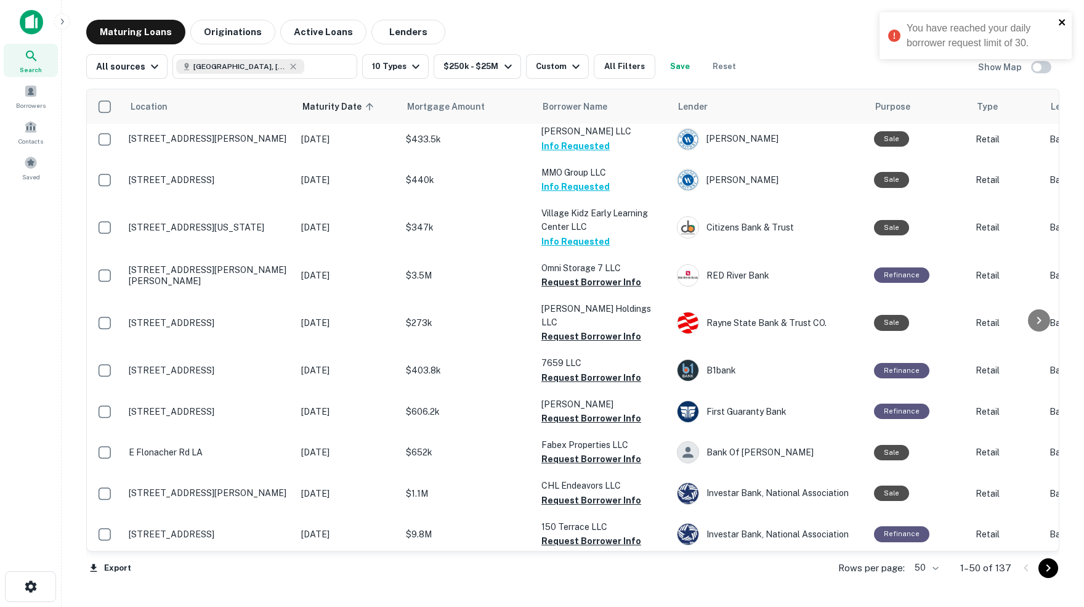
click at [1061, 21] on icon "close" at bounding box center [1062, 22] width 6 height 6
click at [30, 96] on span at bounding box center [31, 91] width 14 height 14
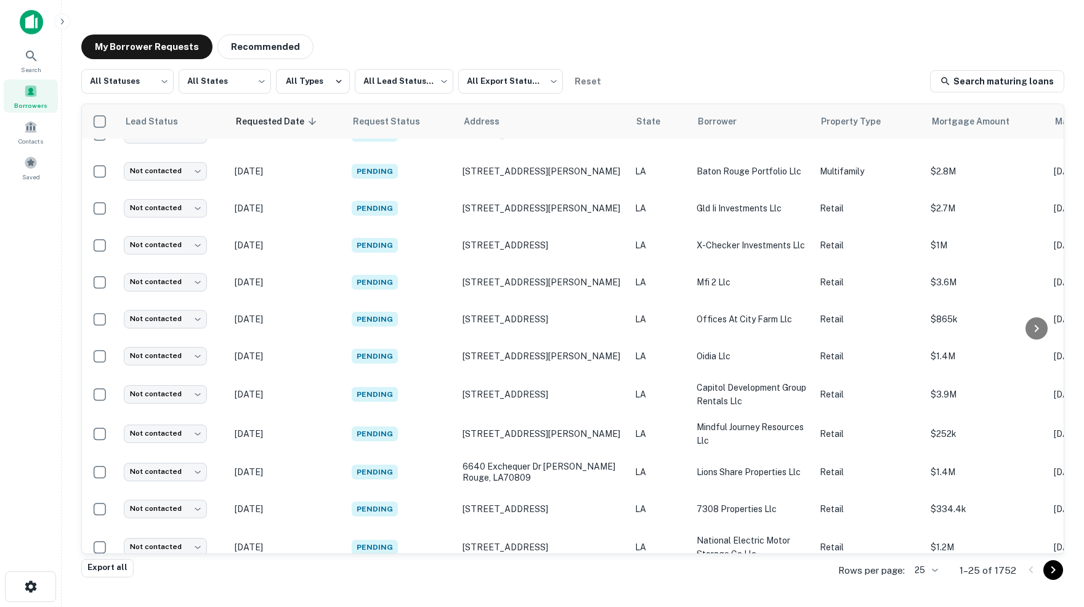
click at [1054, 571] on icon "Go to next page" at bounding box center [1053, 569] width 15 height 15
